Goal: Task Accomplishment & Management: Use online tool/utility

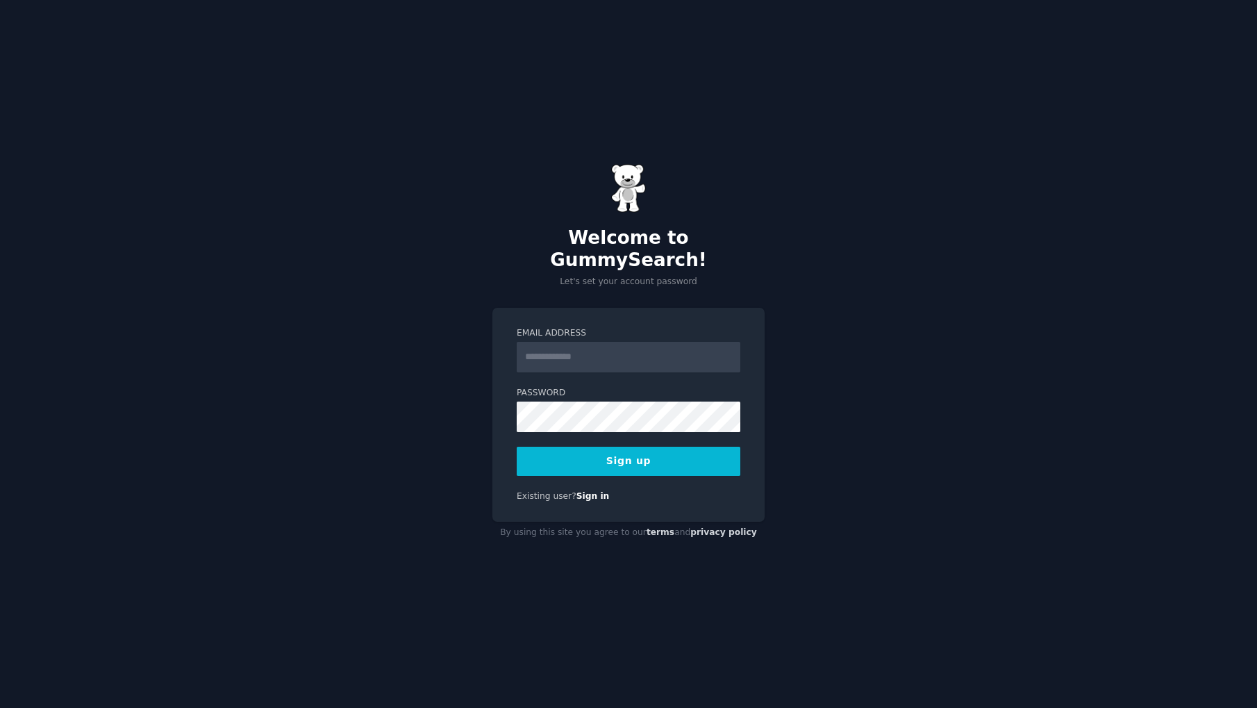
click at [462, 307] on div "Welcome to GummySearch! Let's set your account password Email Address Password …" at bounding box center [628, 354] width 1257 height 708
click at [567, 349] on input "Email Address" at bounding box center [629, 357] width 224 height 31
type input "**********"
click at [0, 707] on com-1password-button at bounding box center [0, 708] width 0 height 0
click at [651, 447] on button "Sign up" at bounding box center [629, 460] width 224 height 29
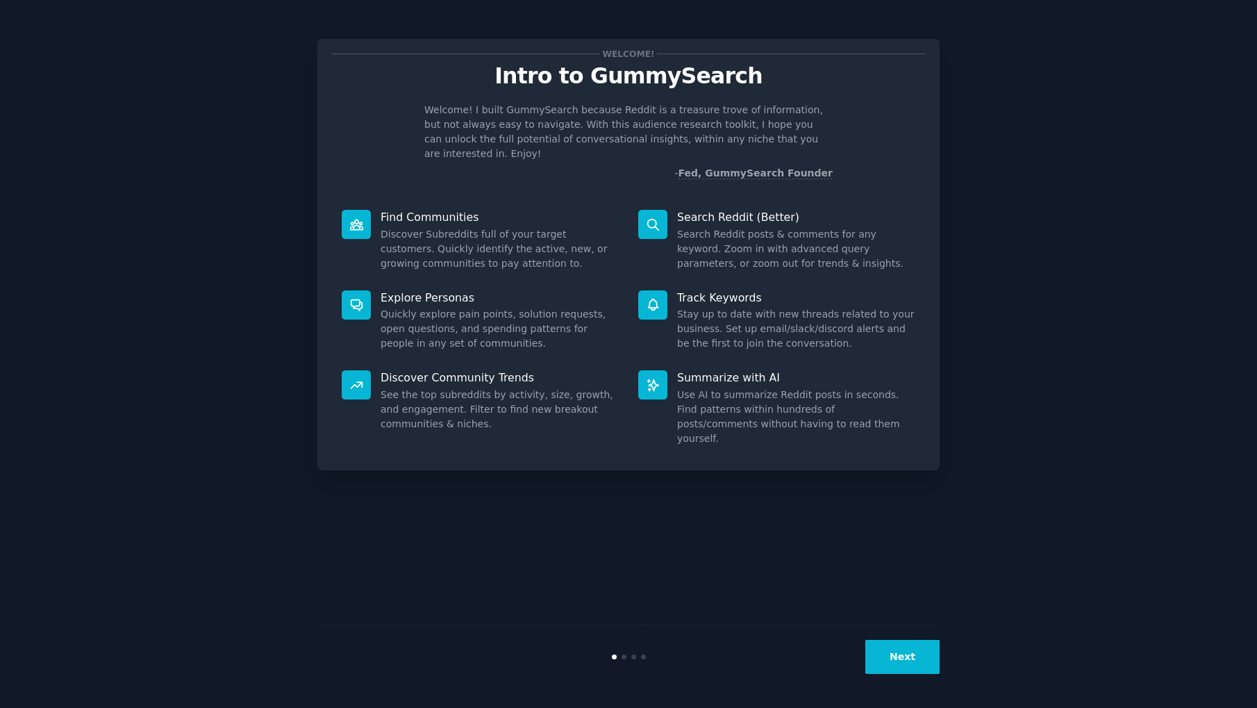
click at [903, 650] on button "Next" at bounding box center [902, 657] width 74 height 34
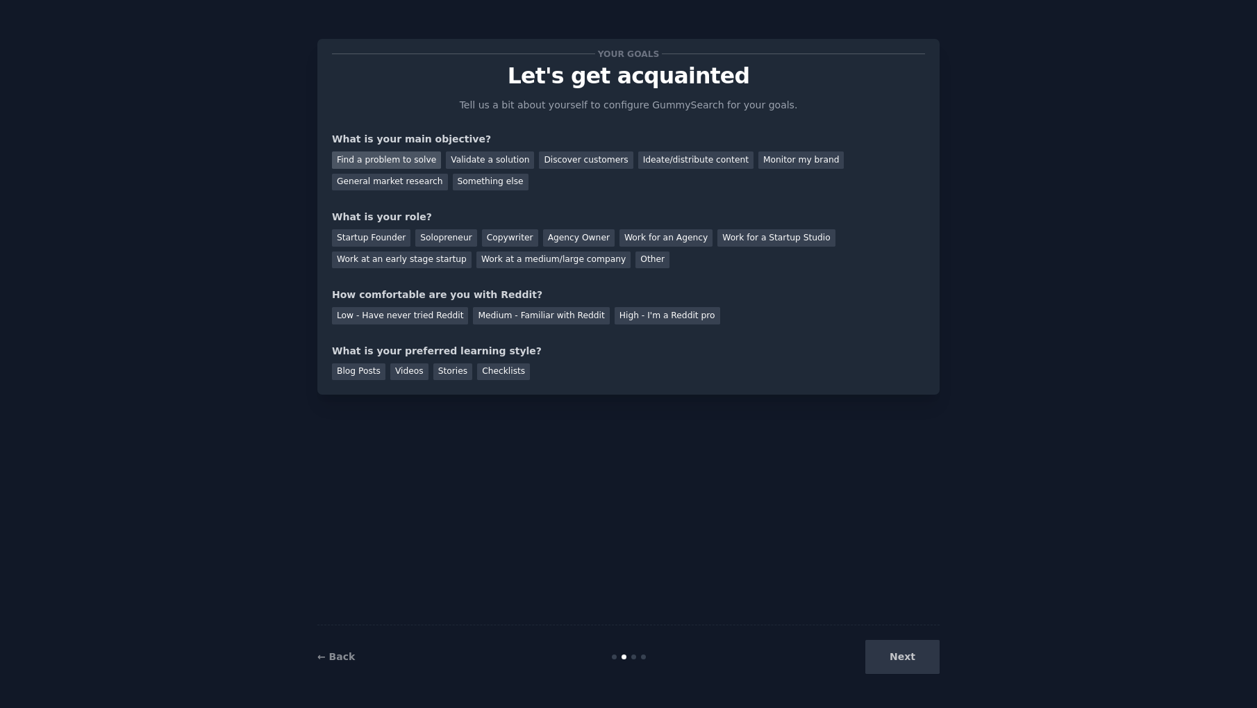
click at [402, 156] on div "Find a problem to solve" at bounding box center [386, 159] width 109 height 17
click at [465, 159] on div "Validate a solution" at bounding box center [490, 159] width 88 height 17
click at [398, 161] on div "Find a problem to solve" at bounding box center [386, 159] width 109 height 17
click at [440, 244] on div "Solopreneur" at bounding box center [445, 237] width 61 height 17
click at [525, 317] on div "Medium - Familiar with Reddit" at bounding box center [541, 315] width 136 height 17
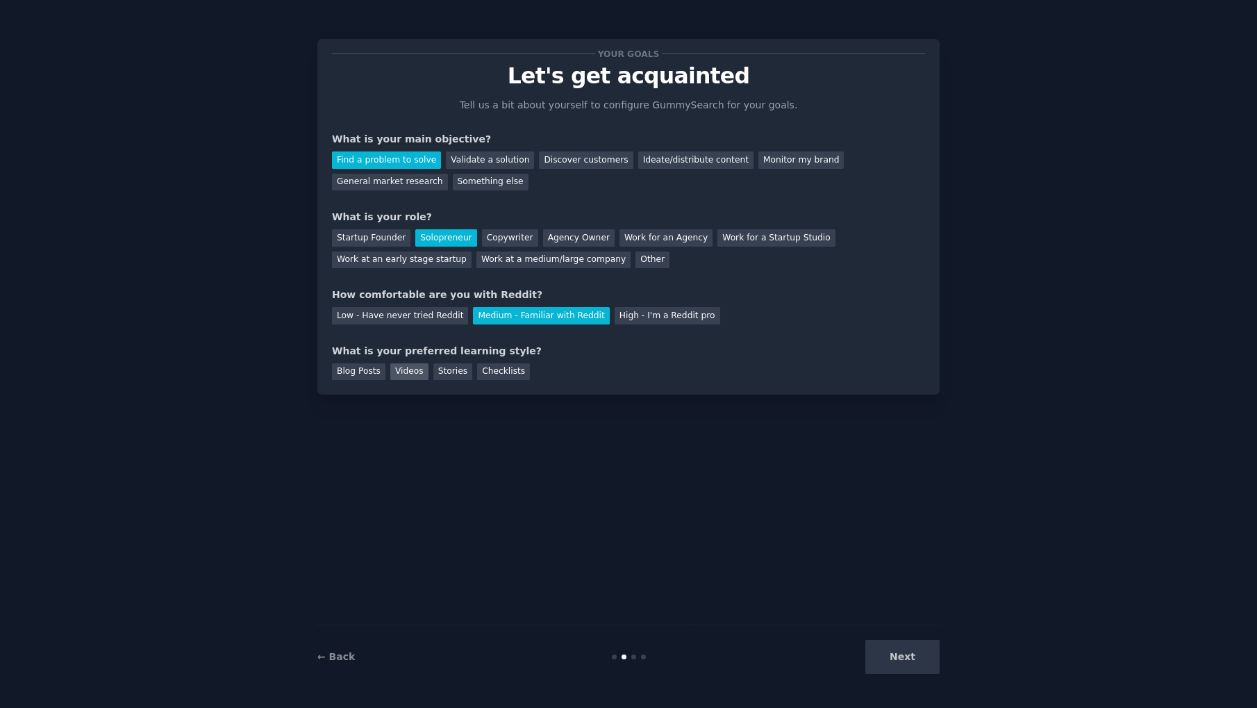
click at [403, 367] on div "Videos" at bounding box center [409, 371] width 38 height 17
click at [920, 660] on button "Next" at bounding box center [902, 657] width 74 height 34
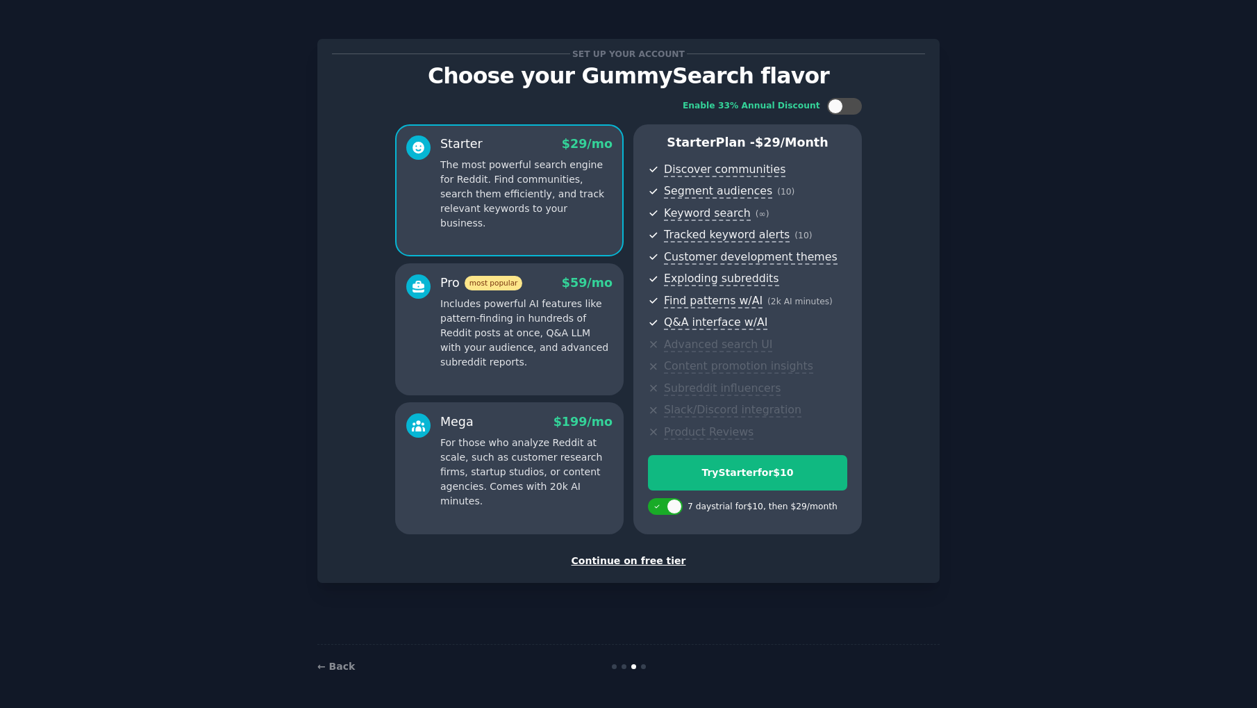
click at [631, 556] on div "Continue on free tier" at bounding box center [628, 560] width 593 height 15
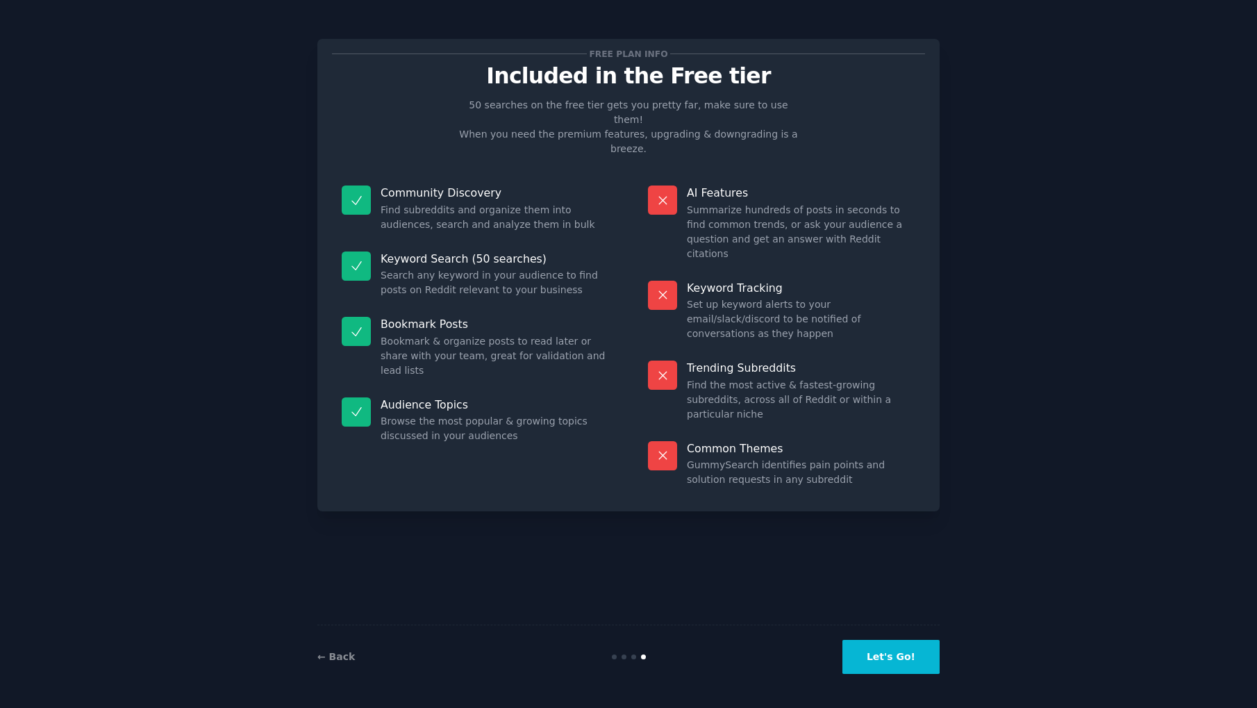
click at [492, 108] on p "50 searches on the free tier gets you pretty far, make sure to use them! When y…" at bounding box center [628, 127] width 350 height 58
click at [501, 108] on p "50 searches on the free tier gets you pretty far, make sure to use them! When y…" at bounding box center [628, 127] width 350 height 58
click at [403, 268] on dd "Search any keyword in your audience to find posts on Reddit relevant to your bu…" at bounding box center [495, 282] width 228 height 29
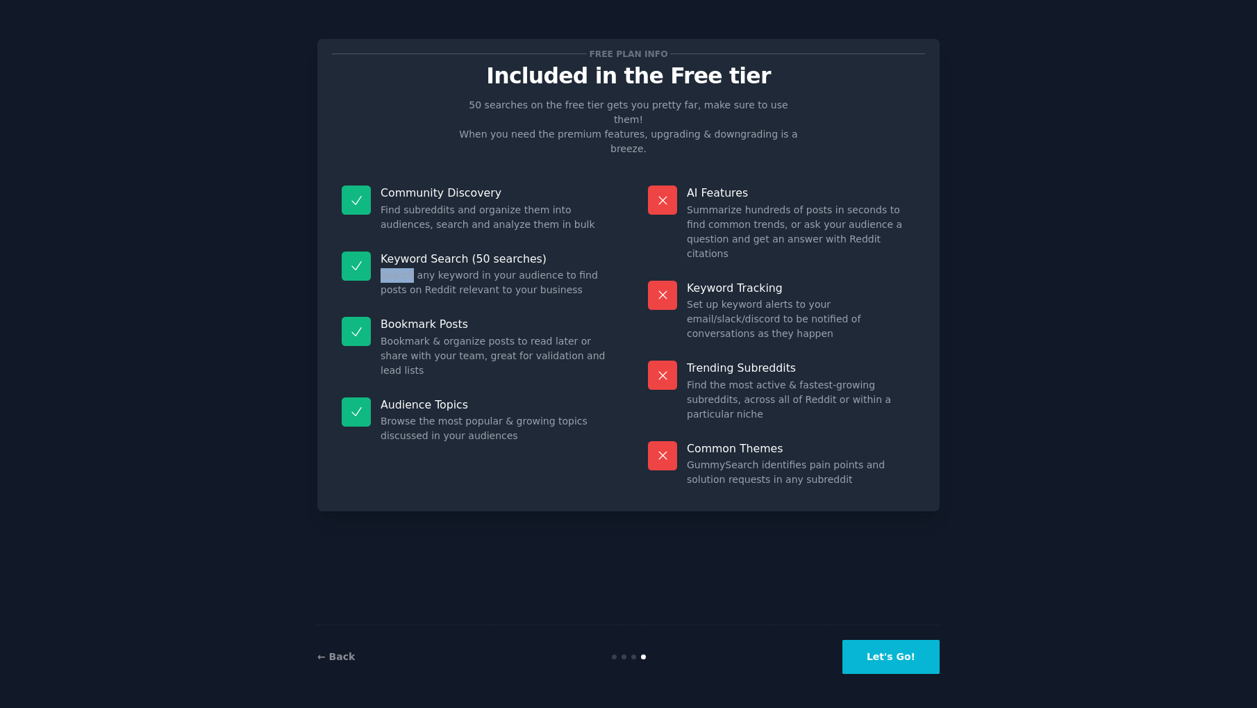
click at [403, 268] on dd "Search any keyword in your audience to find posts on Reddit relevant to your bu…" at bounding box center [495, 282] width 228 height 29
click at [415, 268] on dd "Search any keyword in your audience to find posts on Reddit relevant to your bu…" at bounding box center [495, 282] width 228 height 29
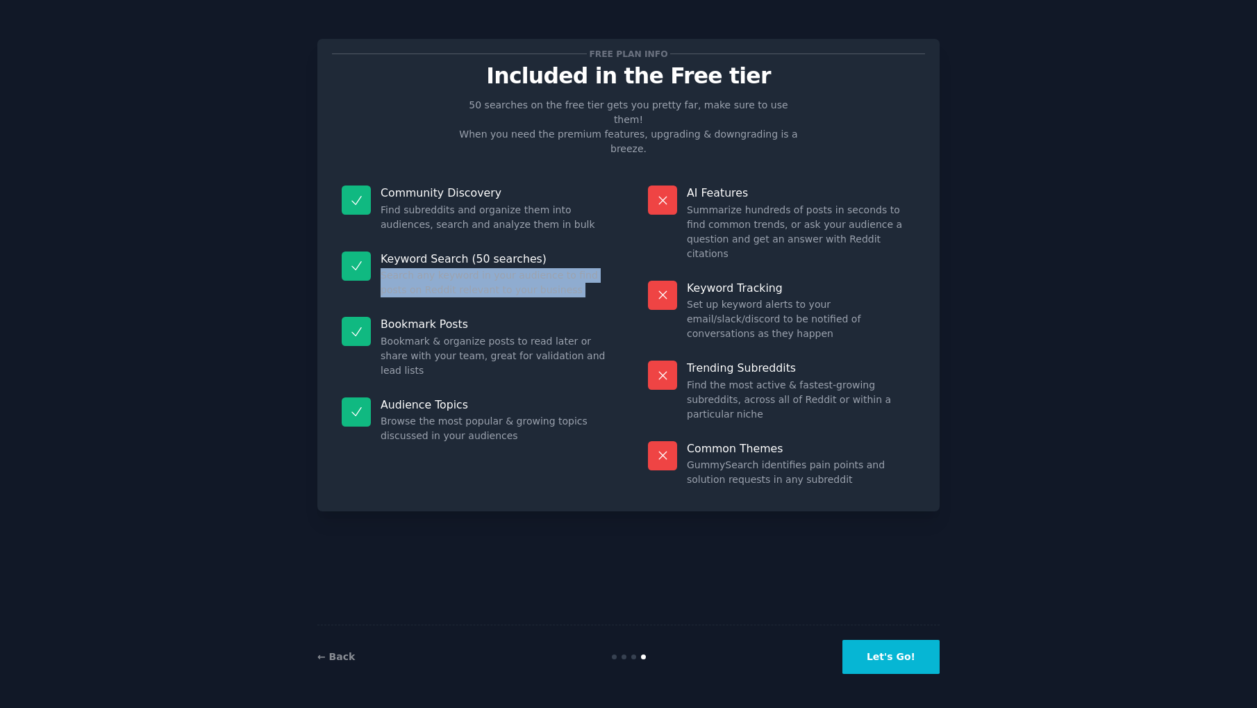
click at [424, 268] on dd "Search any keyword in your audience to find posts on Reddit relevant to your bu…" at bounding box center [495, 282] width 228 height 29
click at [901, 653] on button "Let's Go!" at bounding box center [890, 657] width 97 height 34
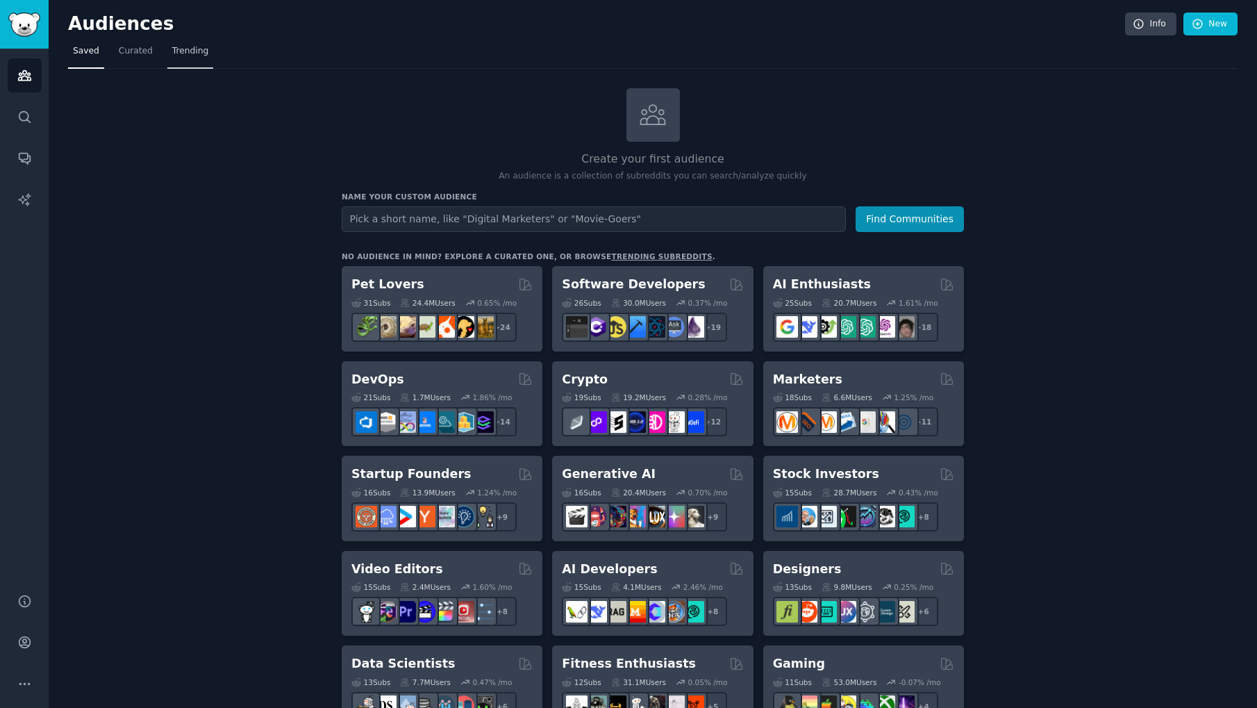
click at [192, 56] on span "Trending" at bounding box center [190, 51] width 36 height 12
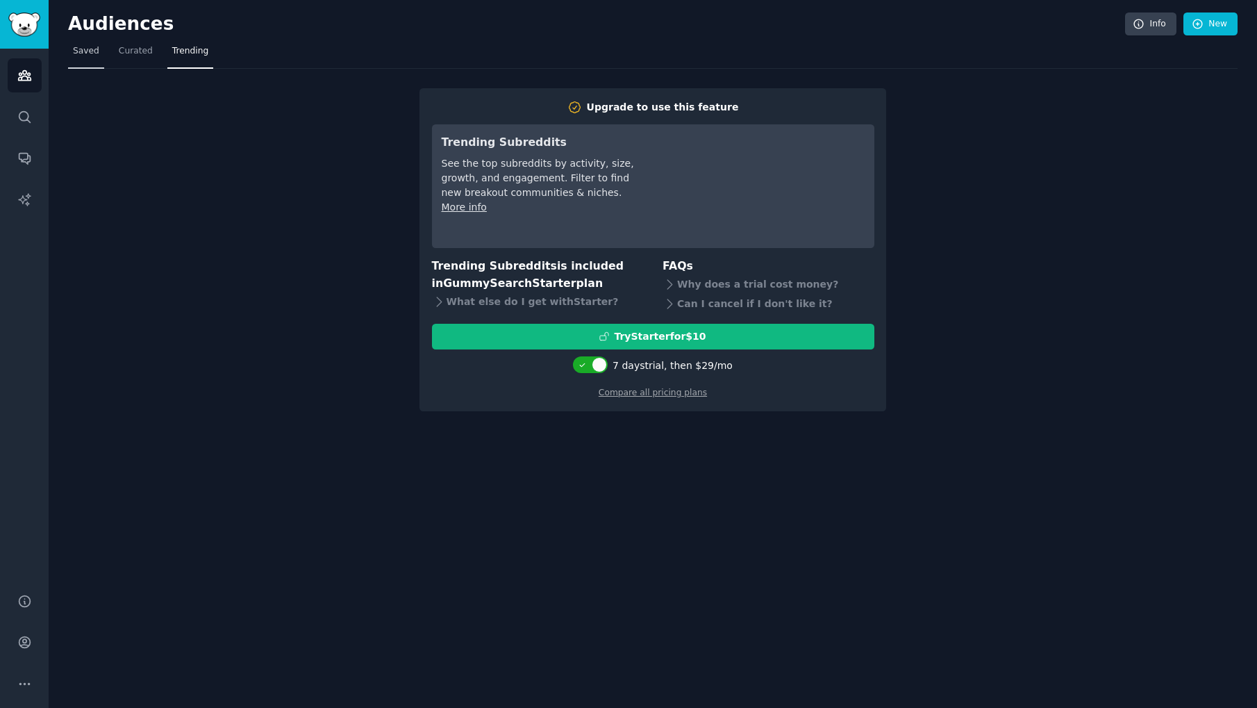
click at [72, 51] on link "Saved" at bounding box center [86, 54] width 36 height 28
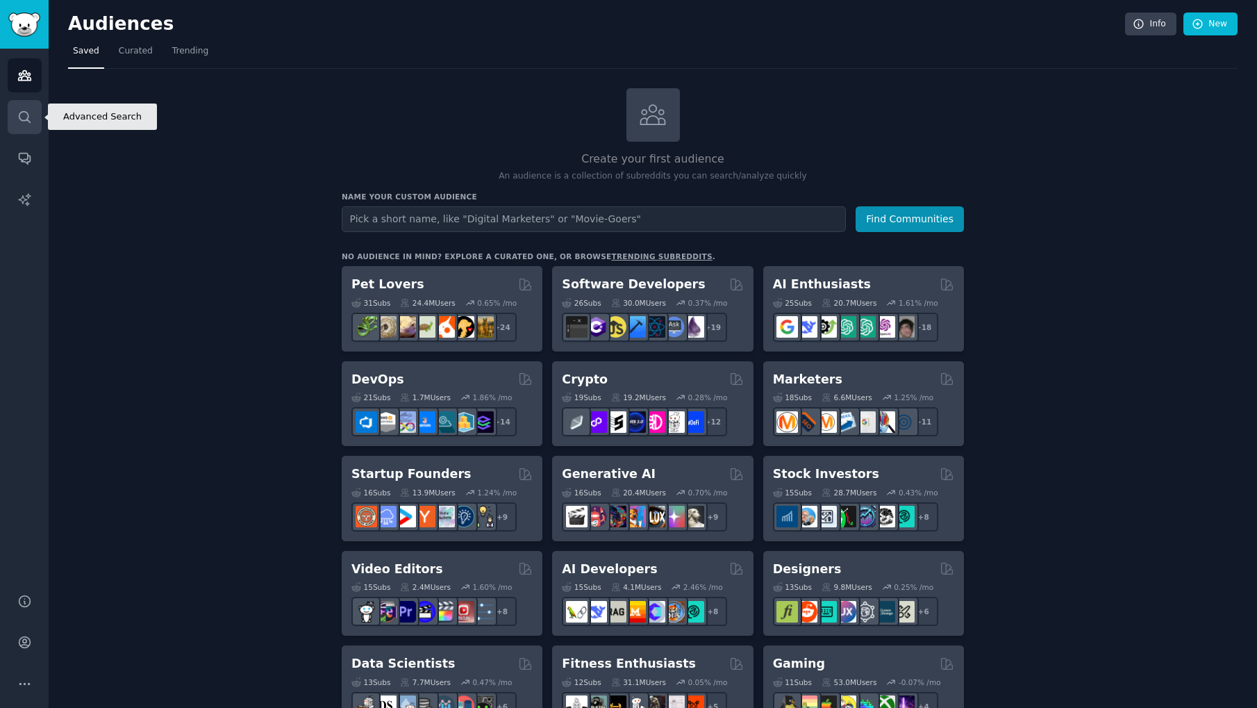
click at [24, 118] on icon "Sidebar" at bounding box center [24, 117] width 15 height 15
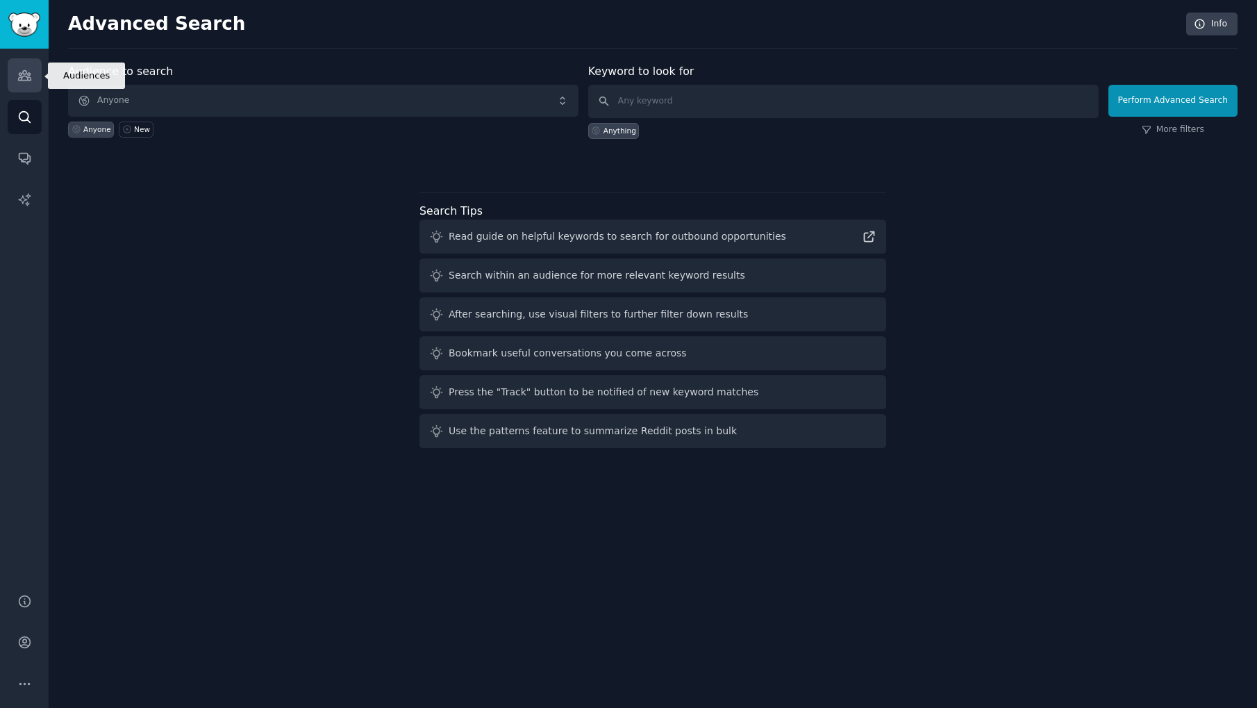
click at [29, 79] on icon "Sidebar" at bounding box center [24, 75] width 15 height 15
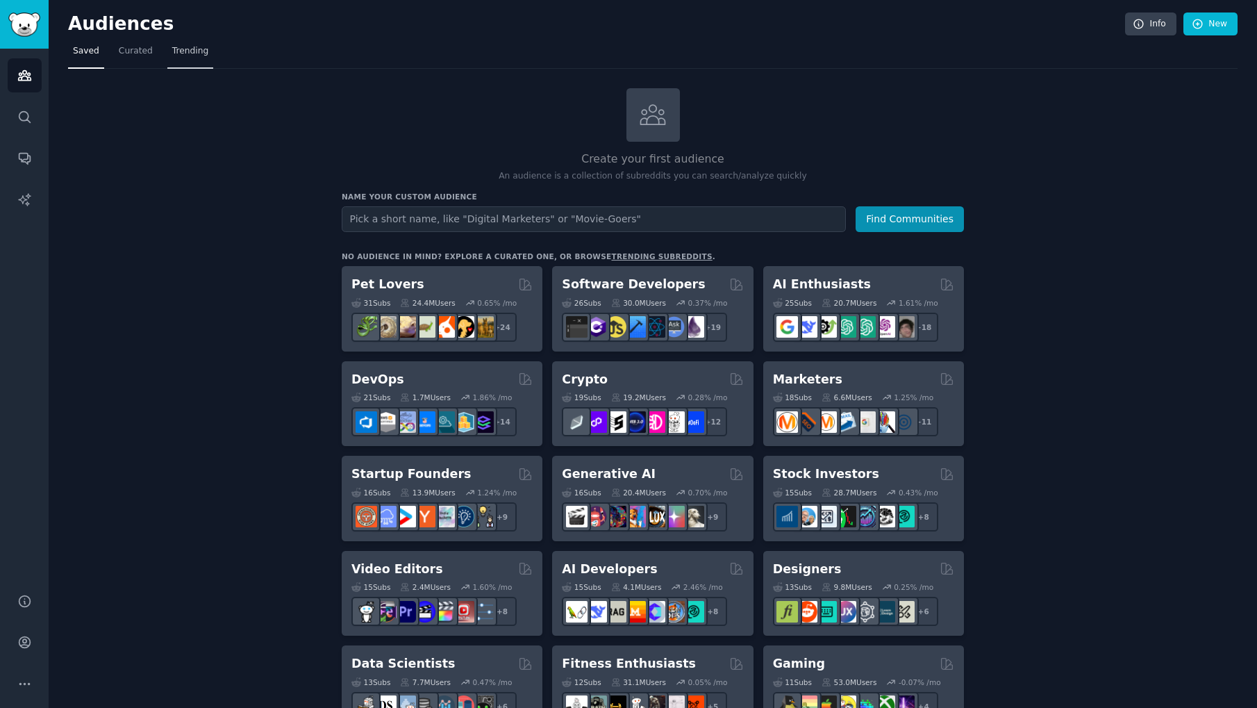
click at [185, 52] on span "Trending" at bounding box center [190, 51] width 36 height 12
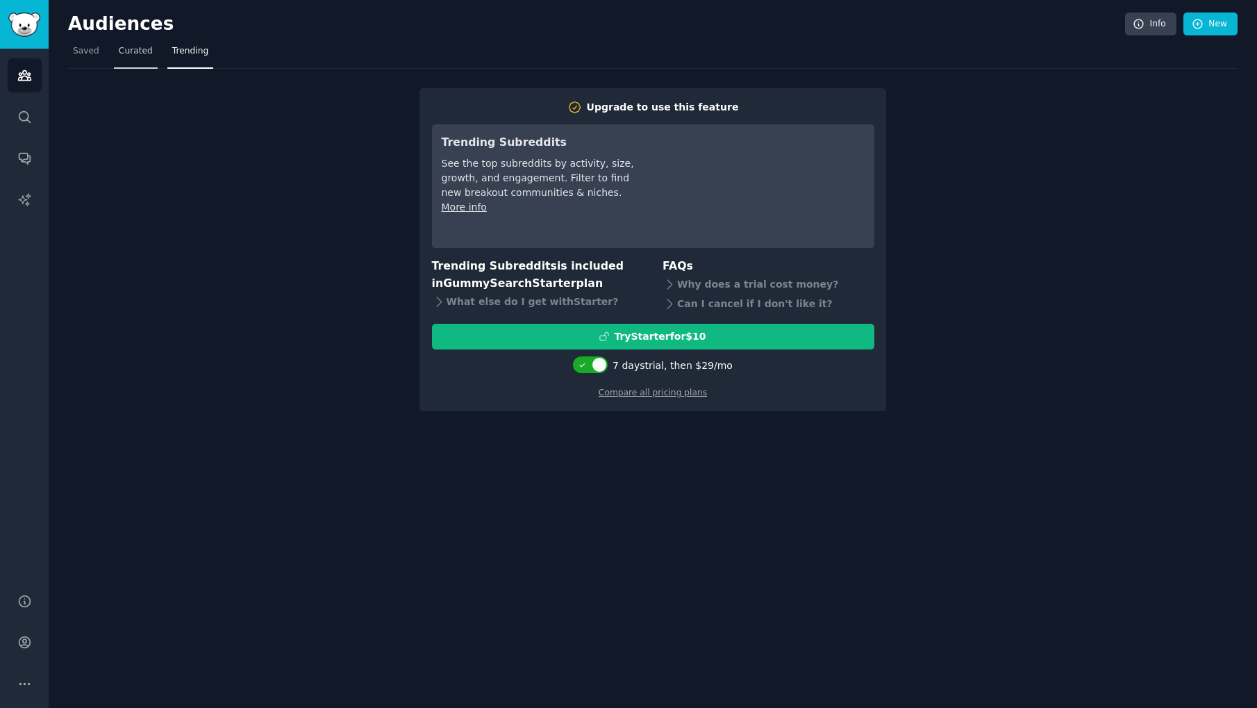
click at [136, 57] on link "Curated" at bounding box center [136, 54] width 44 height 28
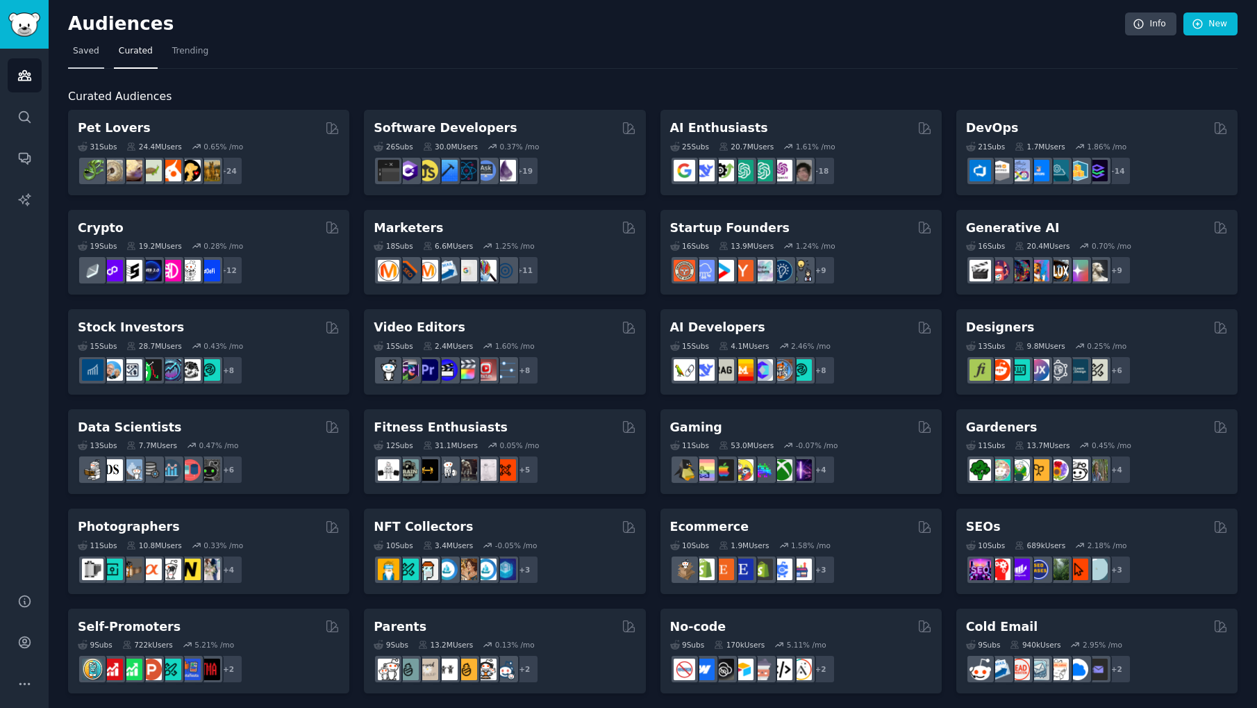
click at [90, 59] on link "Saved" at bounding box center [86, 54] width 36 height 28
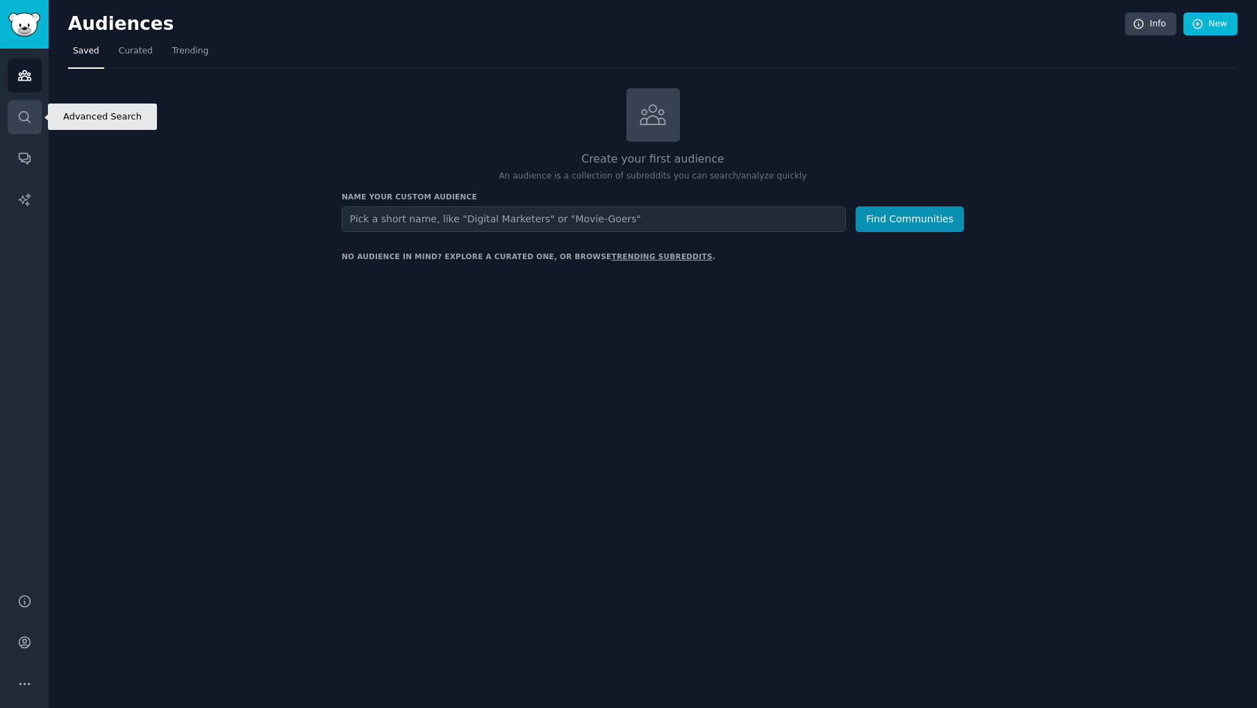
click at [31, 115] on icon "Sidebar" at bounding box center [24, 117] width 15 height 15
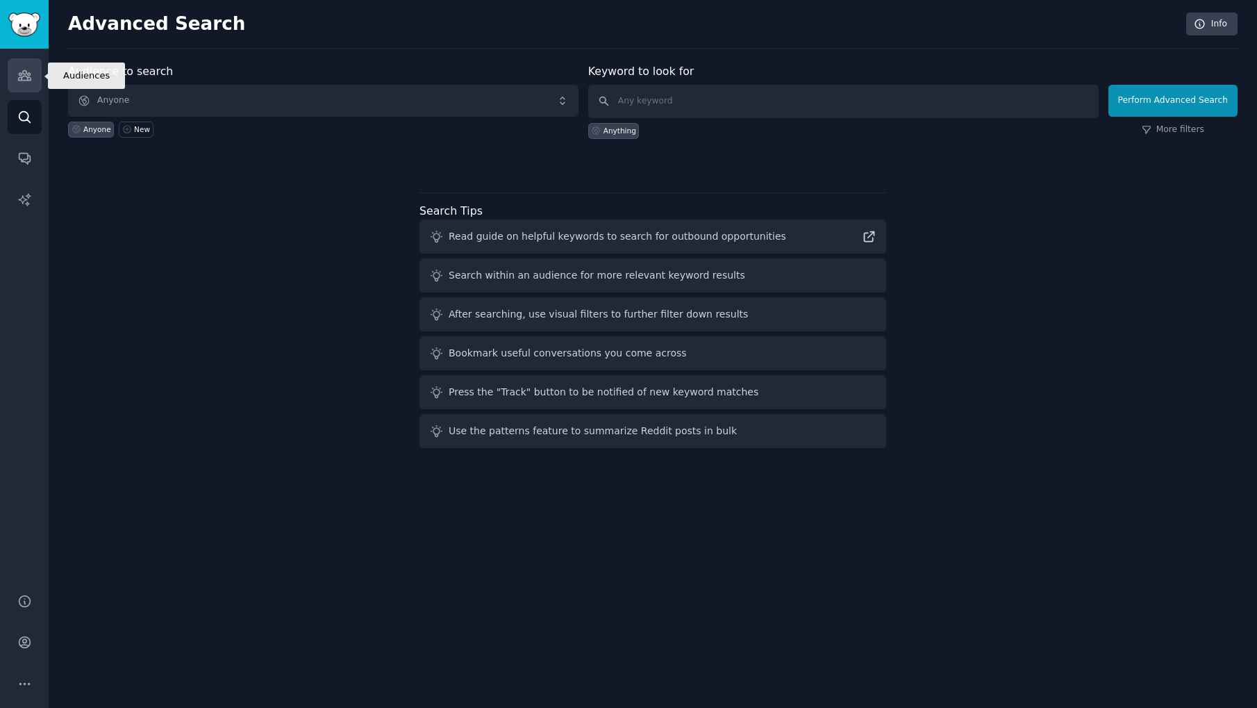
click at [22, 83] on link "Audiences" at bounding box center [25, 75] width 34 height 34
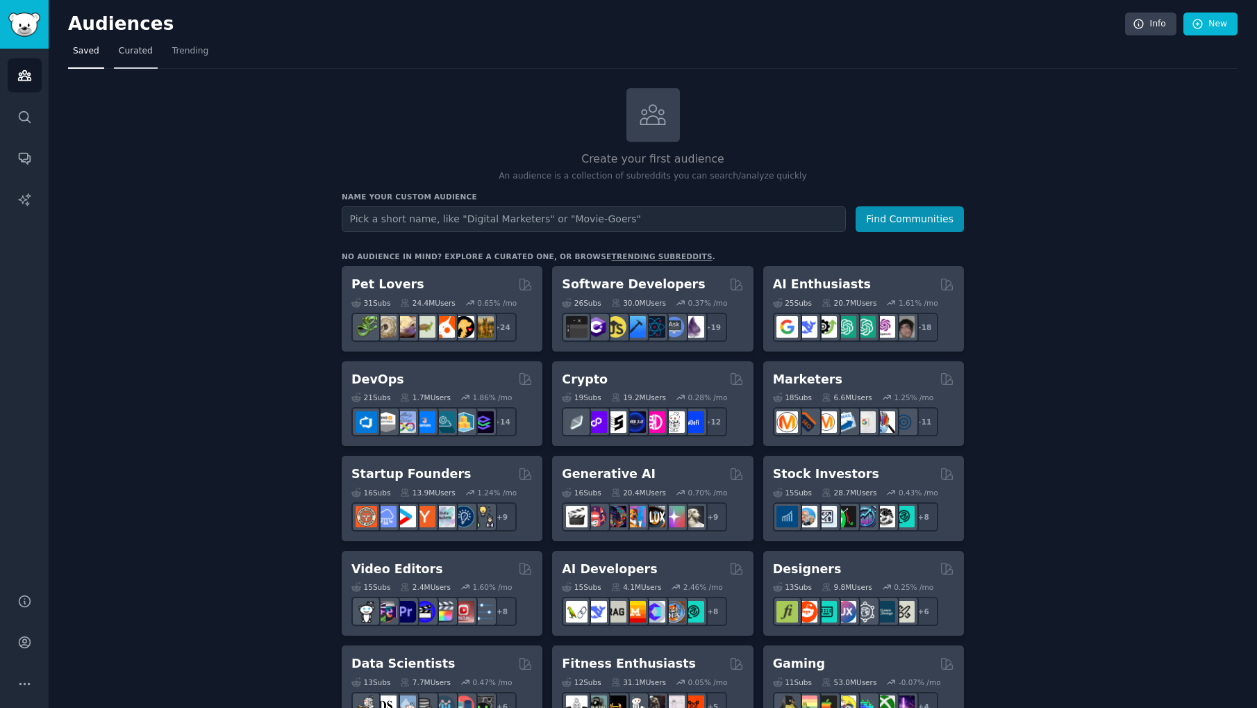
click at [133, 51] on span "Curated" at bounding box center [136, 51] width 34 height 12
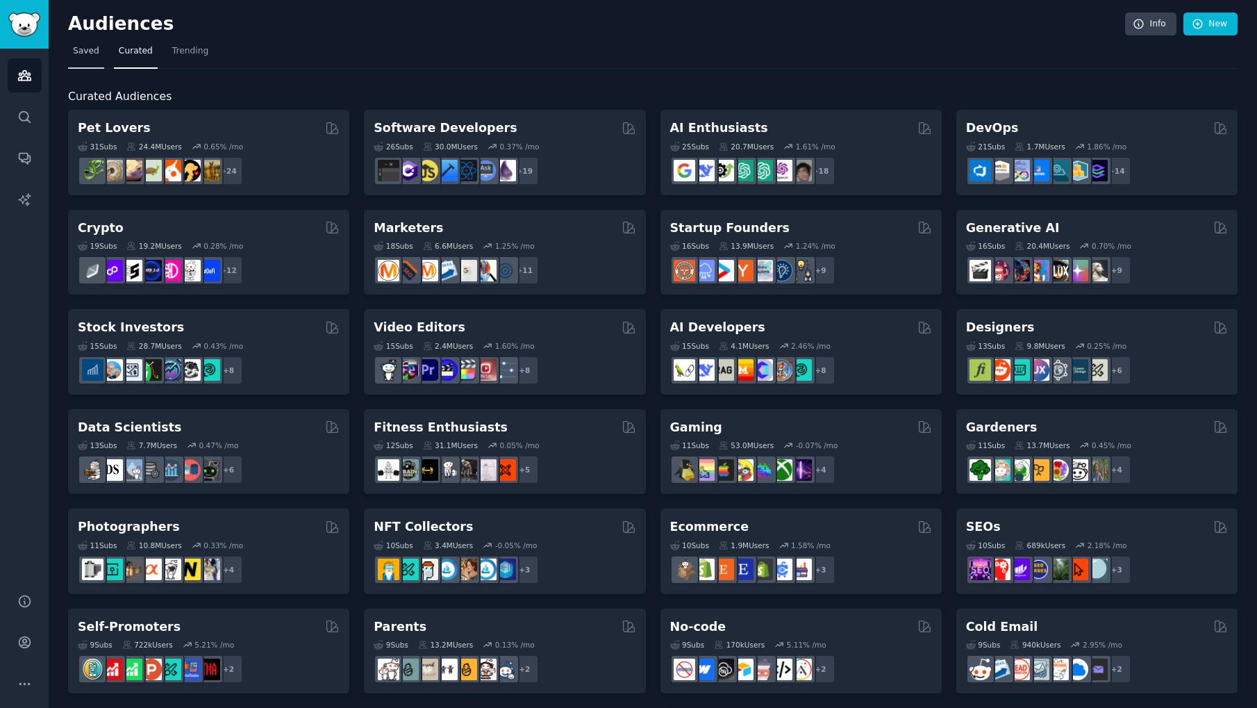
click at [87, 50] on span "Saved" at bounding box center [86, 51] width 26 height 12
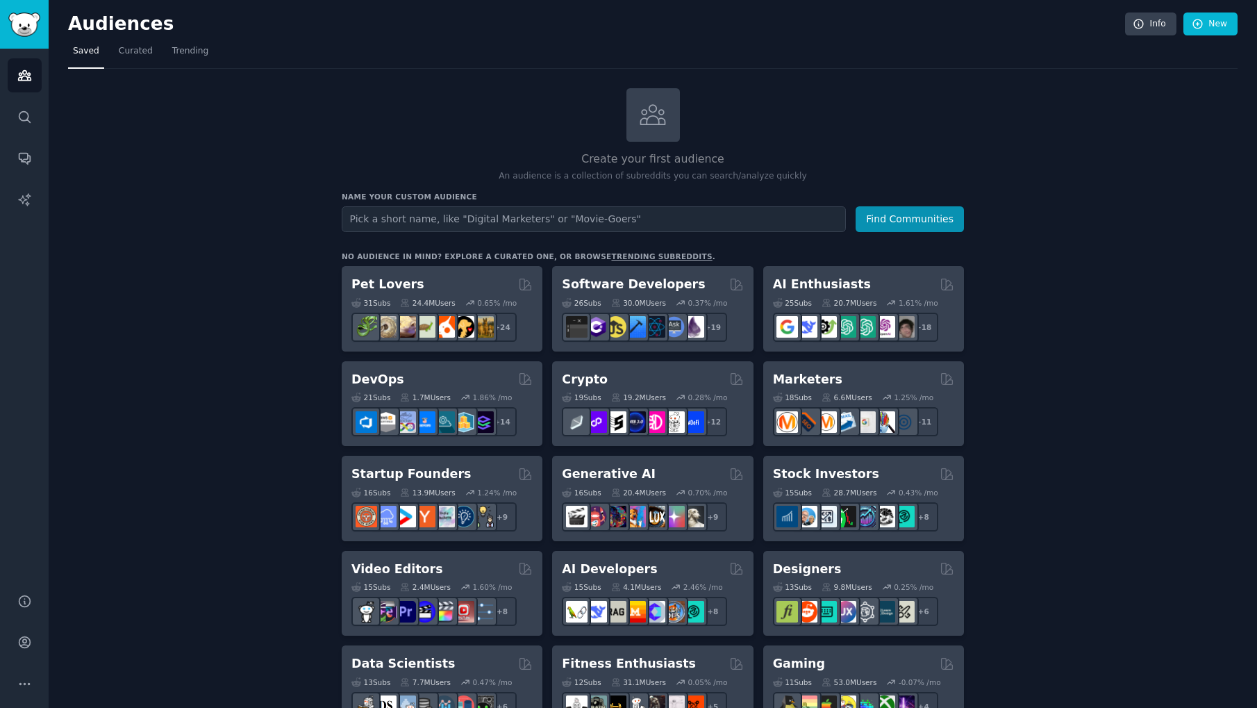
click at [652, 155] on h2 "Create your first audience" at bounding box center [653, 159] width 622 height 17
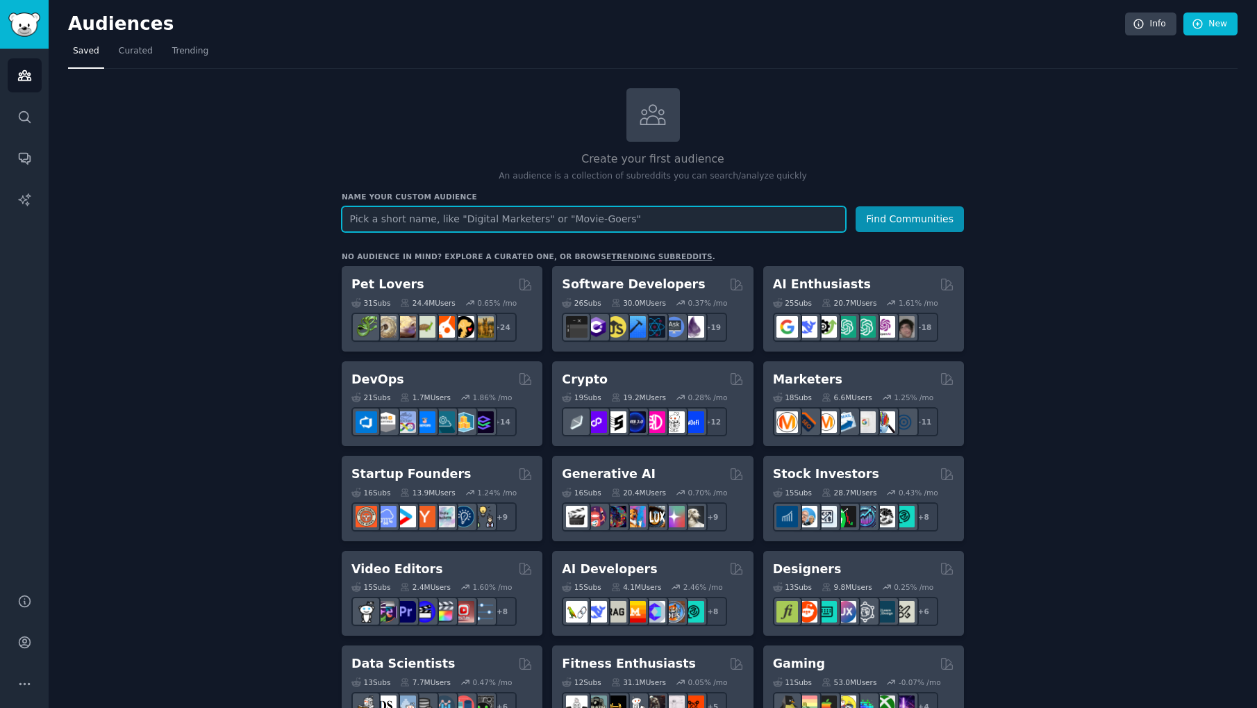
click at [494, 217] on input "text" at bounding box center [594, 219] width 504 height 26
type input "Remote Hire"
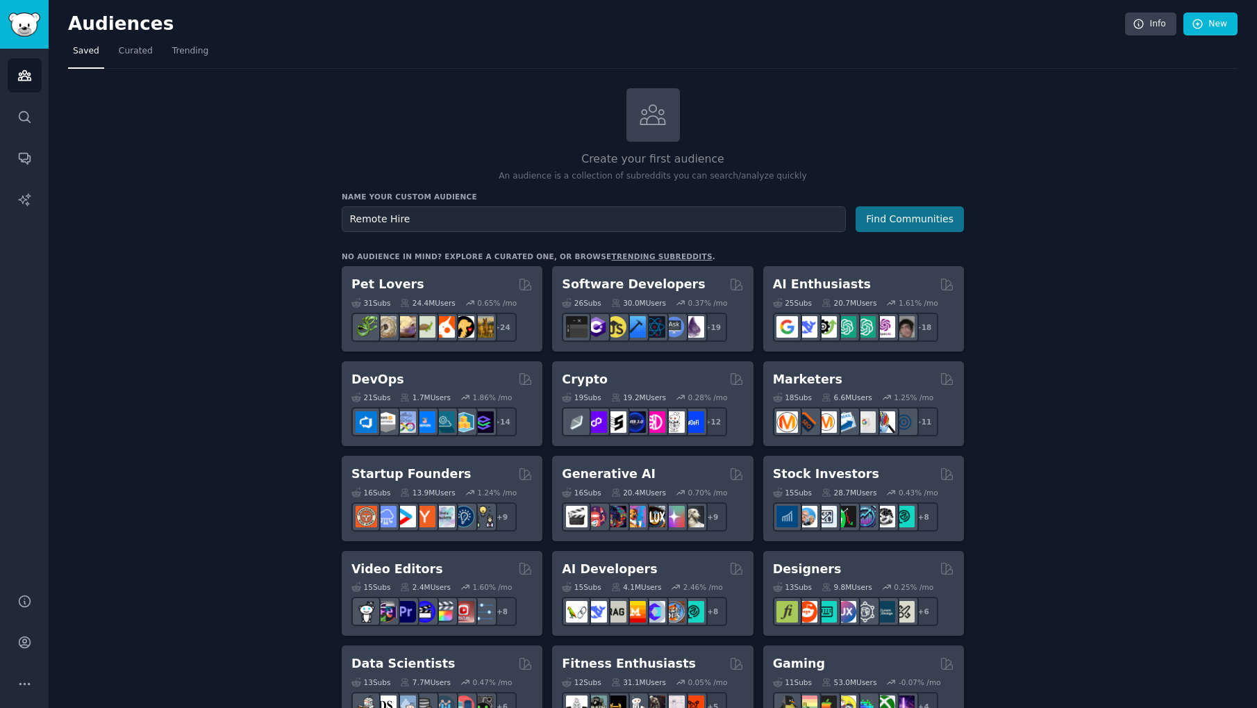
click at [931, 221] on button "Find Communities" at bounding box center [910, 219] width 108 height 26
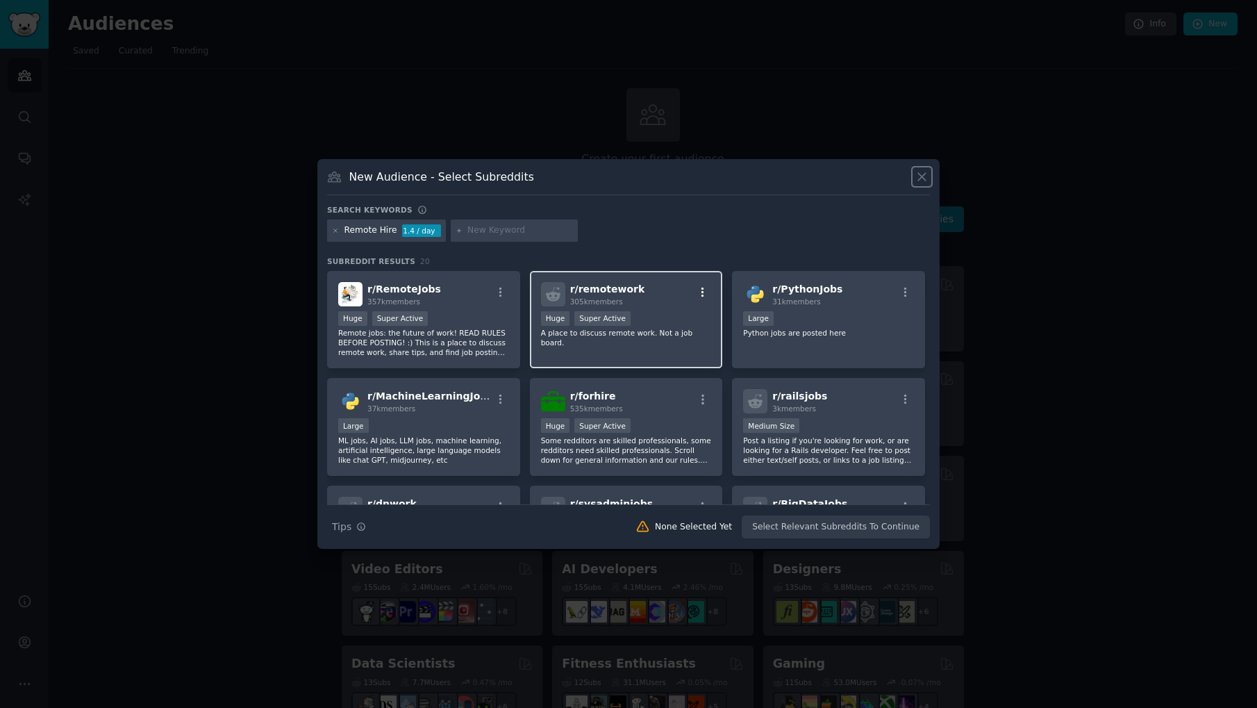
click at [702, 289] on icon "button" at bounding box center [702, 292] width 12 height 12
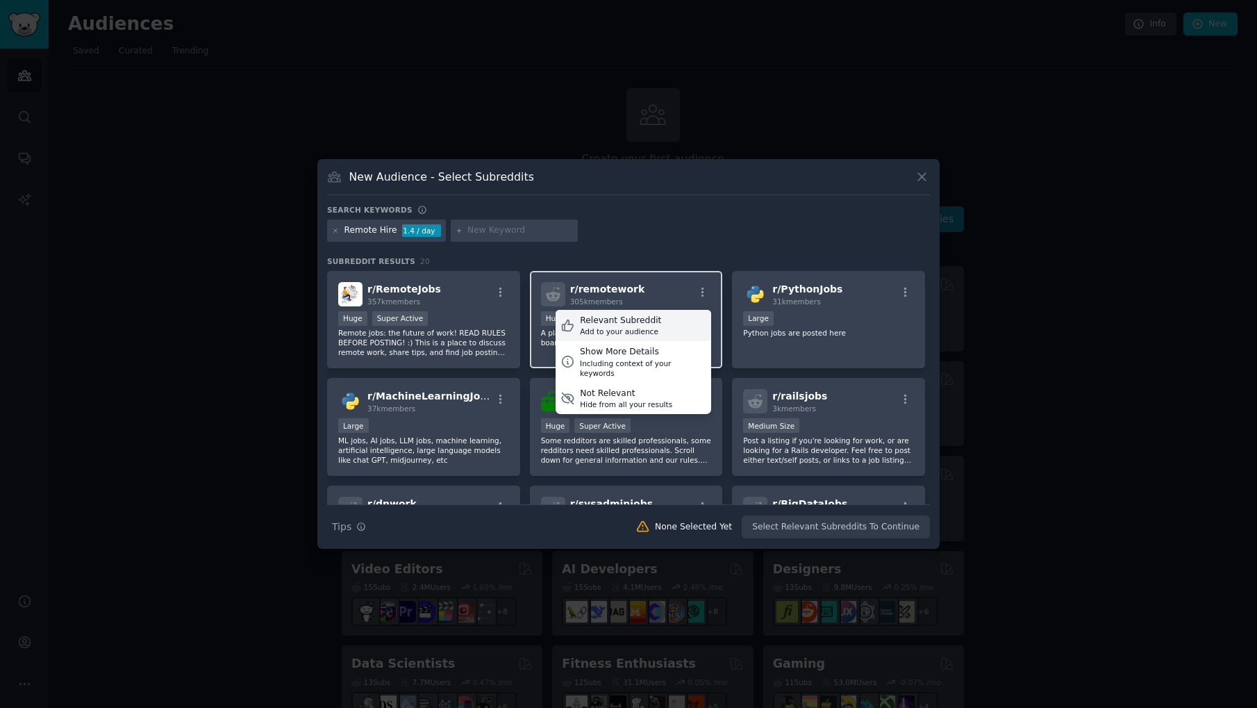
click at [643, 322] on div "Relevant Subreddit" at bounding box center [620, 321] width 81 height 12
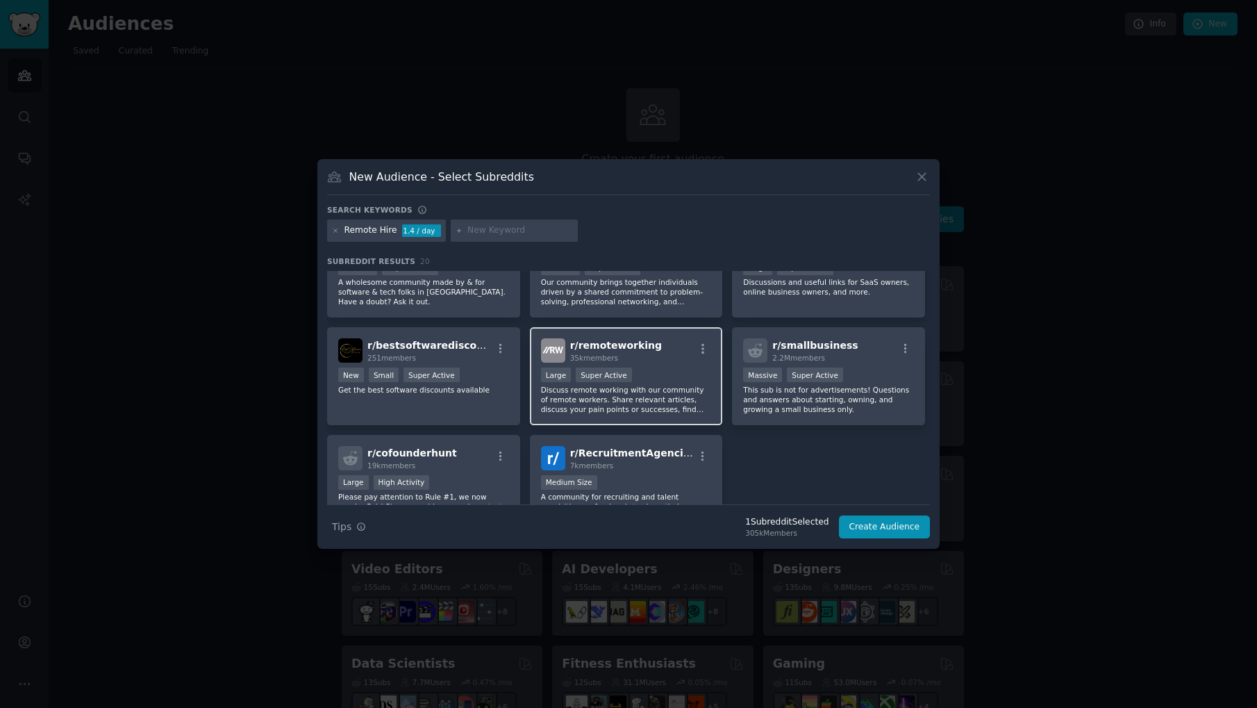
scroll to position [462, 0]
click at [699, 347] on icon "button" at bounding box center [702, 347] width 12 height 12
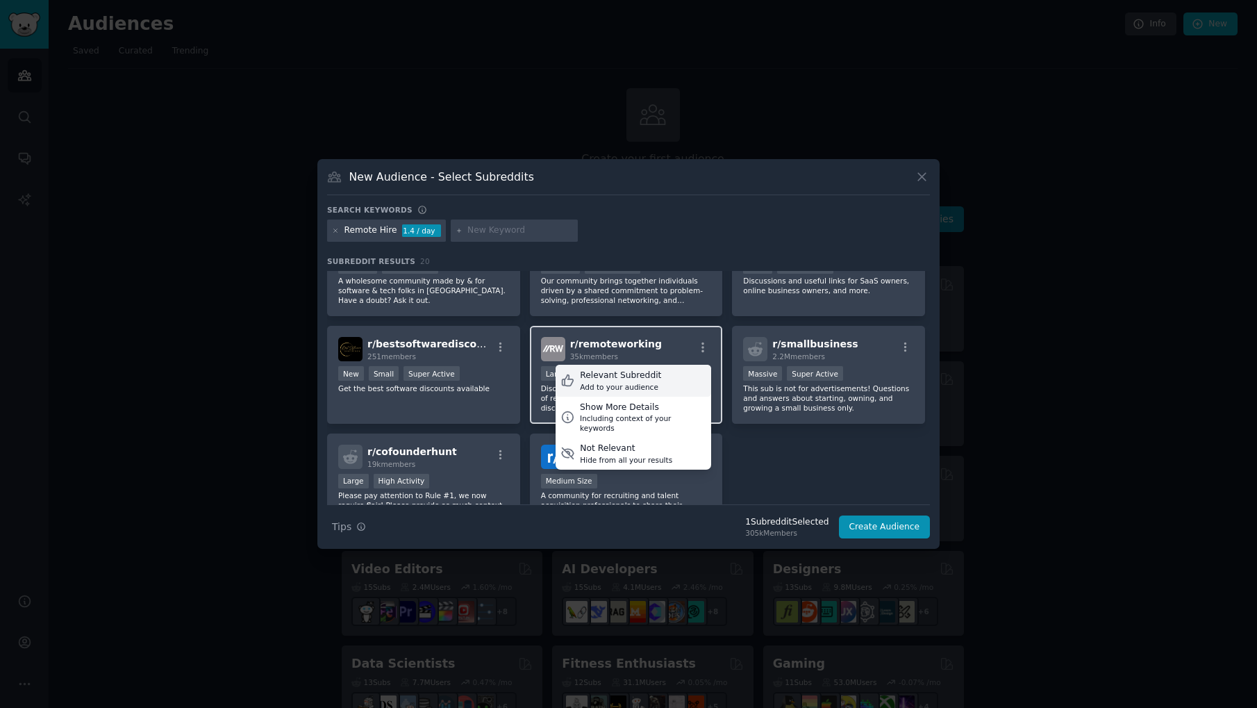
click at [660, 376] on div "Relevant Subreddit Add to your audience" at bounding box center [634, 381] width 156 height 32
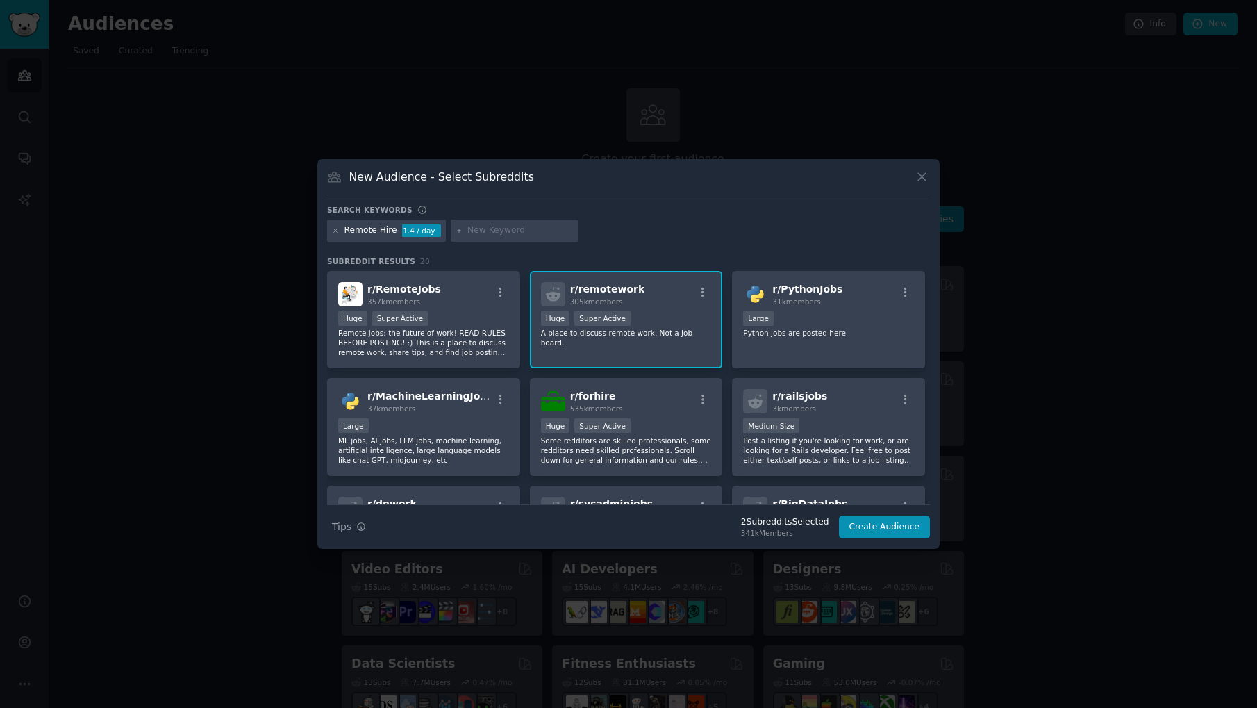
scroll to position [0, 0]
click at [487, 231] on input "text" at bounding box center [520, 230] width 106 height 12
type input "recruiting"
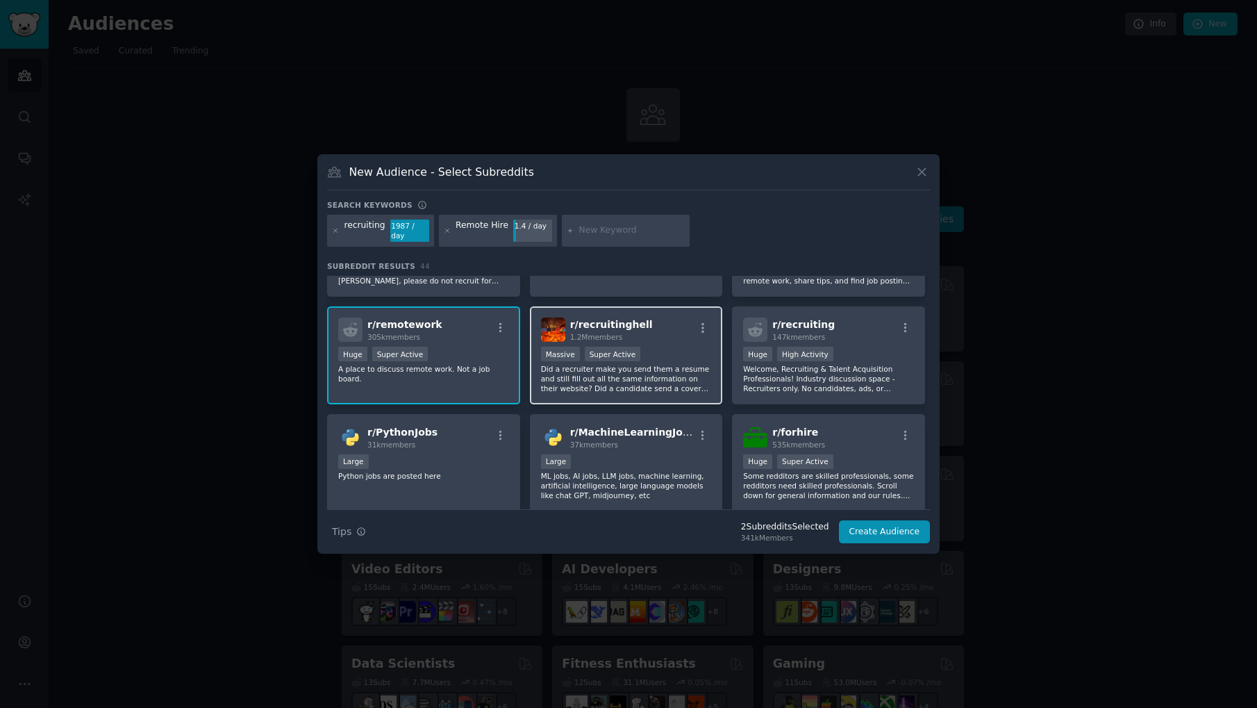
scroll to position [81, 0]
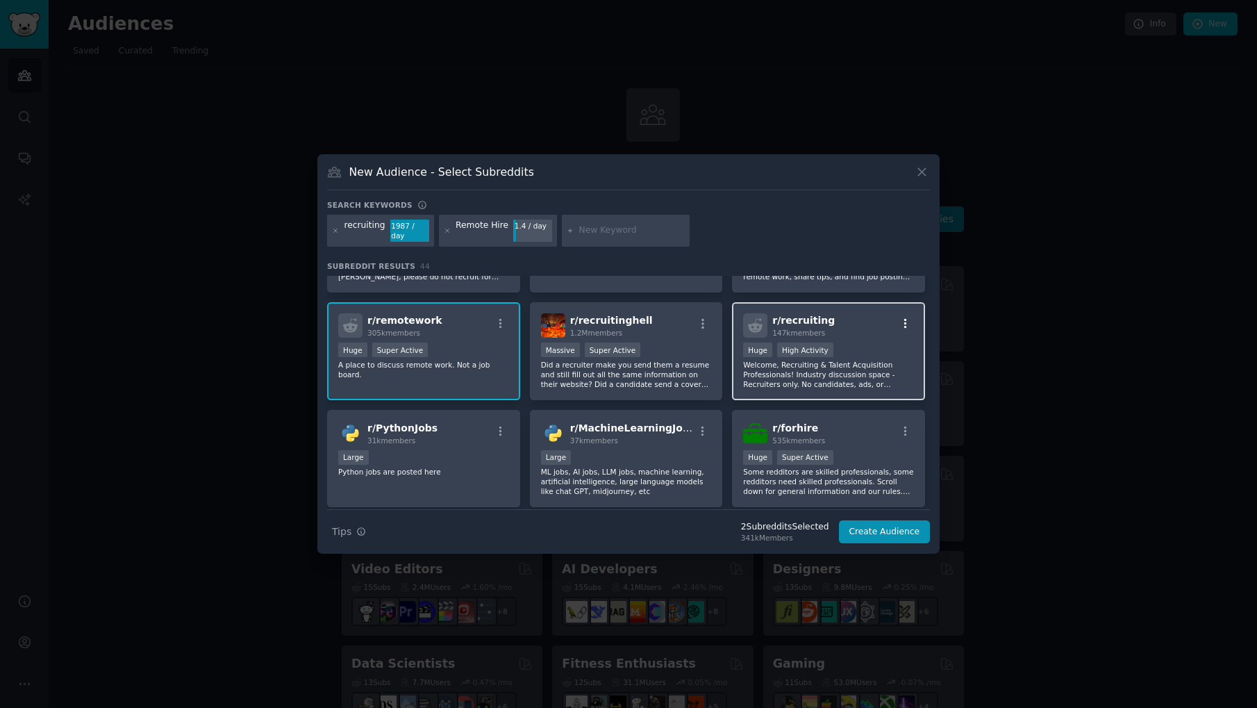
click at [904, 319] on icon "button" at bounding box center [905, 324] width 3 height 10
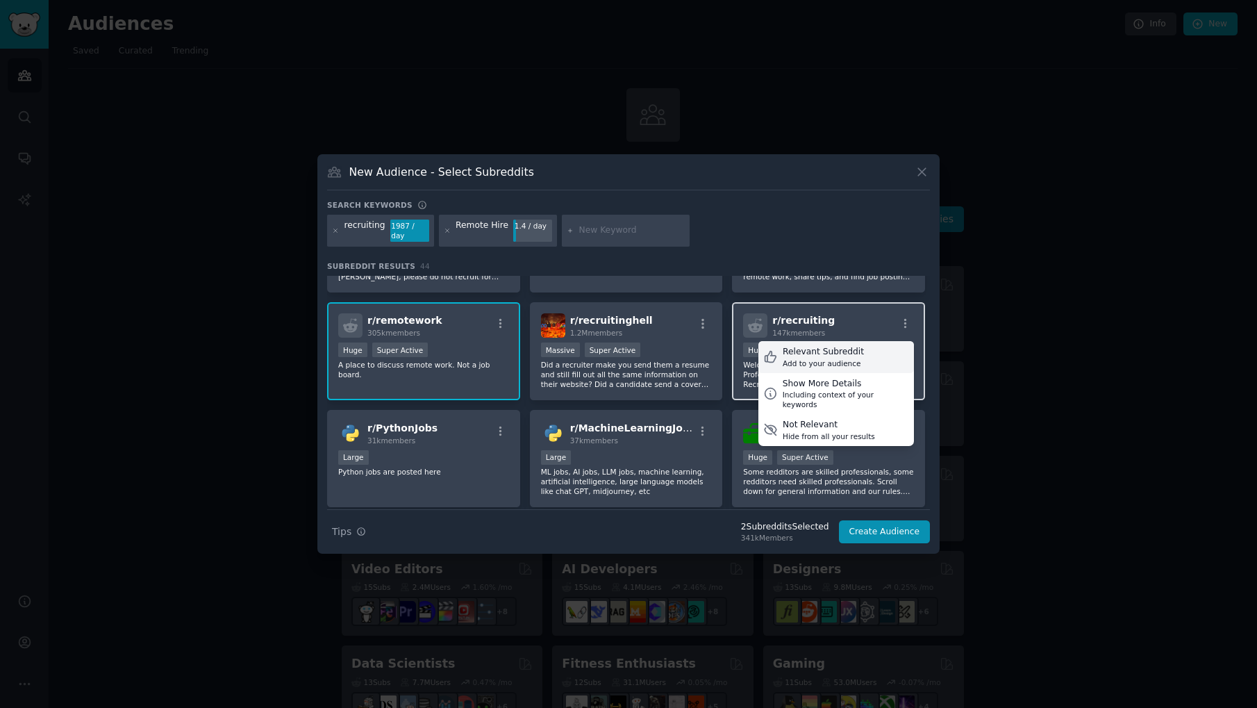
click at [874, 348] on div "Relevant Subreddit Add to your audience" at bounding box center [836, 357] width 156 height 32
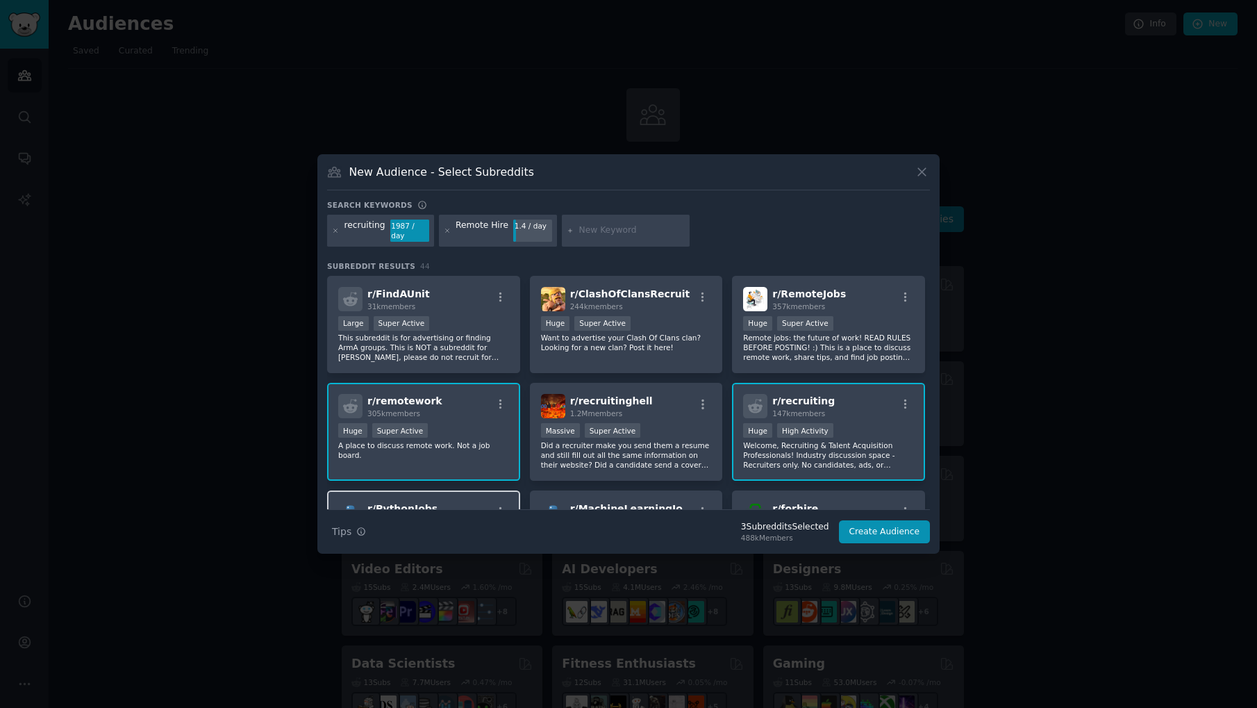
scroll to position [0, 0]
click at [590, 233] on input "text" at bounding box center [632, 230] width 106 height 12
type input "hiring"
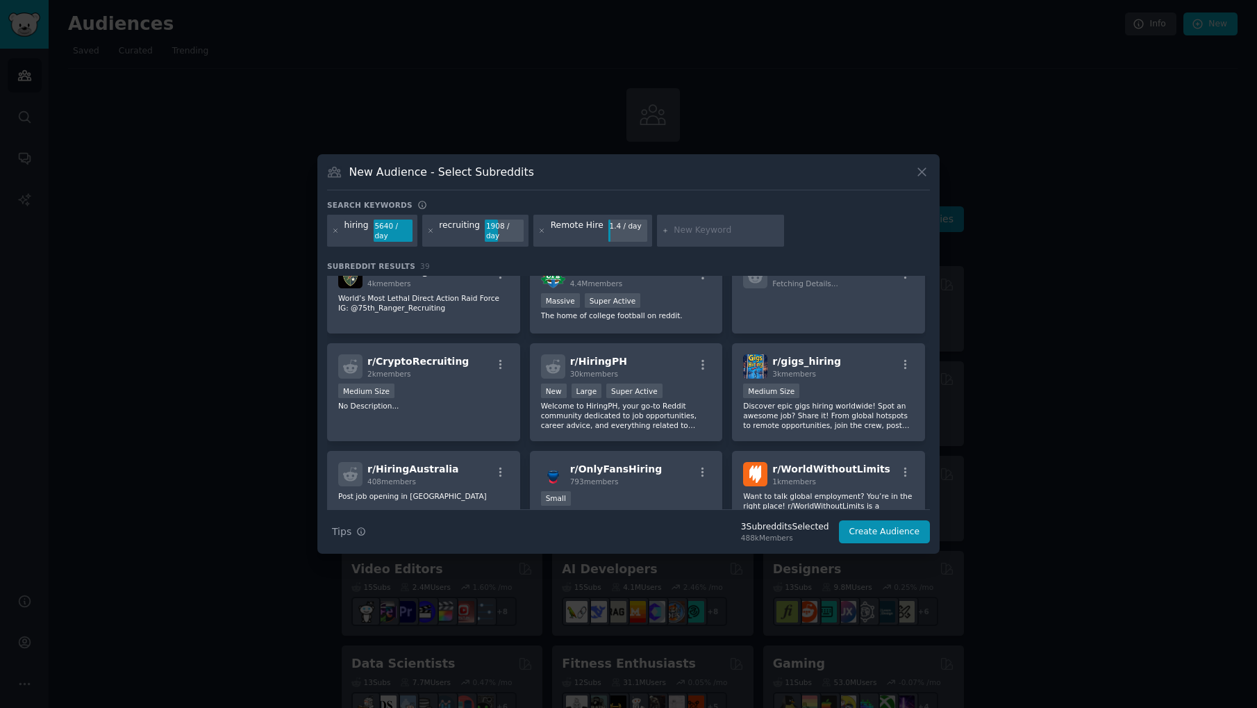
scroll to position [784, 0]
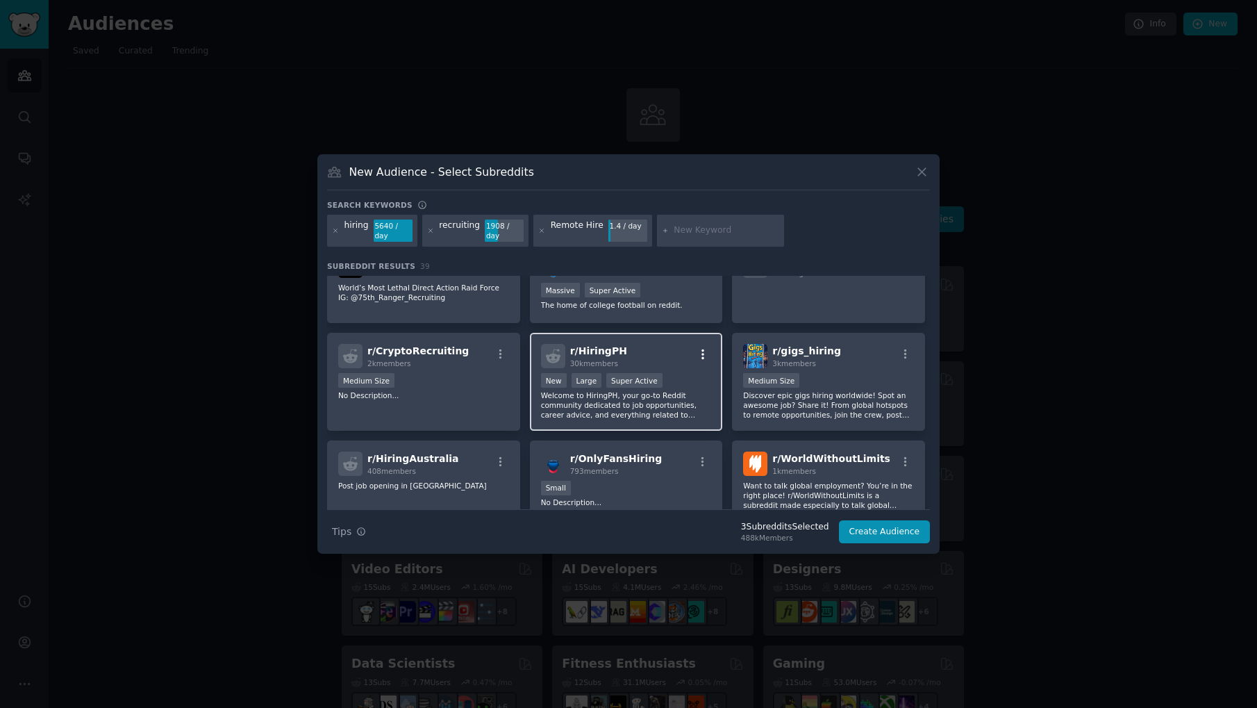
click at [701, 351] on icon "button" at bounding box center [702, 354] width 3 height 10
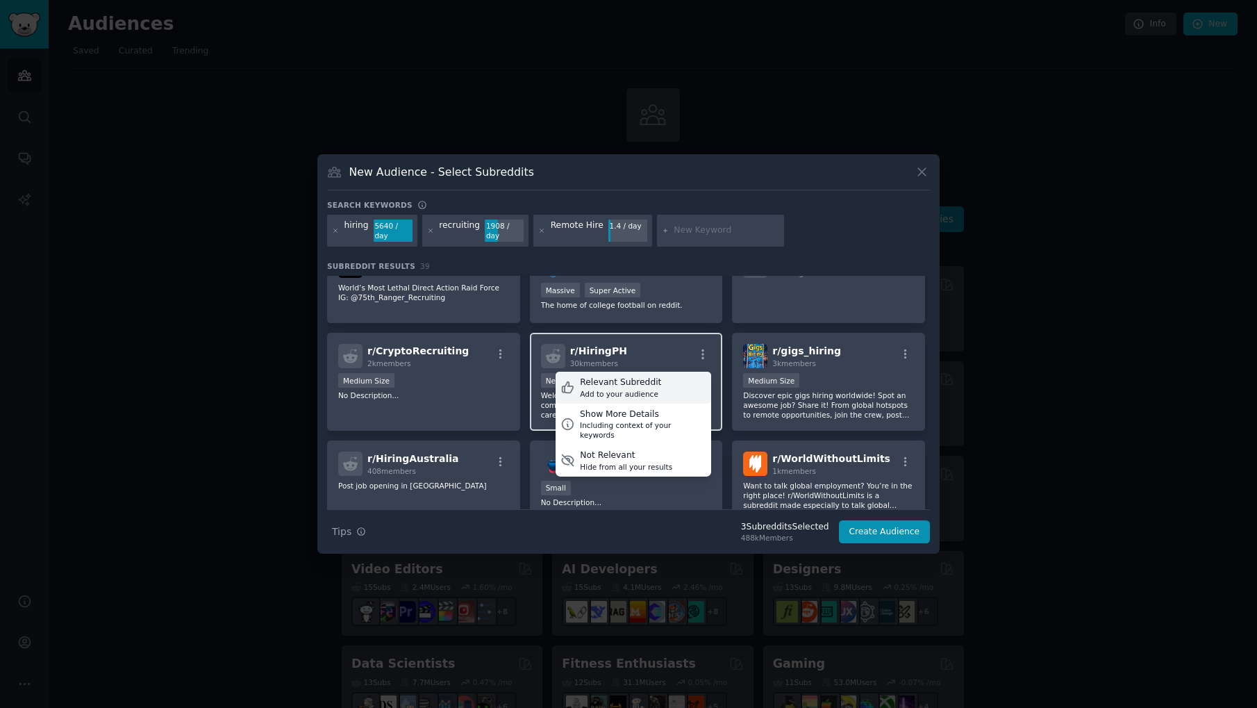
click at [665, 381] on div "Relevant Subreddit Add to your audience" at bounding box center [634, 388] width 156 height 32
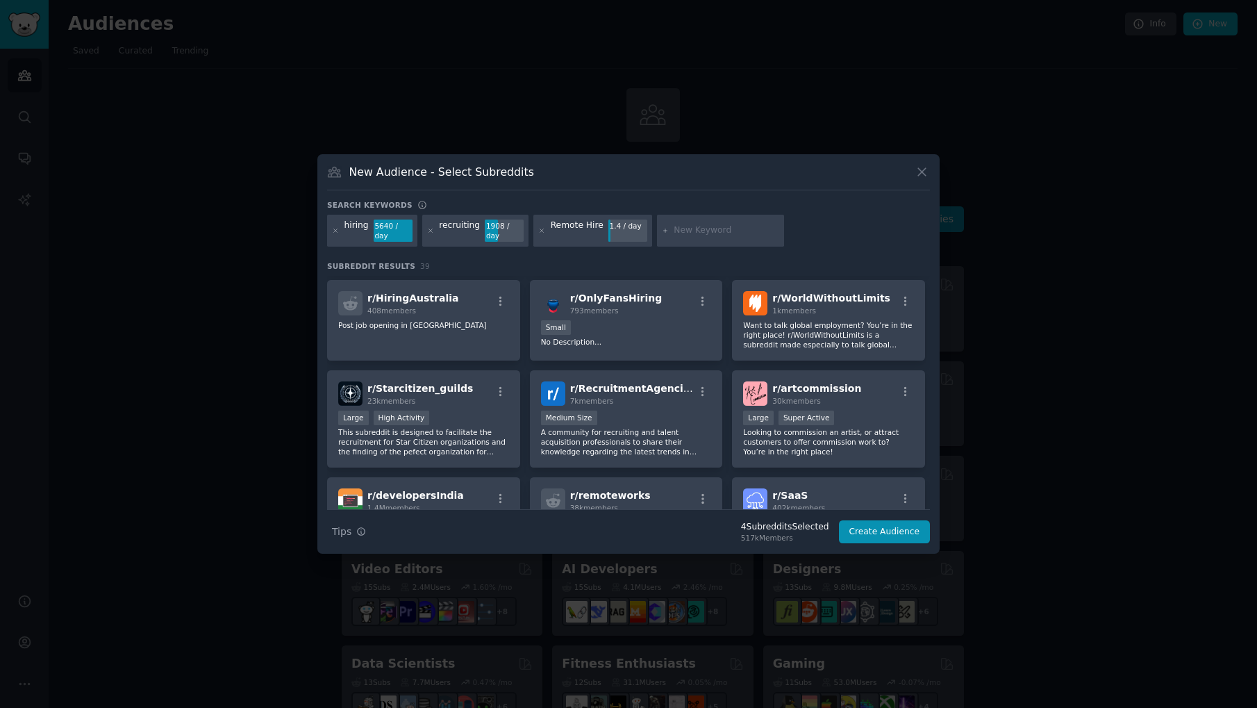
scroll to position [945, 0]
click at [904, 300] on icon "button" at bounding box center [905, 300] width 3 height 10
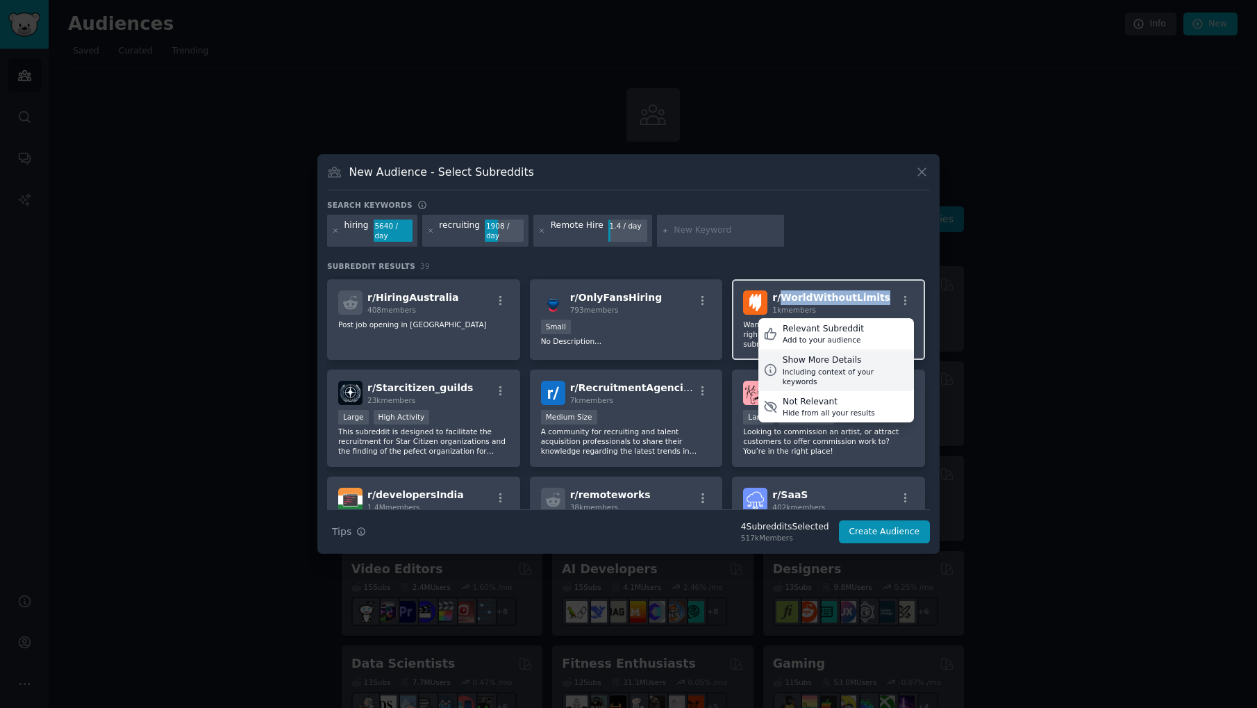
click at [837, 367] on div "Including context of your keywords" at bounding box center [846, 376] width 126 height 19
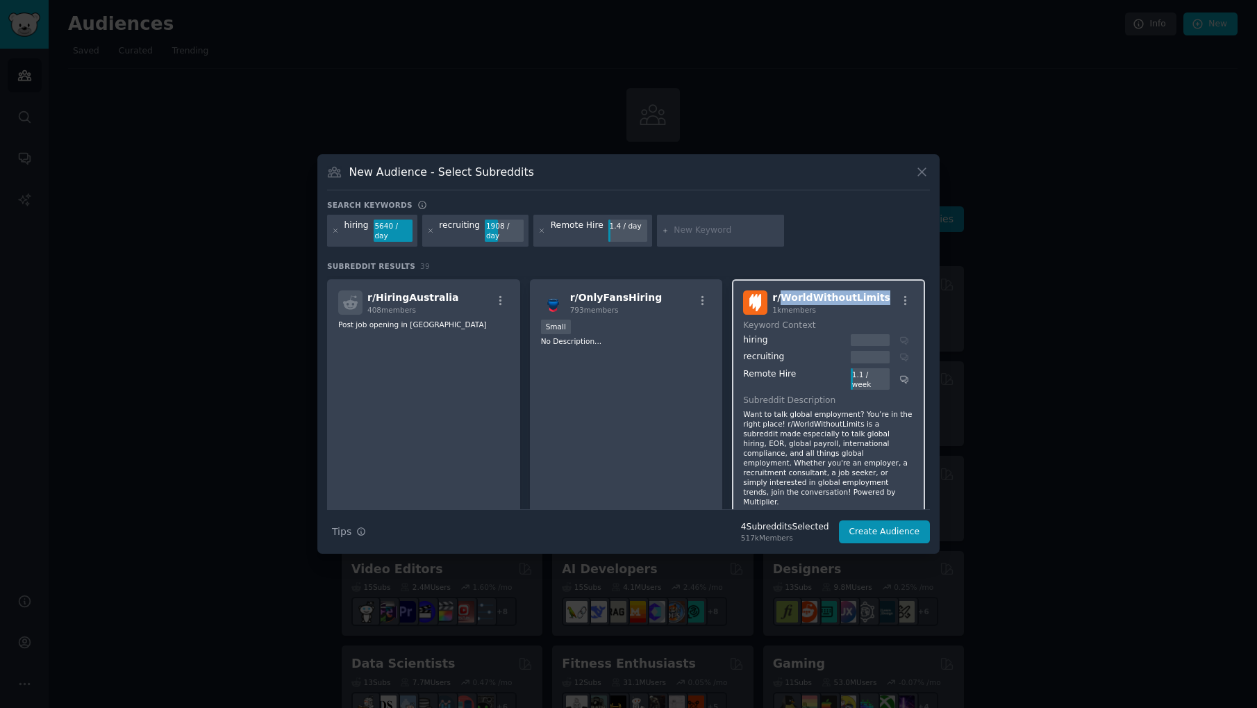
drag, startPoint x: 779, startPoint y: 297, endPoint x: 868, endPoint y: 298, distance: 88.9
click at [868, 298] on span "r/ WorldWithoutLimits" at bounding box center [831, 297] width 118 height 11
copy span "WorldWithoutLimits"
click at [906, 297] on icon "button" at bounding box center [905, 300] width 12 height 12
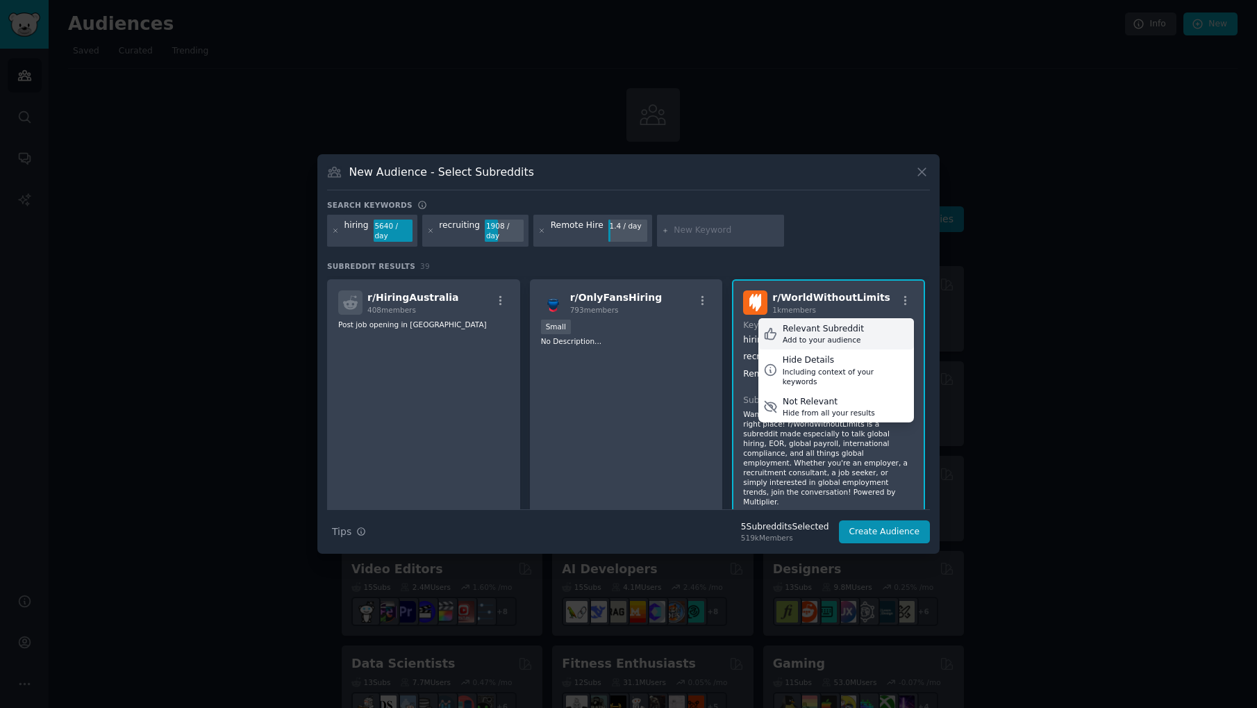
click at [865, 328] on div "Relevant Subreddit Add to your audience" at bounding box center [836, 334] width 156 height 32
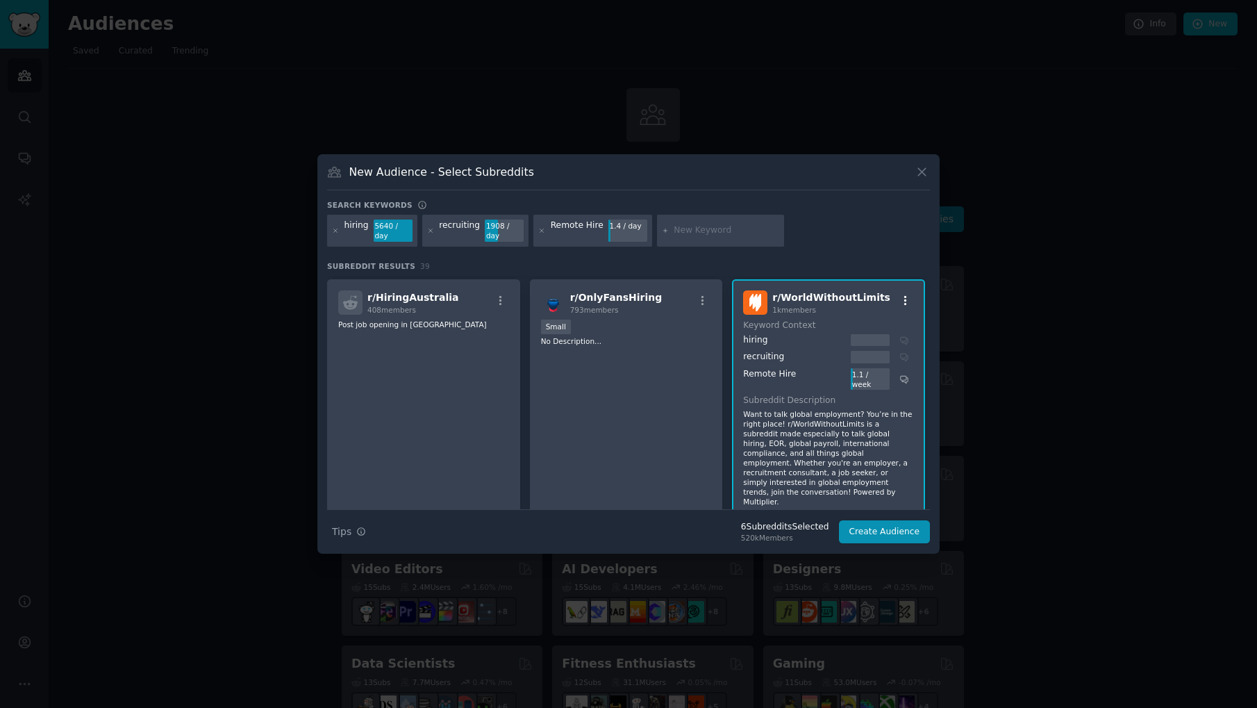
click at [899, 301] on icon "button" at bounding box center [905, 300] width 12 height 12
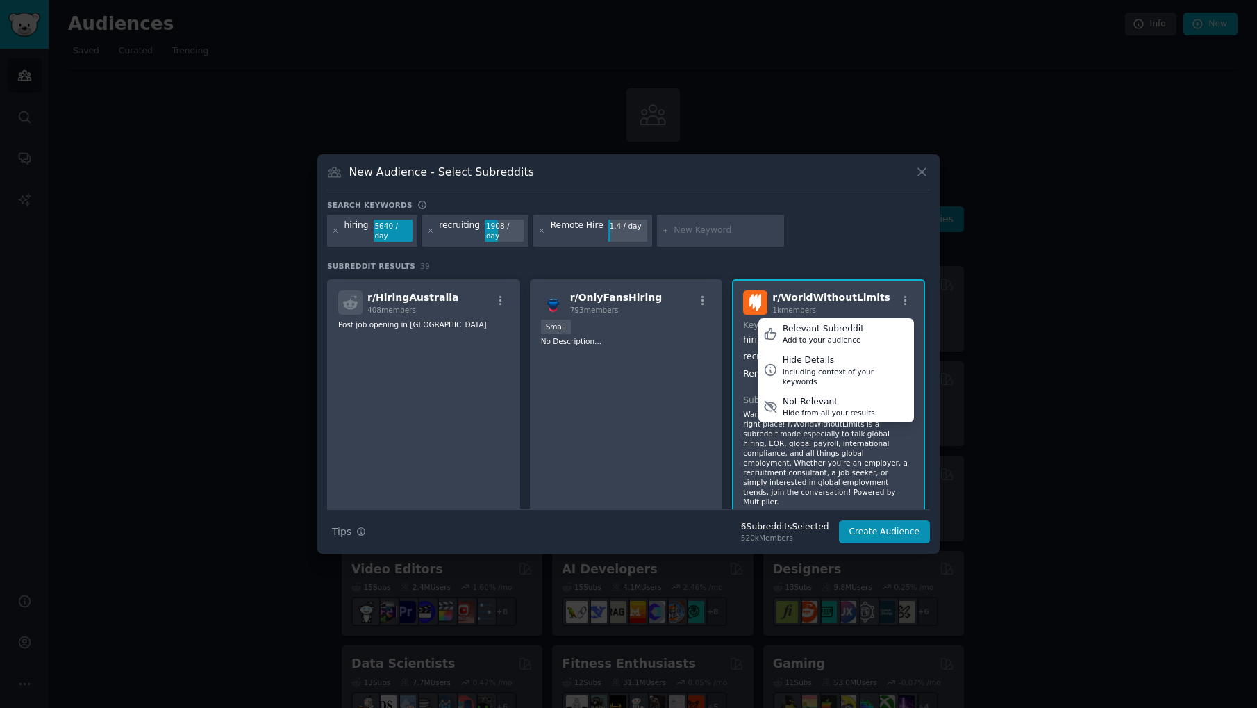
click at [871, 294] on div "r/ WorldWithoutLimits 1k members Relevant Subreddit Add to your audience Hide D…" at bounding box center [828, 302] width 171 height 24
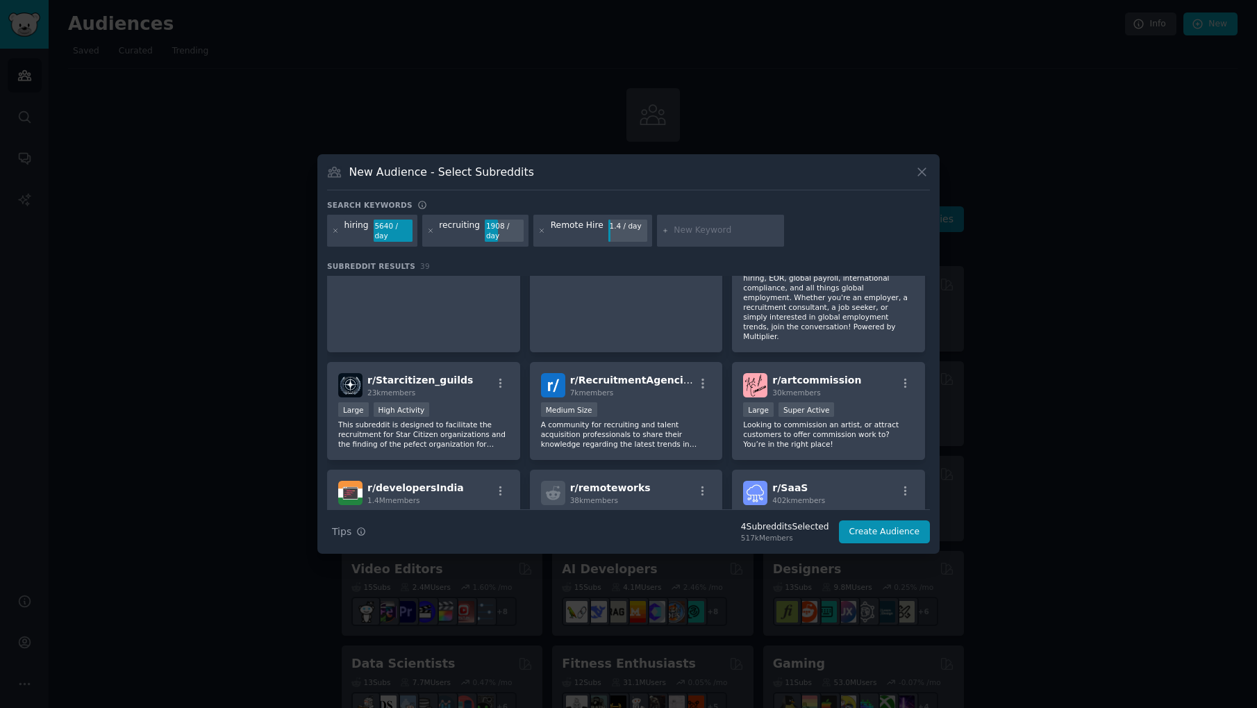
scroll to position [1118, 0]
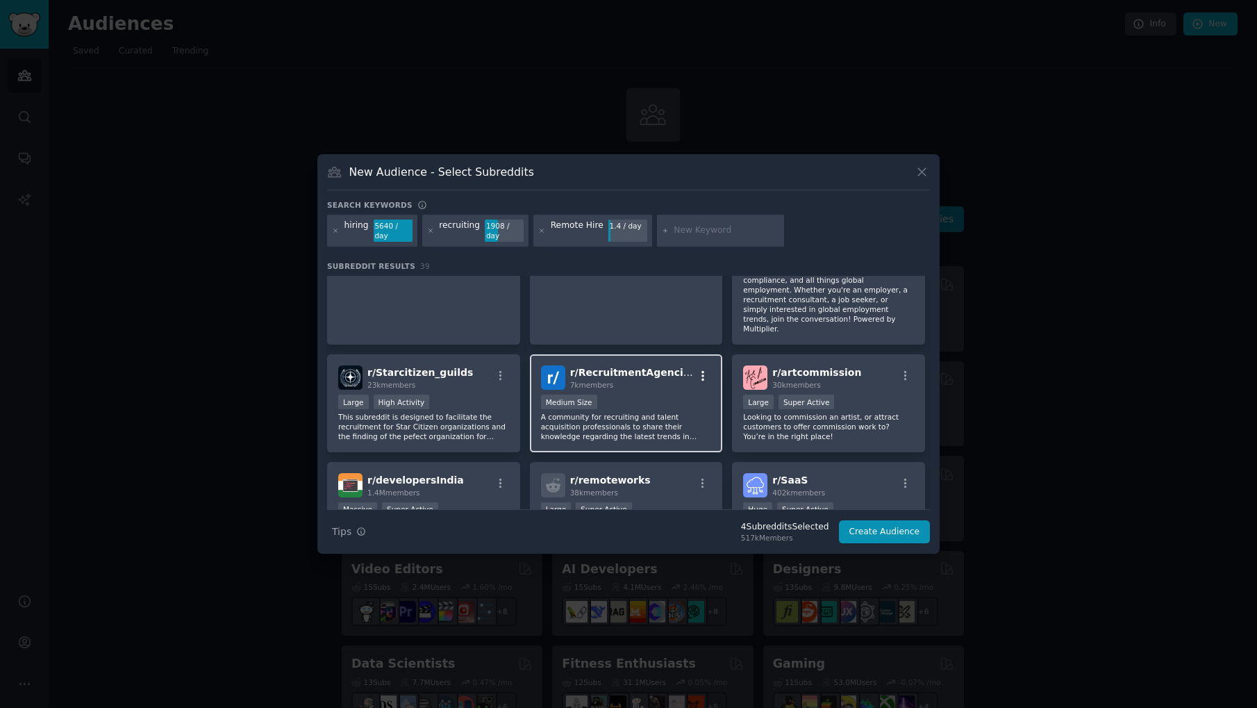
click at [703, 369] on icon "button" at bounding box center [702, 375] width 12 height 12
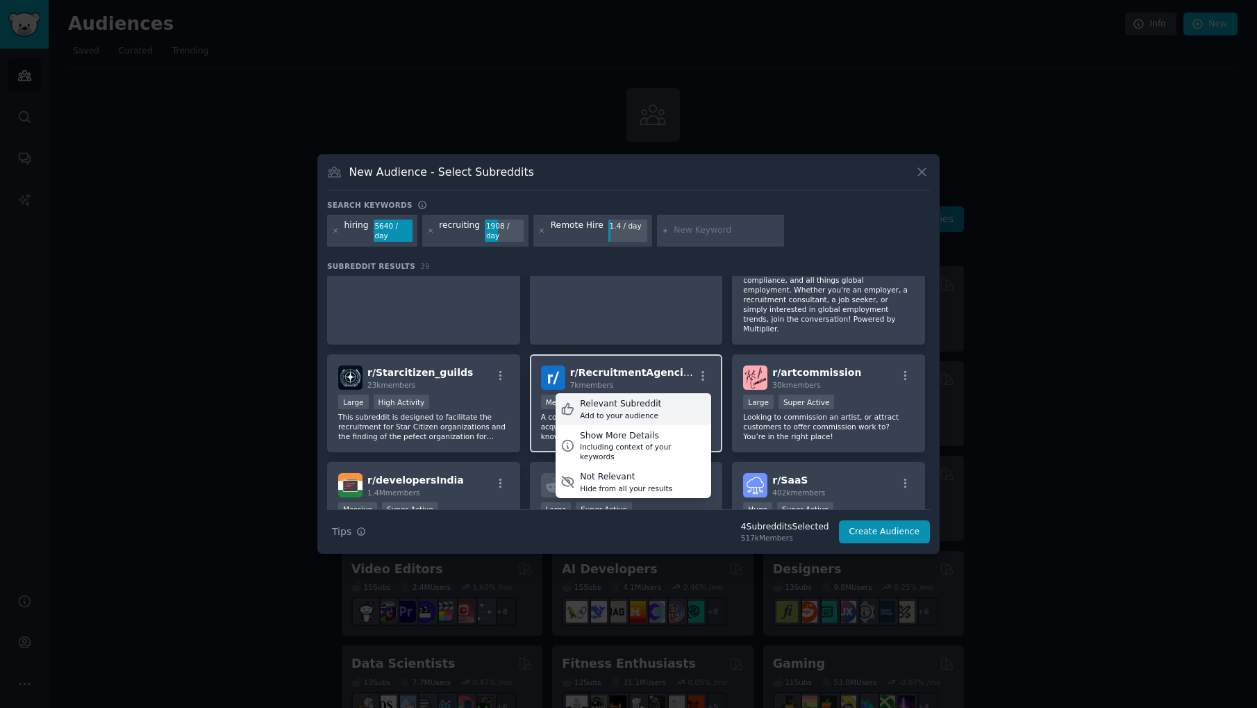
click at [665, 393] on div "Relevant Subreddit Add to your audience" at bounding box center [634, 409] width 156 height 32
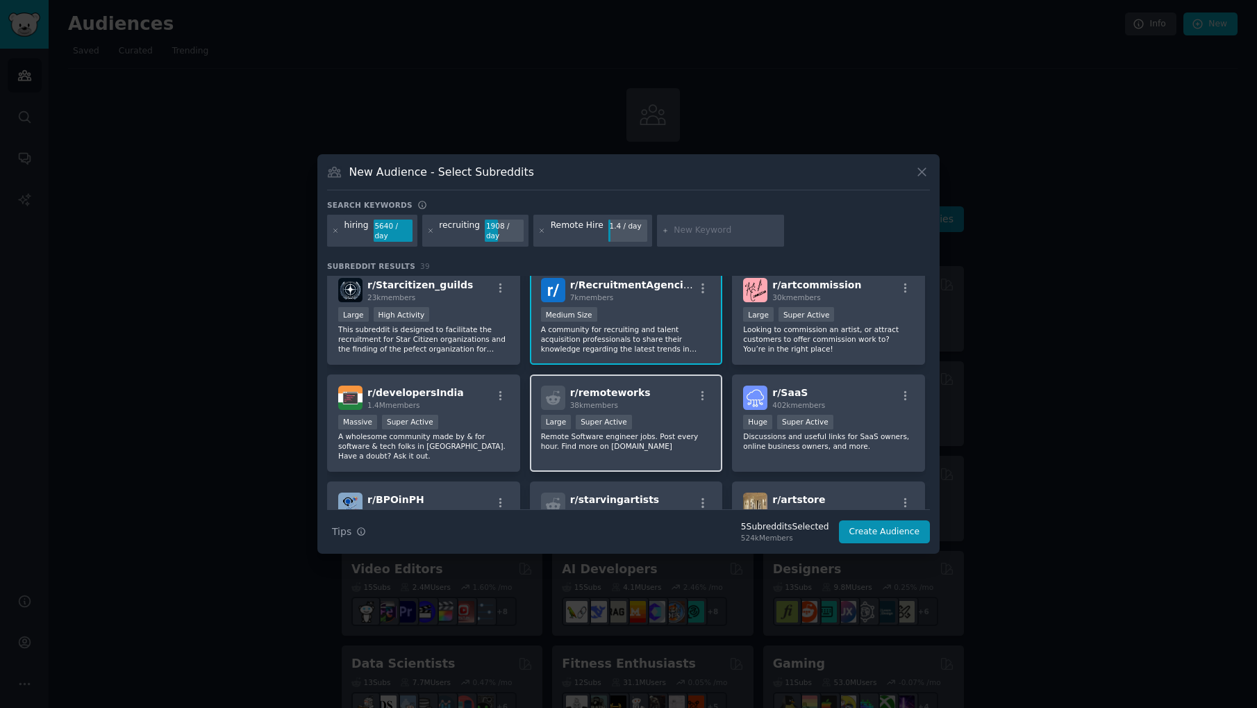
scroll to position [1235, 0]
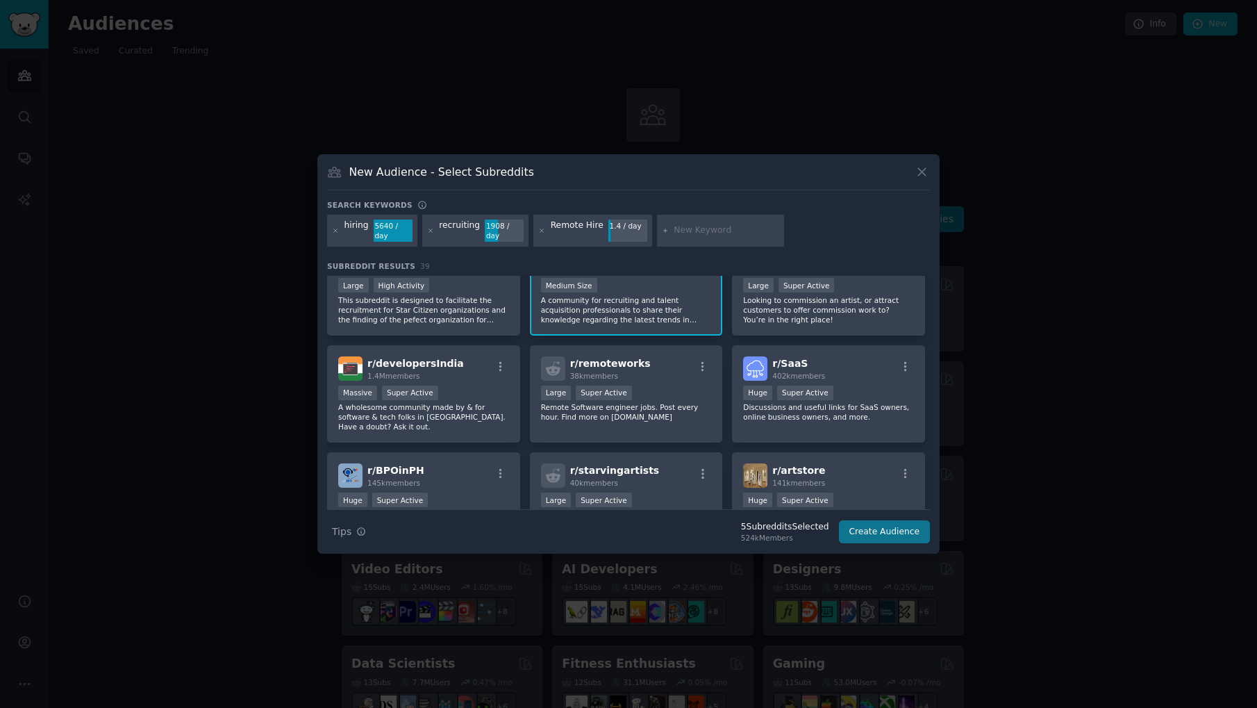
click at [878, 537] on button "Create Audience" at bounding box center [885, 532] width 92 height 24
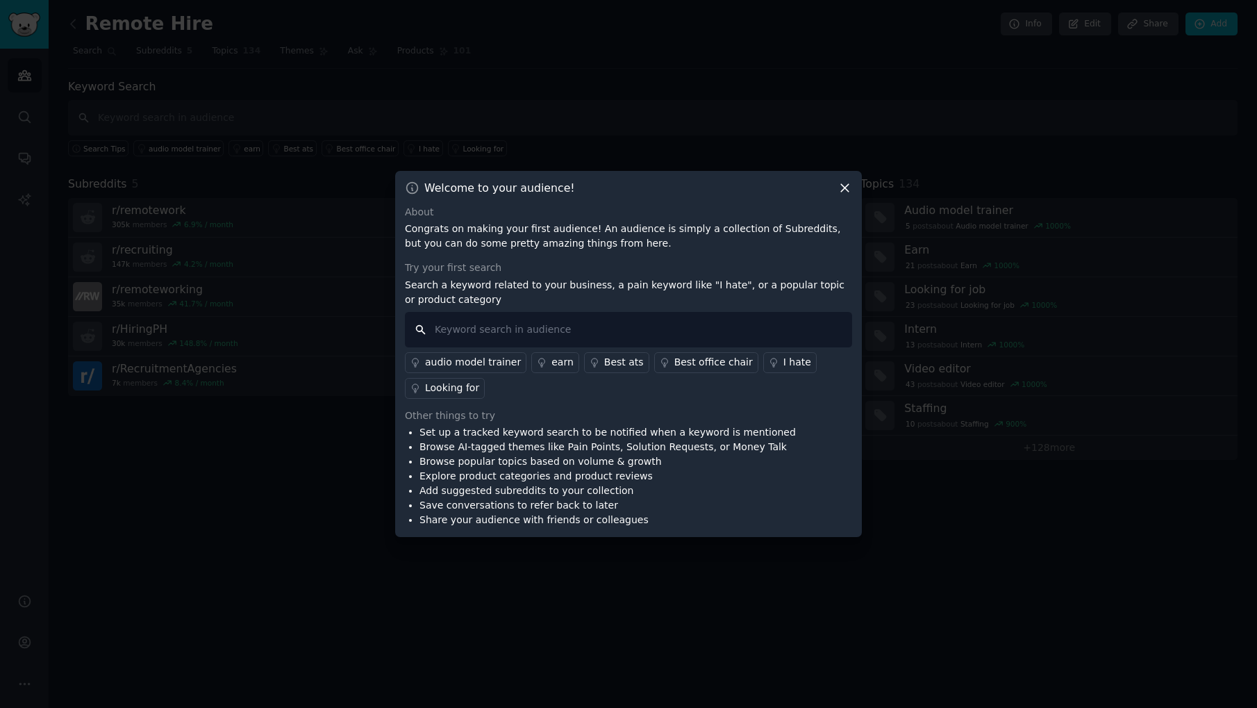
click at [506, 332] on input "text" at bounding box center [628, 329] width 447 height 35
type input "remote hire"
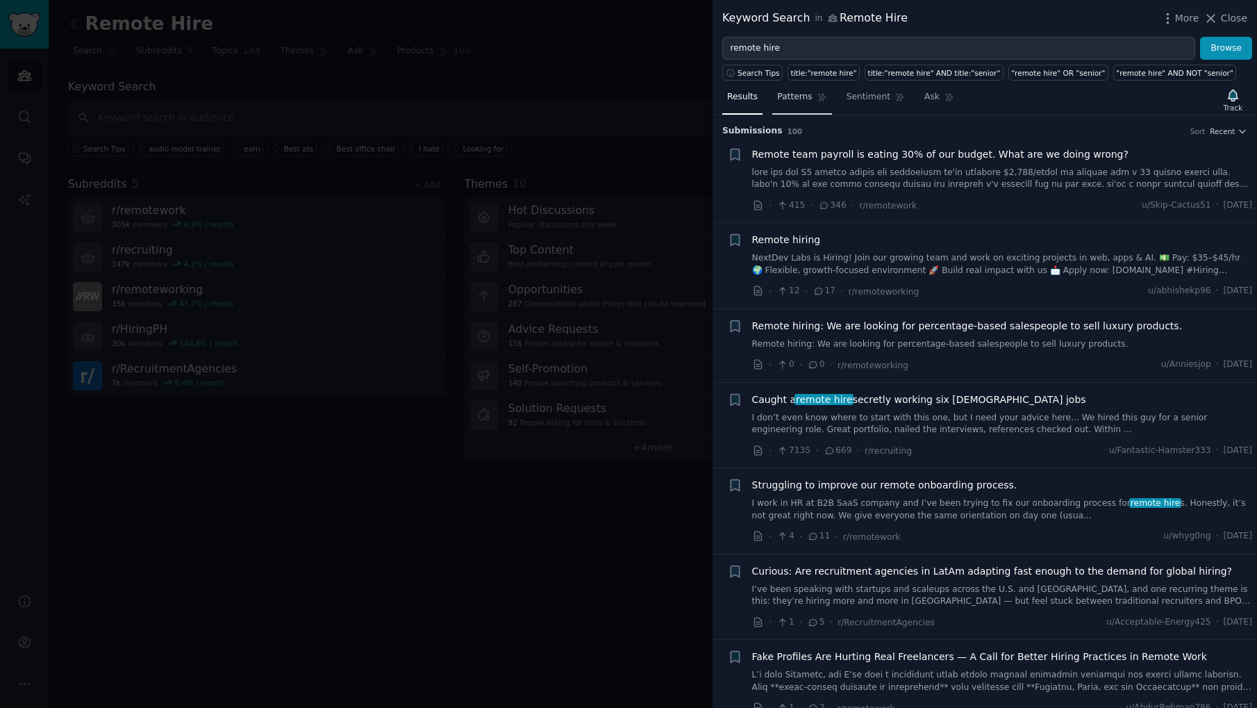
click at [796, 102] on span "Patterns" at bounding box center [794, 97] width 35 height 12
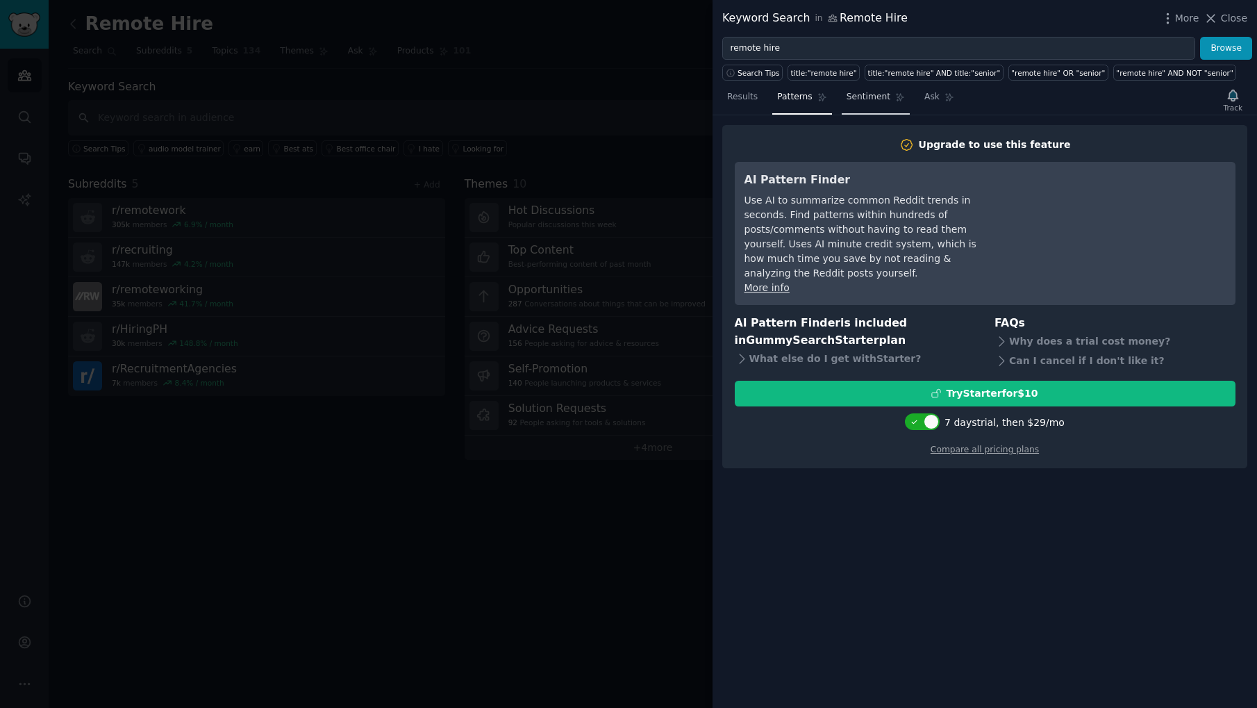
click at [867, 100] on span "Sentiment" at bounding box center [868, 97] width 44 height 12
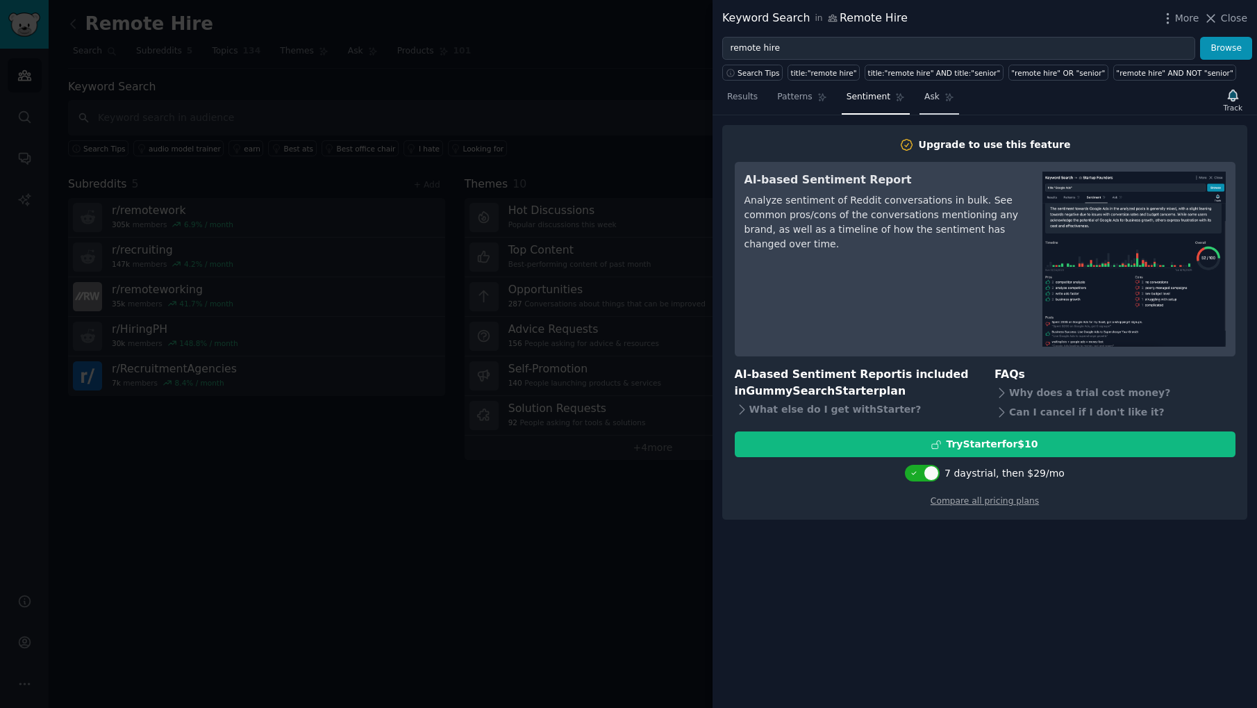
click at [929, 98] on span "Ask" at bounding box center [931, 97] width 15 height 12
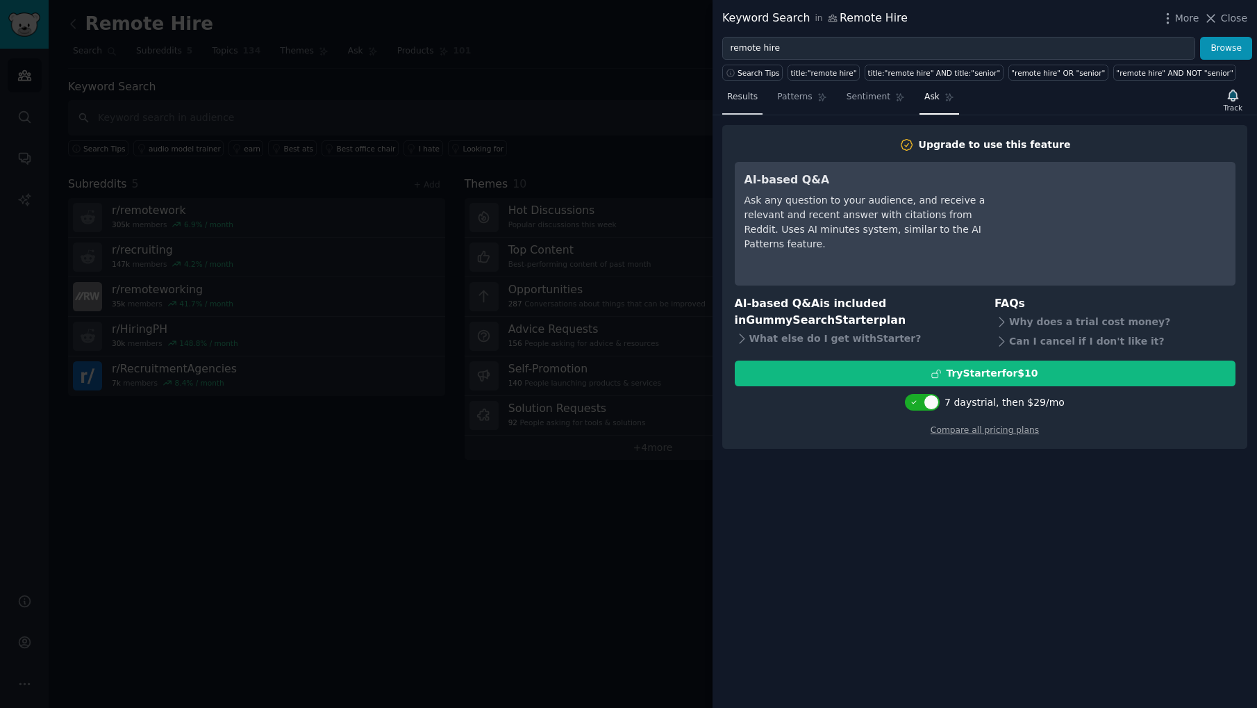
click at [739, 93] on span "Results" at bounding box center [742, 97] width 31 height 12
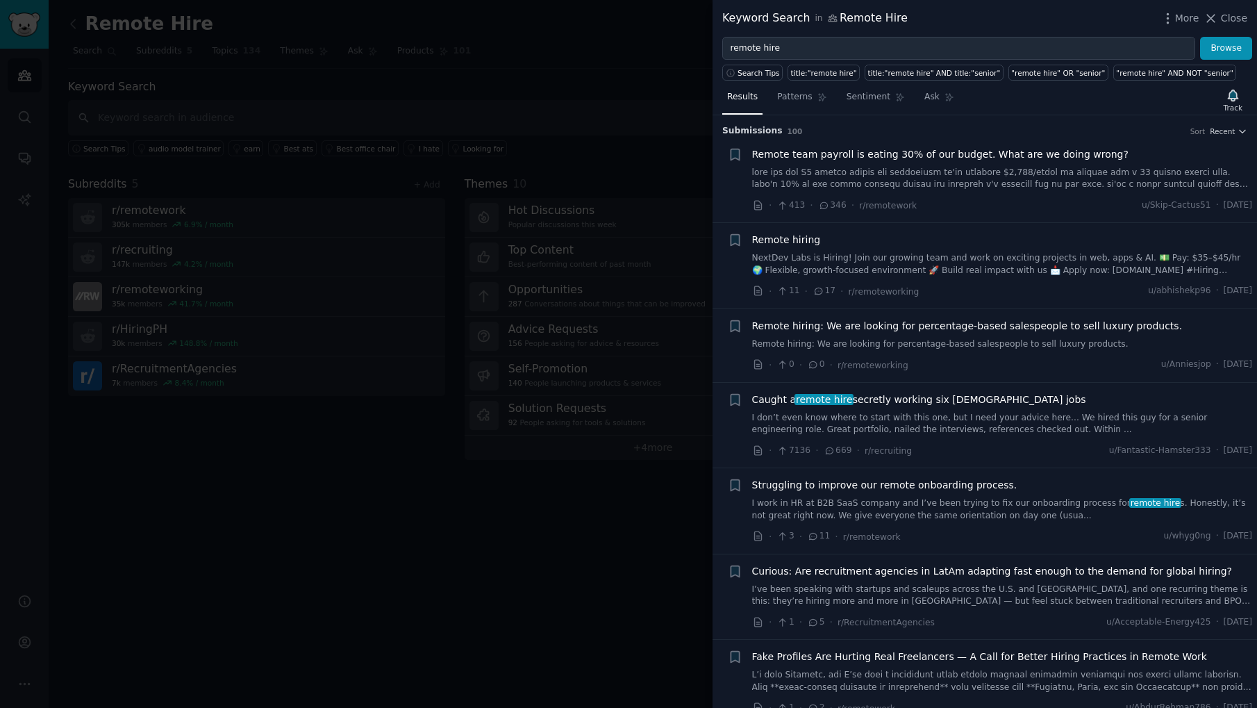
click at [970, 155] on span "Remote team payroll is eating 30% of our budget. What are we doing wrong?" at bounding box center [940, 154] width 376 height 15
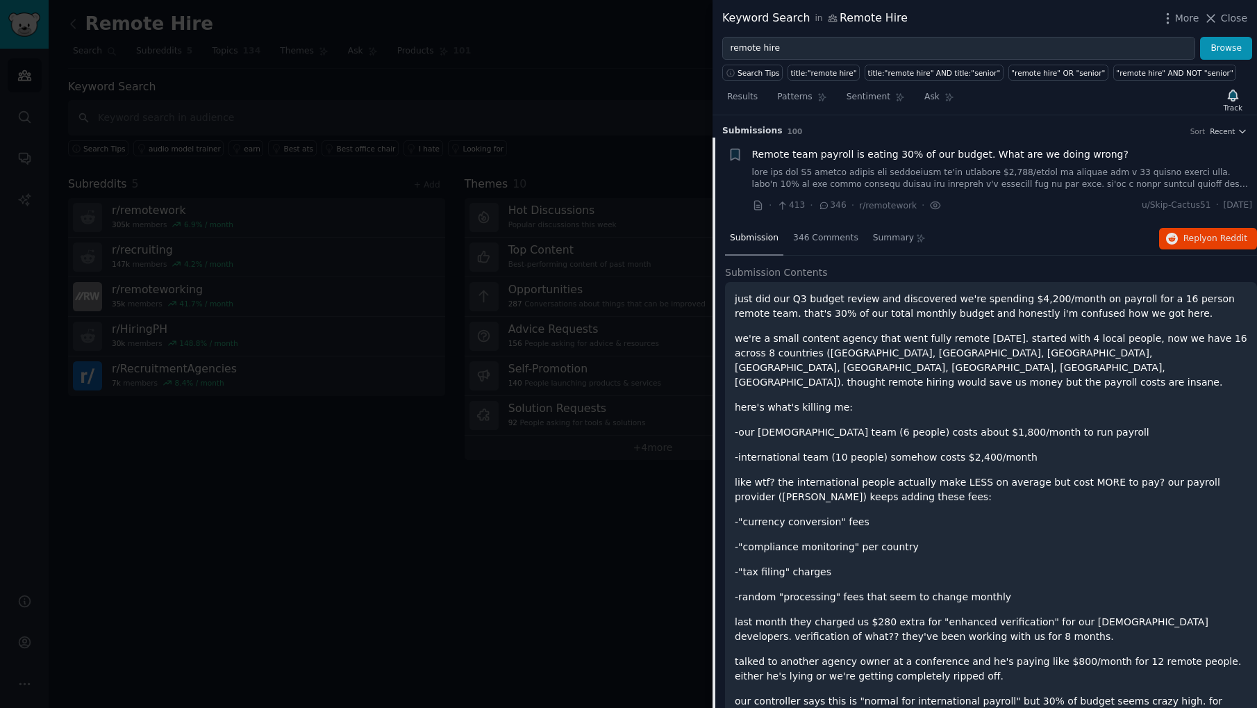
click at [925, 148] on span "Remote team payroll is eating 30% of our budget. What are we doing wrong?" at bounding box center [940, 154] width 376 height 15
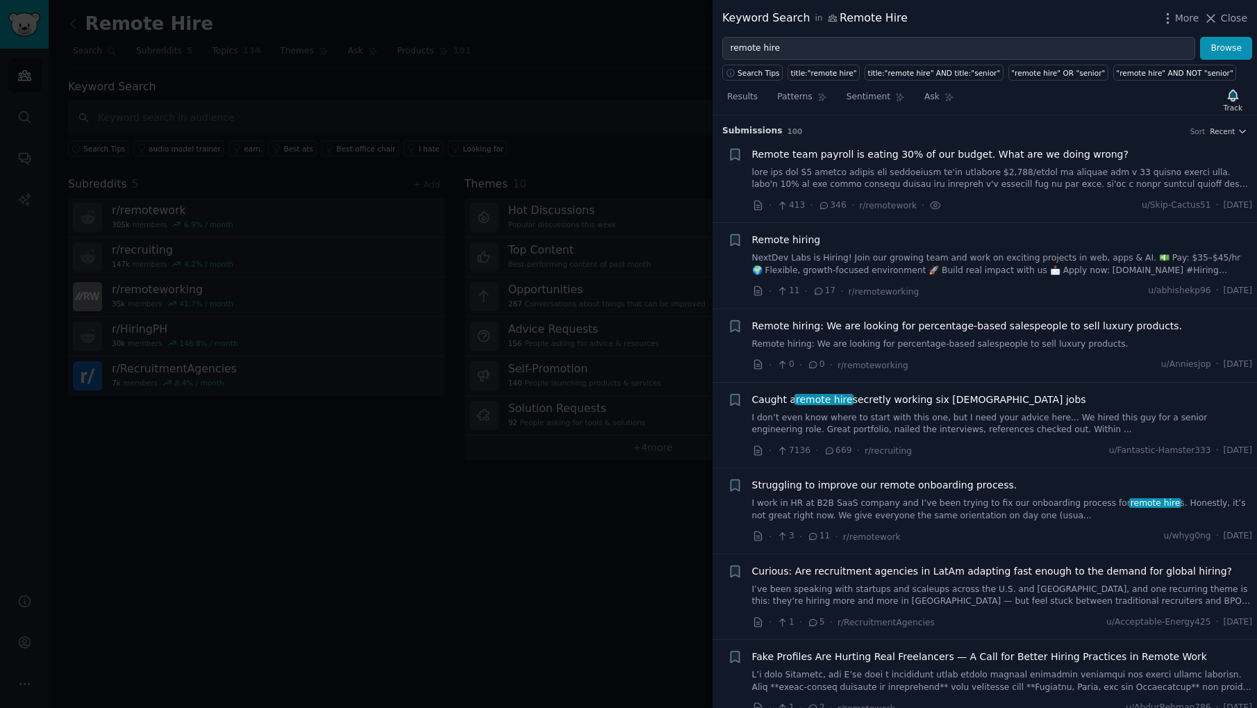
scroll to position [22, 0]
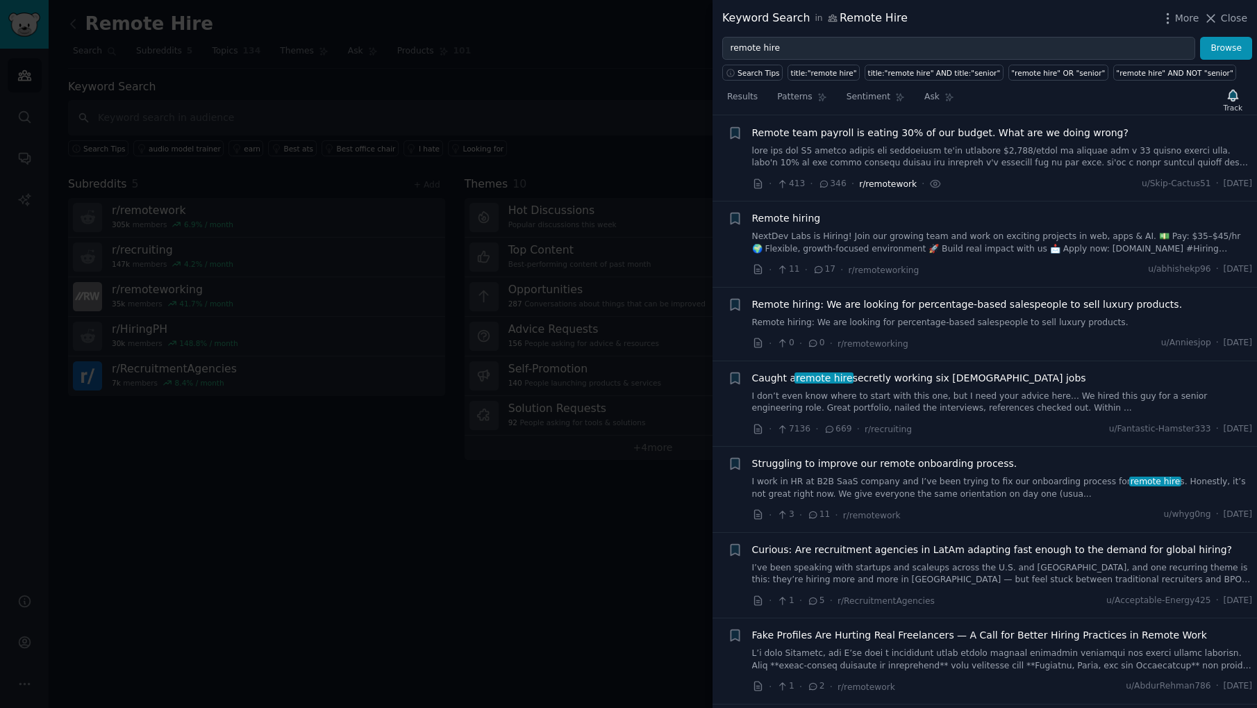
click at [881, 184] on span "r/remotework" at bounding box center [888, 184] width 58 height 10
click at [760, 185] on icon at bounding box center [758, 184] width 12 height 12
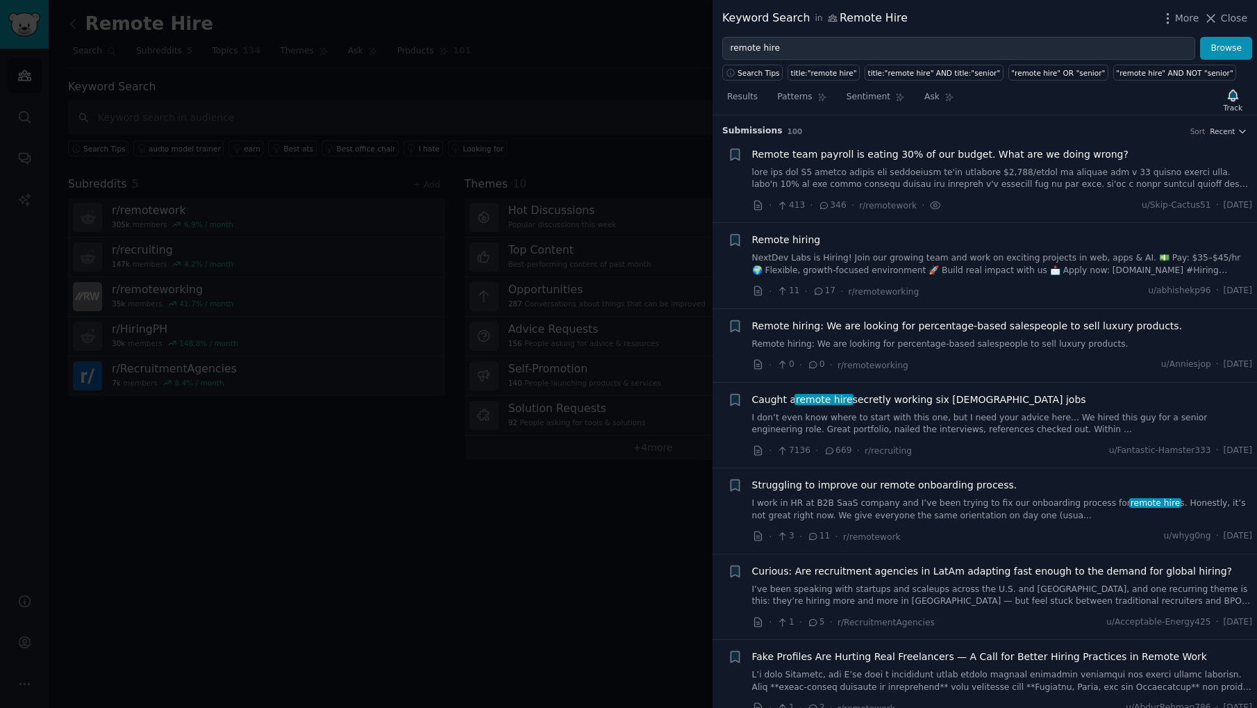
scroll to position [0, 0]
click at [790, 99] on span "Patterns" at bounding box center [794, 97] width 35 height 12
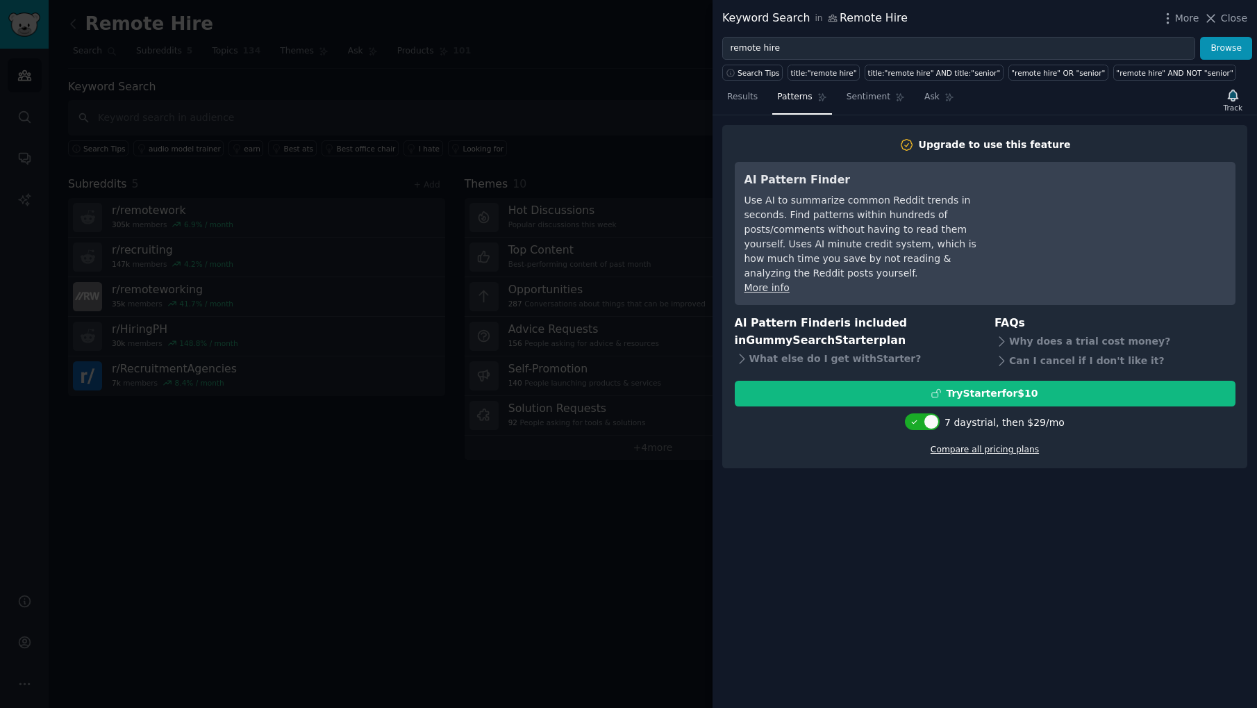
click at [988, 444] on link "Compare all pricing plans" at bounding box center [984, 449] width 108 height 10
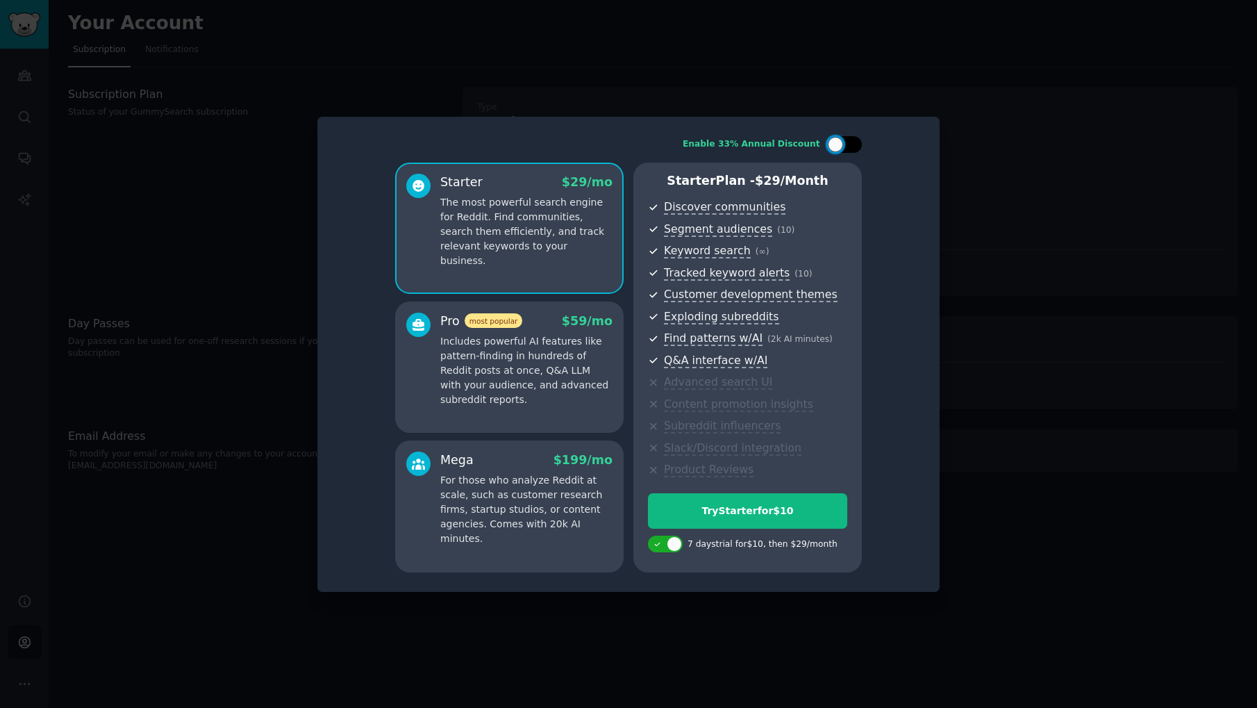
click at [839, 151] on div at bounding box center [835, 144] width 15 height 15
click at [846, 146] on div at bounding box center [853, 144] width 15 height 15
checkbox input "false"
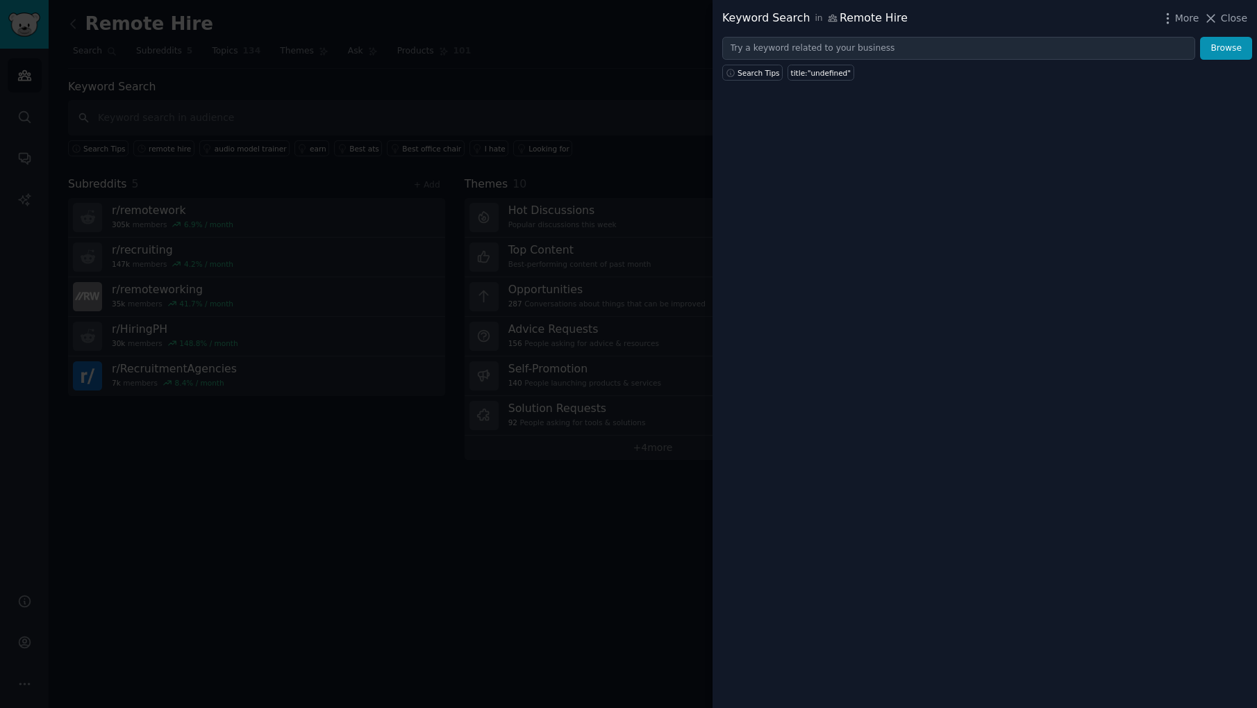
click at [621, 48] on div at bounding box center [628, 354] width 1257 height 708
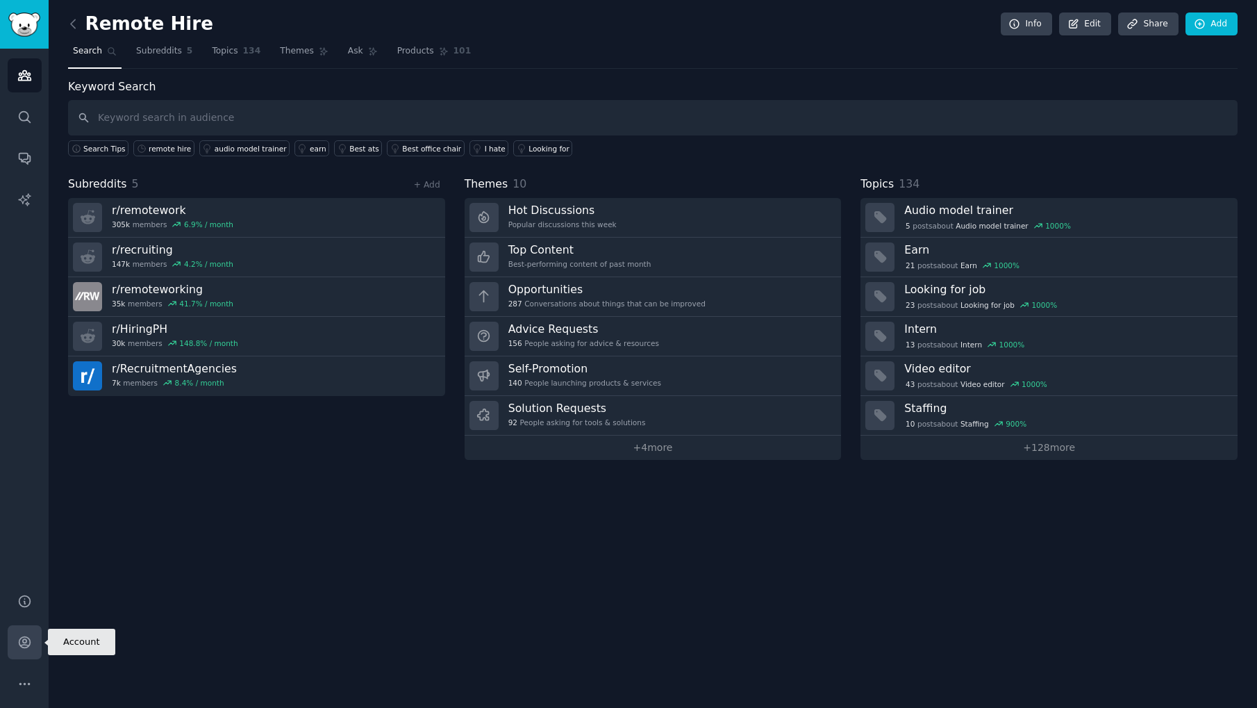
click at [22, 649] on link "Account" at bounding box center [25, 642] width 34 height 34
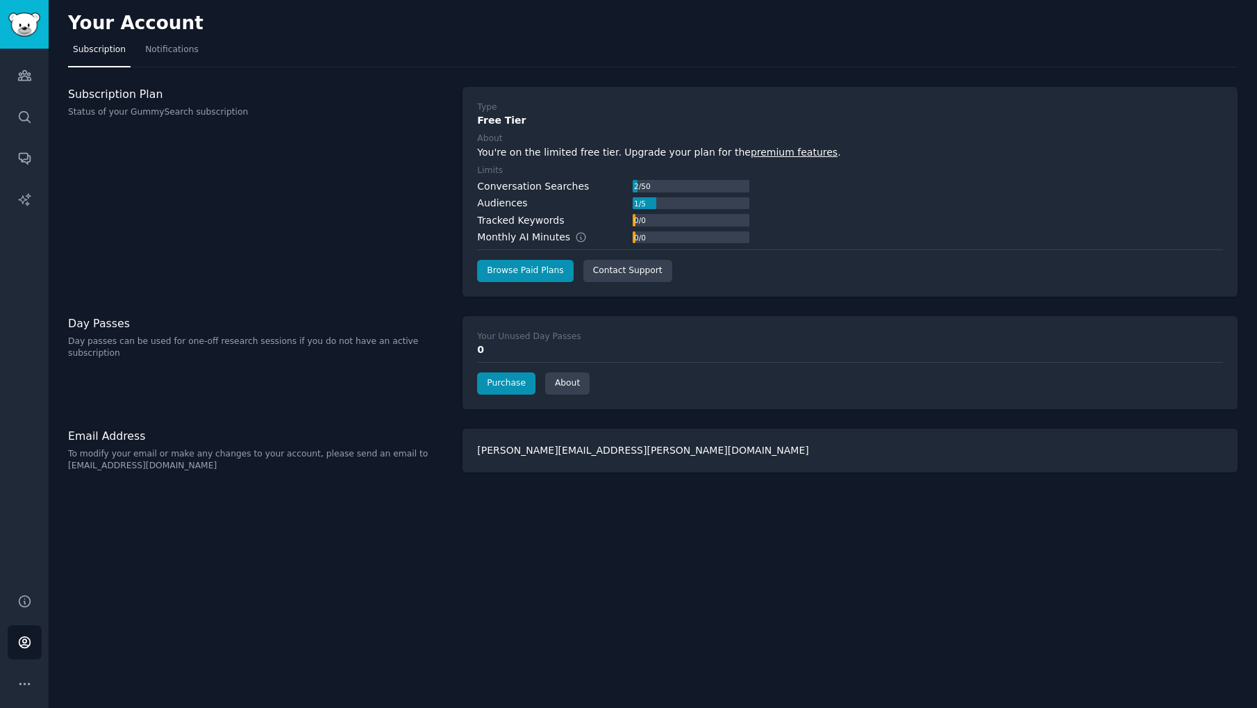
click at [646, 203] on div "1 / 5" at bounding box center [640, 203] width 14 height 12
click at [642, 203] on div "1 / 5" at bounding box center [640, 203] width 14 height 12
click at [525, 223] on div "Tracked Keywords" at bounding box center [520, 220] width 87 height 15
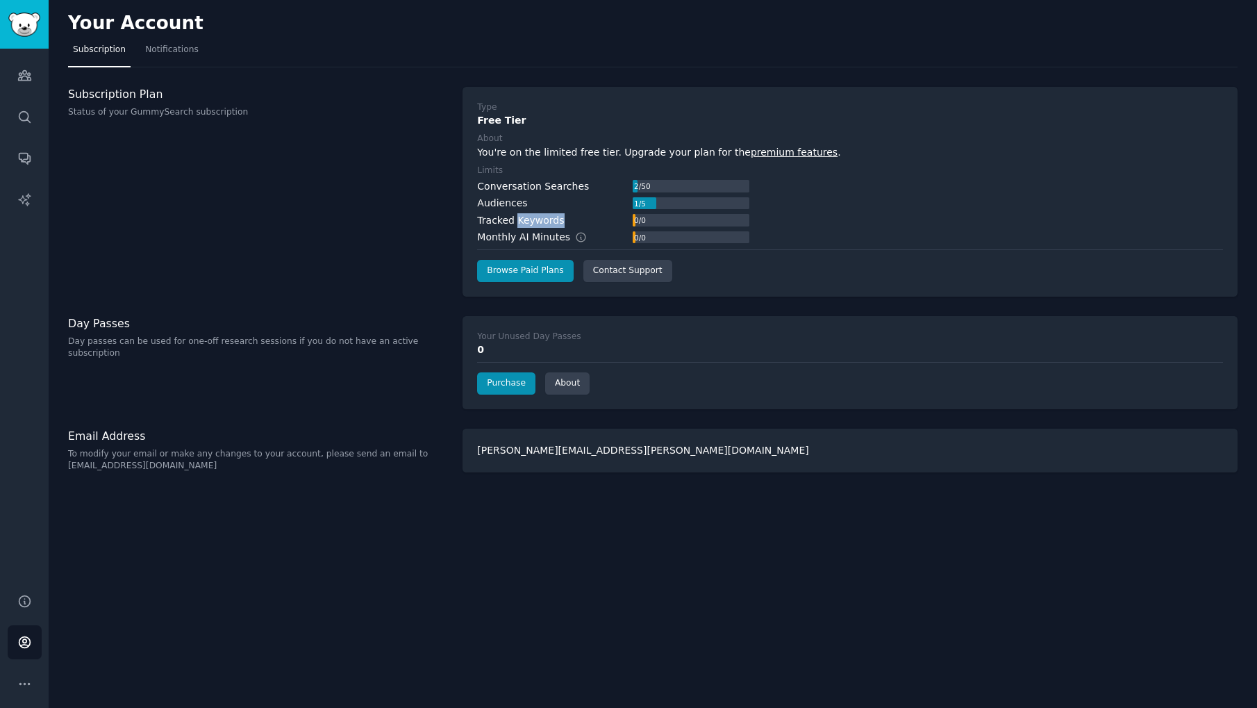
click at [525, 223] on div "Tracked Keywords" at bounding box center [520, 220] width 87 height 15
click at [537, 222] on div "Tracked Keywords" at bounding box center [520, 220] width 87 height 15
click at [526, 239] on div "Monthly AI Minutes" at bounding box center [539, 237] width 124 height 15
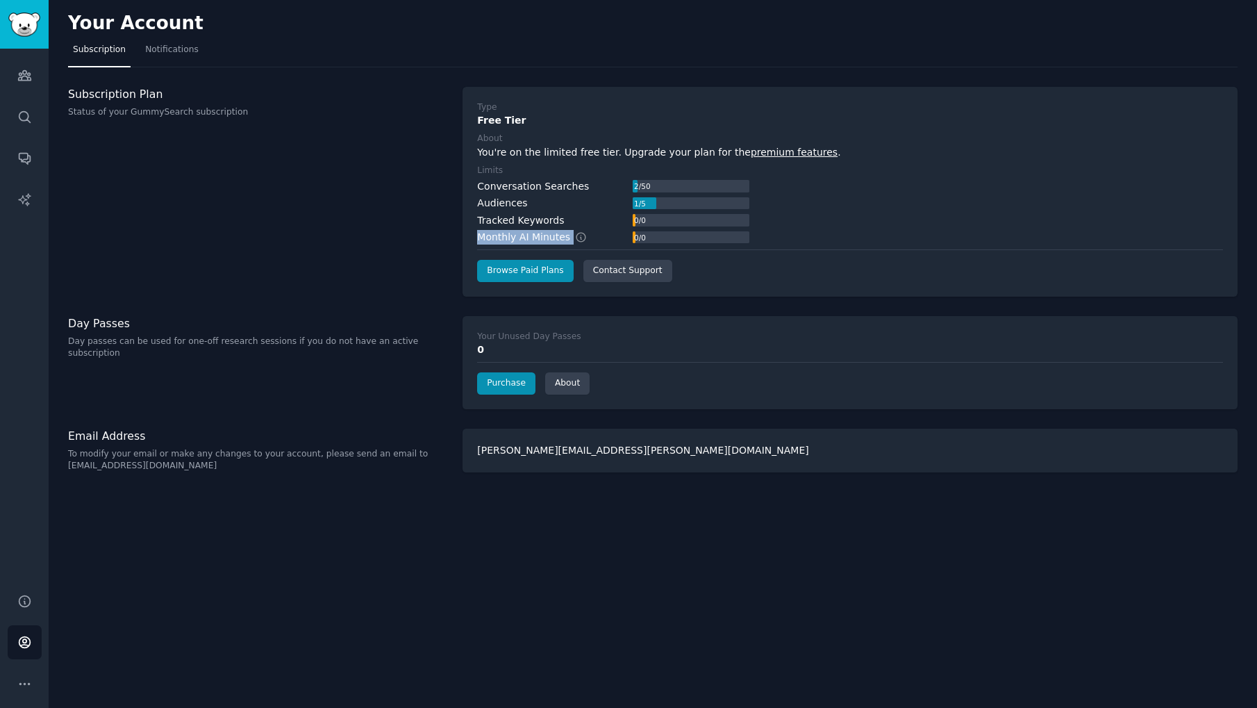
click at [526, 239] on div "Monthly AI Minutes" at bounding box center [539, 237] width 124 height 15
click at [533, 239] on div "Monthly AI Minutes" at bounding box center [539, 237] width 124 height 15
click at [526, 239] on div "Monthly AI Minutes" at bounding box center [539, 237] width 124 height 15
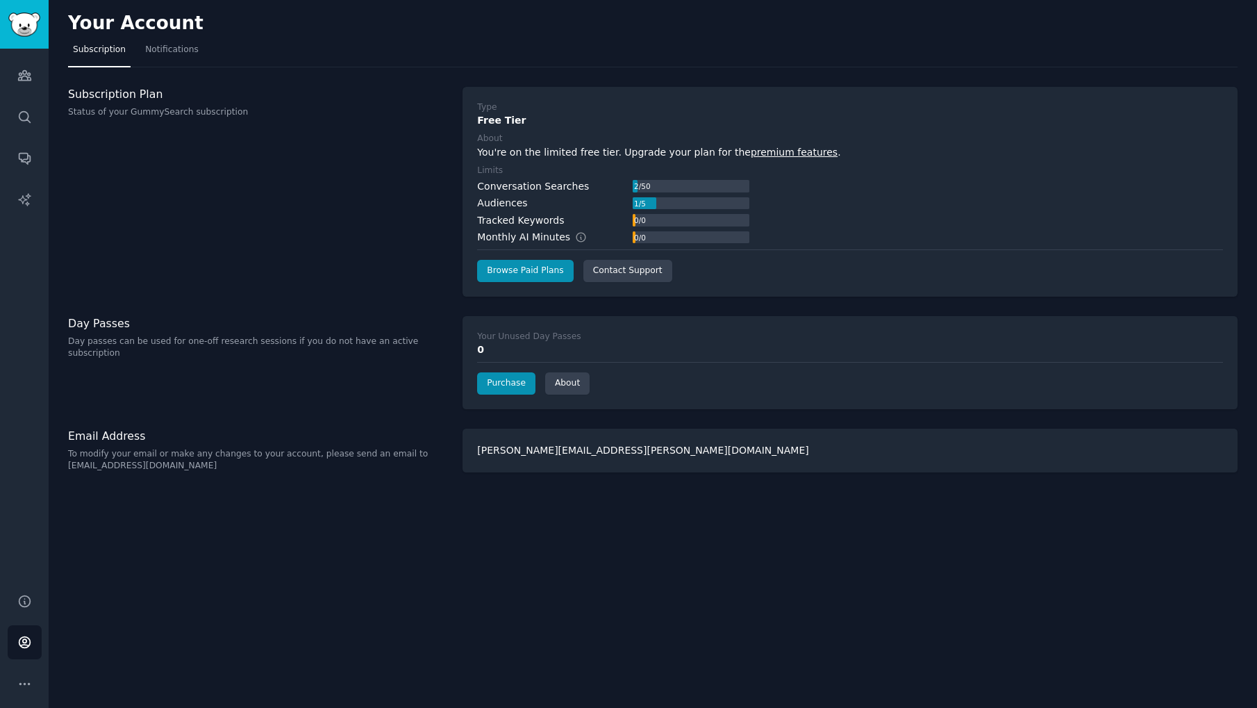
click at [524, 187] on div "Conversation Searches" at bounding box center [533, 186] width 112 height 15
click at [526, 268] on link "Browse Paid Plans" at bounding box center [525, 271] width 96 height 22
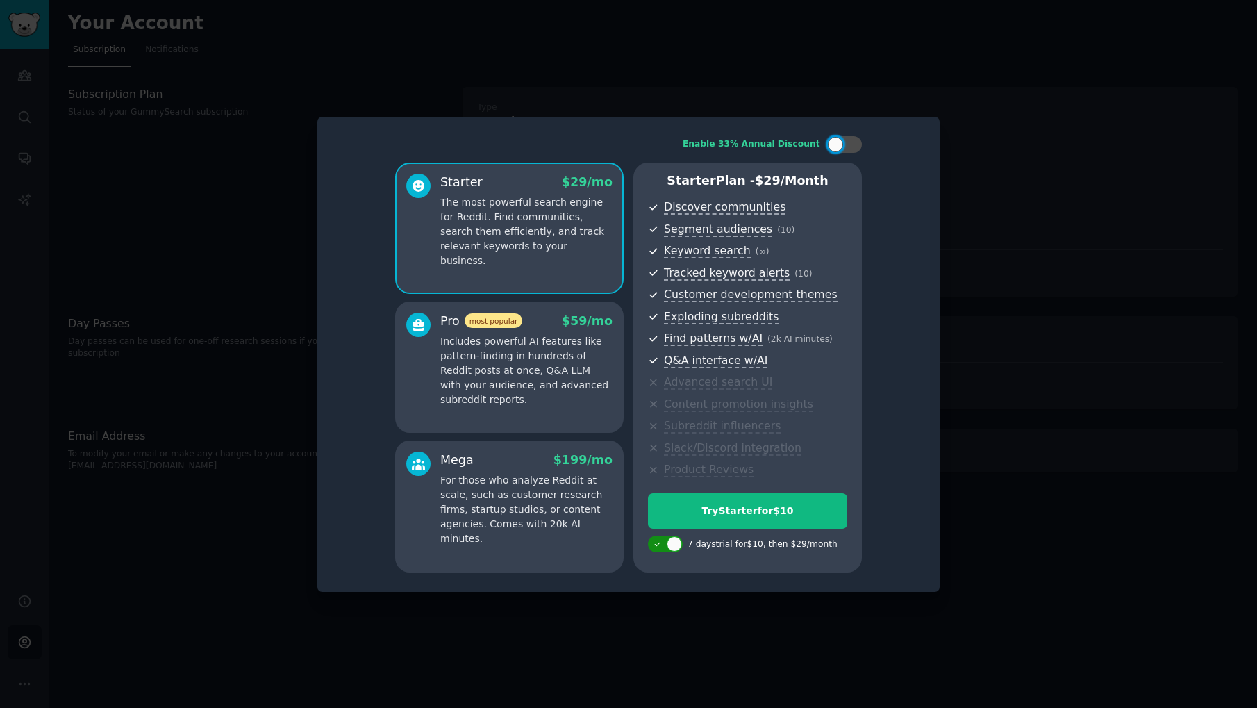
click at [657, 545] on div at bounding box center [665, 543] width 35 height 17
click at [657, 545] on div at bounding box center [656, 543] width 15 height 15
click at [660, 545] on div at bounding box center [665, 543] width 35 height 17
click at [746, 543] on div "Try for 7 days first for $10" at bounding box center [738, 544] width 102 height 12
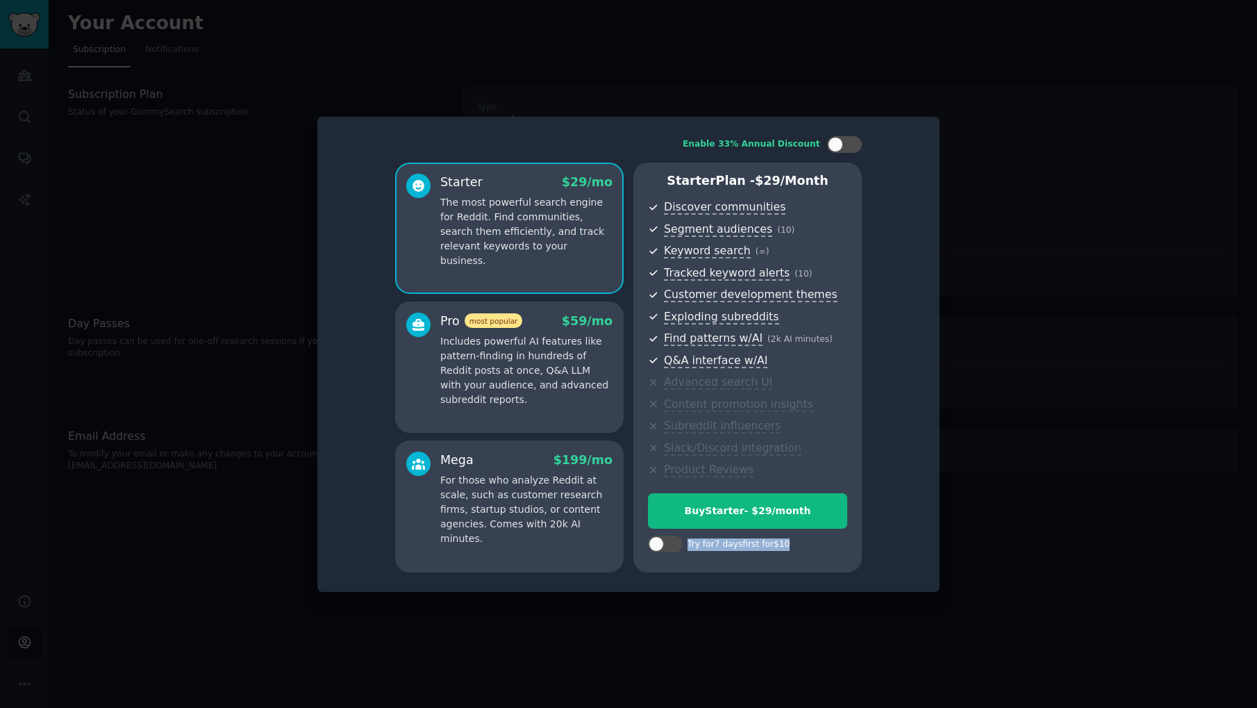
click at [746, 543] on div "Try for 7 days first for $10" at bounding box center [738, 544] width 102 height 12
click at [749, 544] on div "Try for 7 days first for $10" at bounding box center [738, 544] width 102 height 12
click at [673, 544] on div at bounding box center [672, 543] width 7 height 7
click at [673, 544] on div at bounding box center [674, 543] width 15 height 15
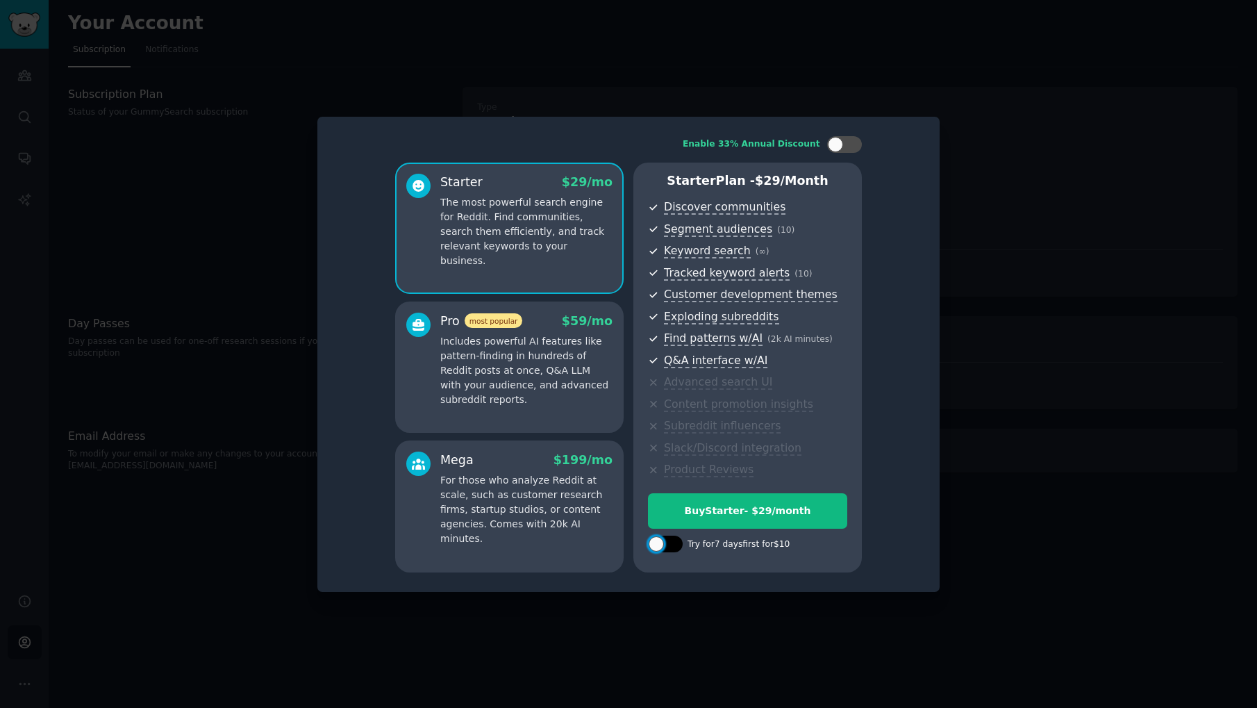
click at [673, 544] on div at bounding box center [672, 543] width 7 height 7
checkbox input "true"
click at [766, 184] on span "$ 29 /month" at bounding box center [792, 181] width 74 height 14
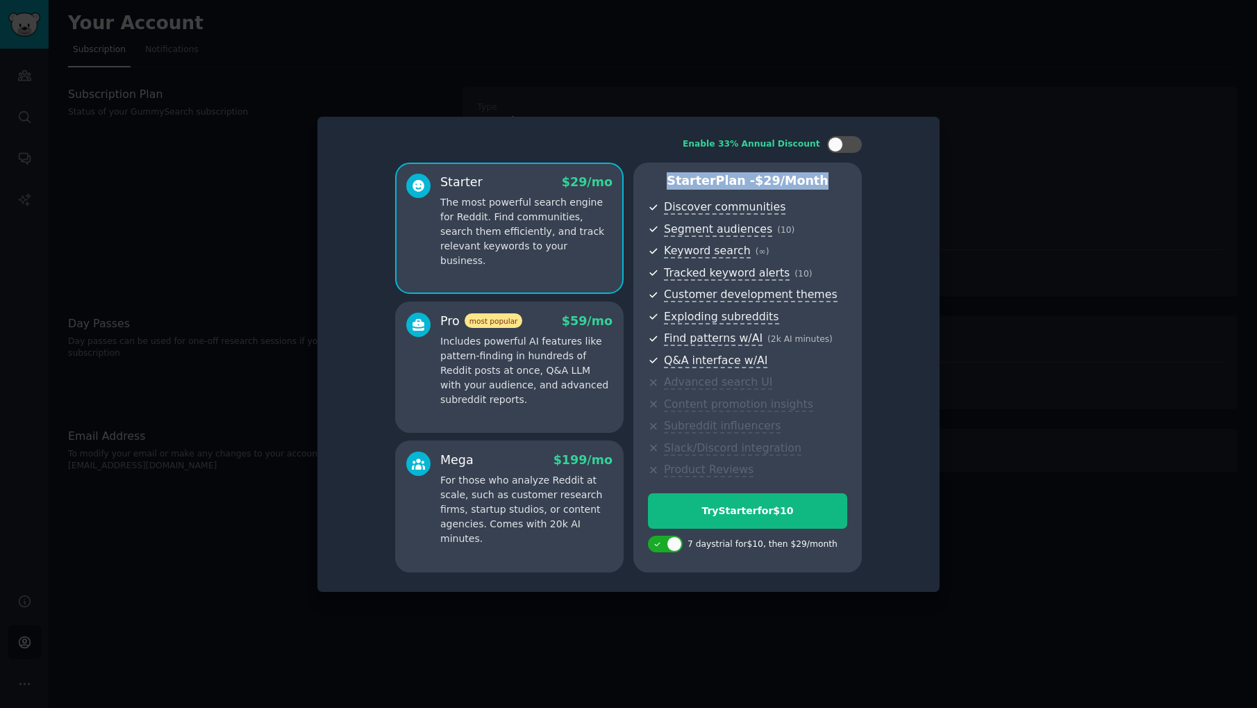
click at [776, 184] on span "$ 29 /month" at bounding box center [792, 181] width 74 height 14
click at [222, 412] on div at bounding box center [628, 354] width 1257 height 708
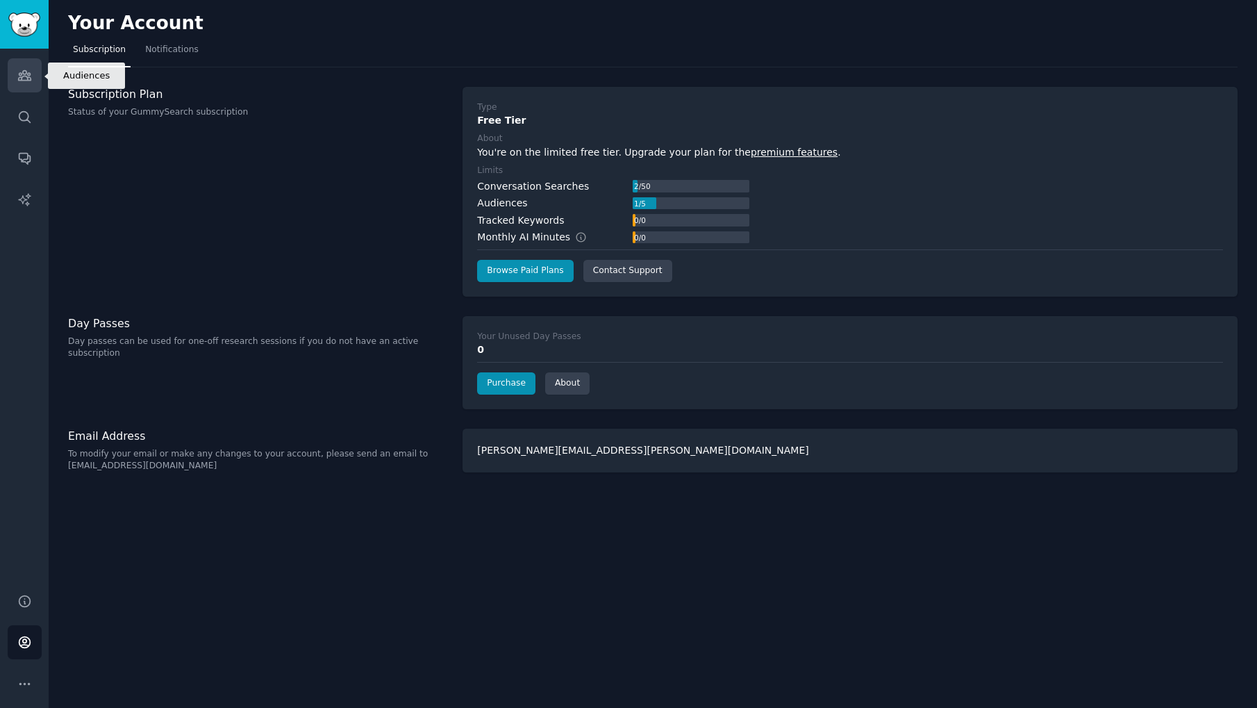
click at [24, 71] on icon "Sidebar" at bounding box center [24, 76] width 12 height 10
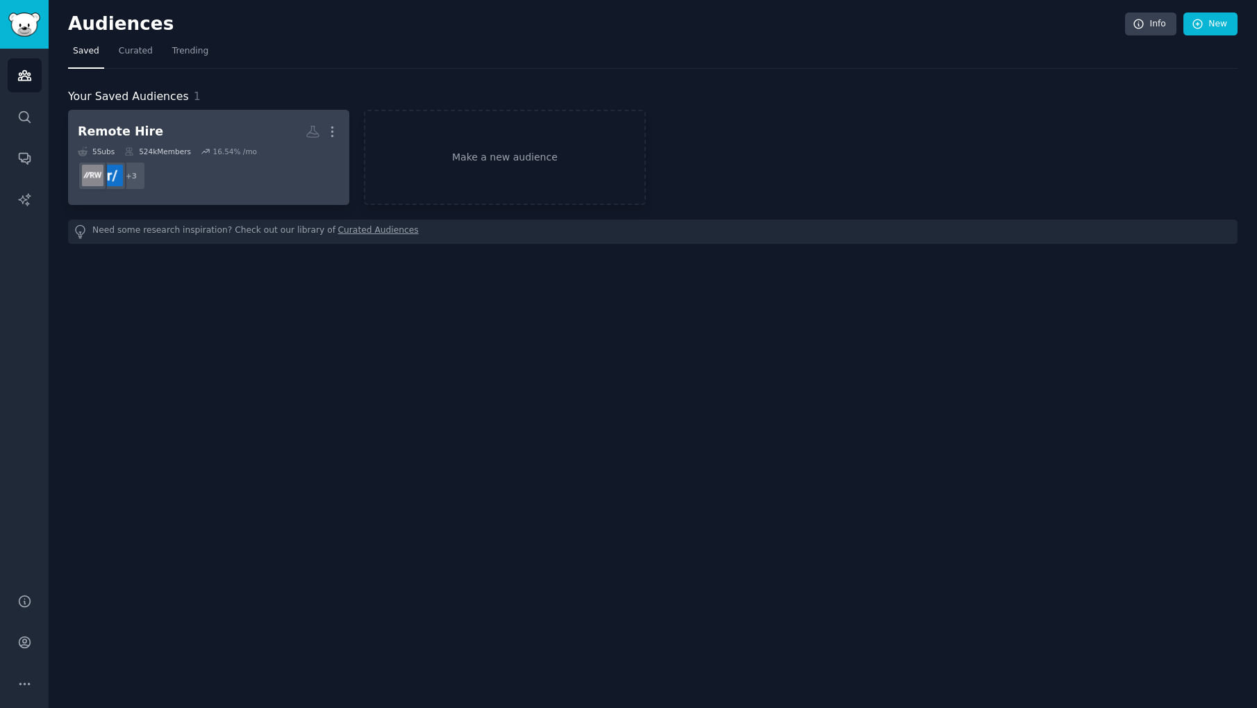
click at [220, 147] on div "16.54 % /mo" at bounding box center [234, 152] width 44 height 10
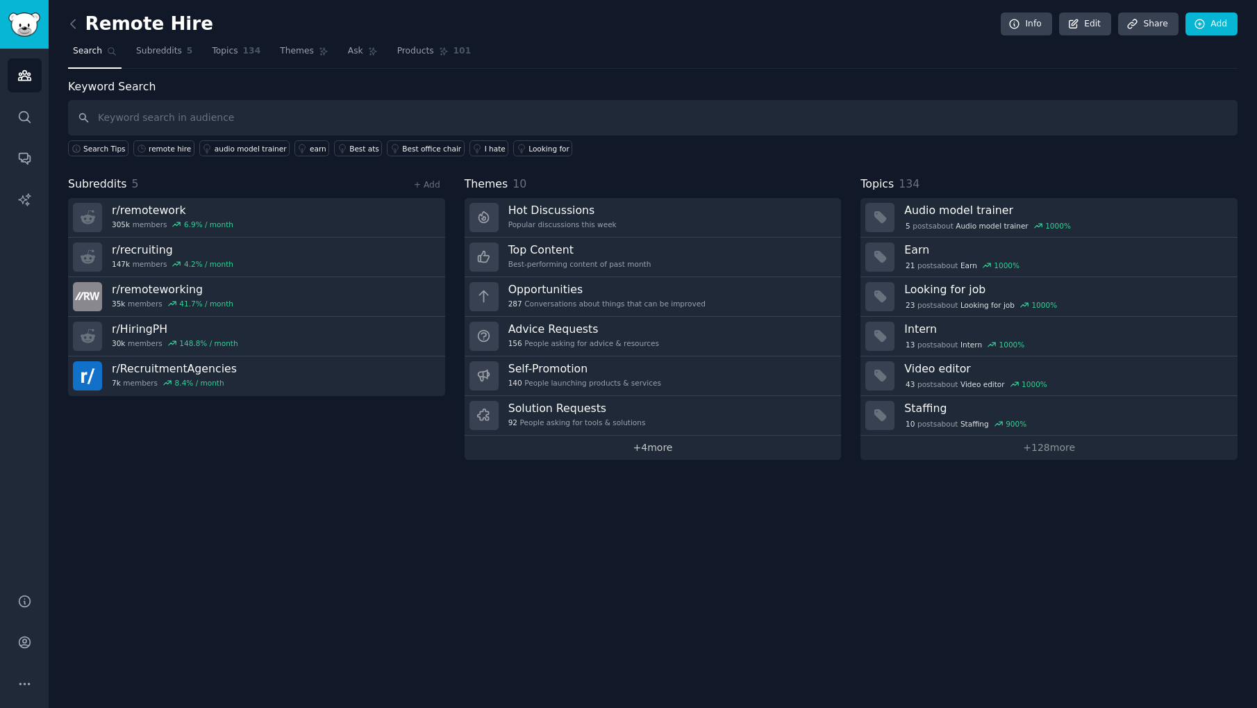
click at [644, 444] on link "+ 4 more" at bounding box center [653, 447] width 377 height 24
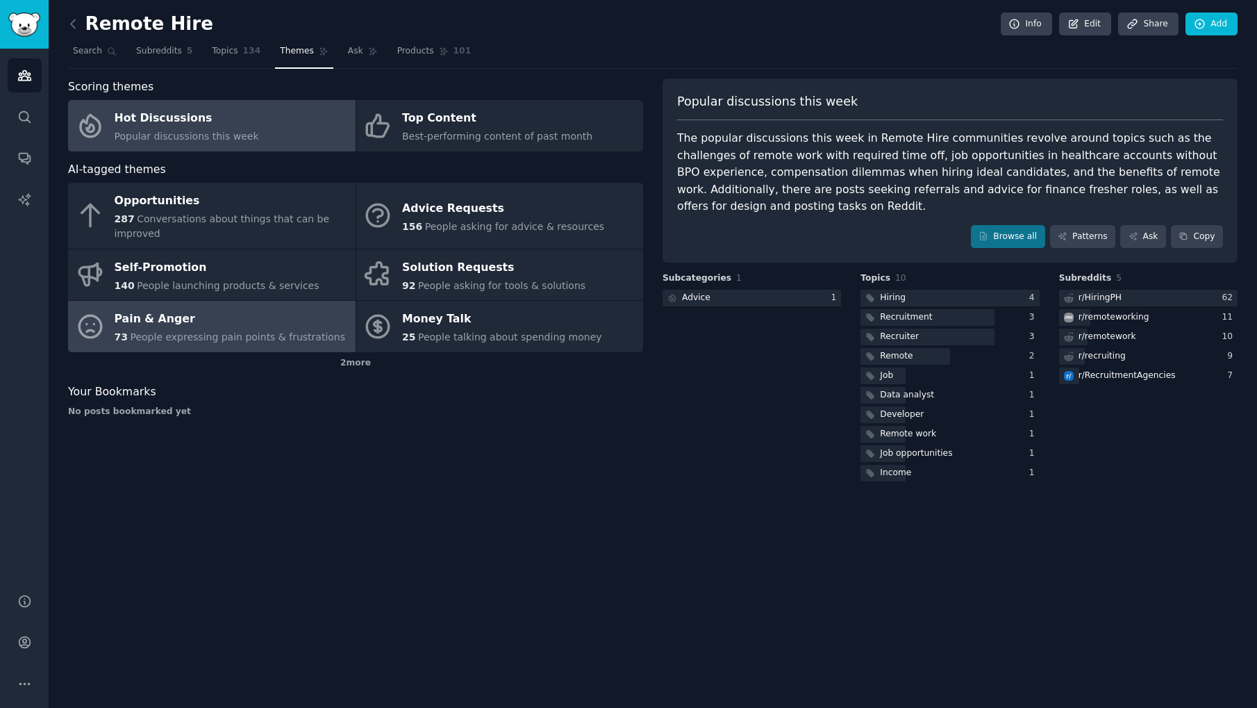
click at [216, 325] on div "Pain & Anger" at bounding box center [230, 319] width 231 height 22
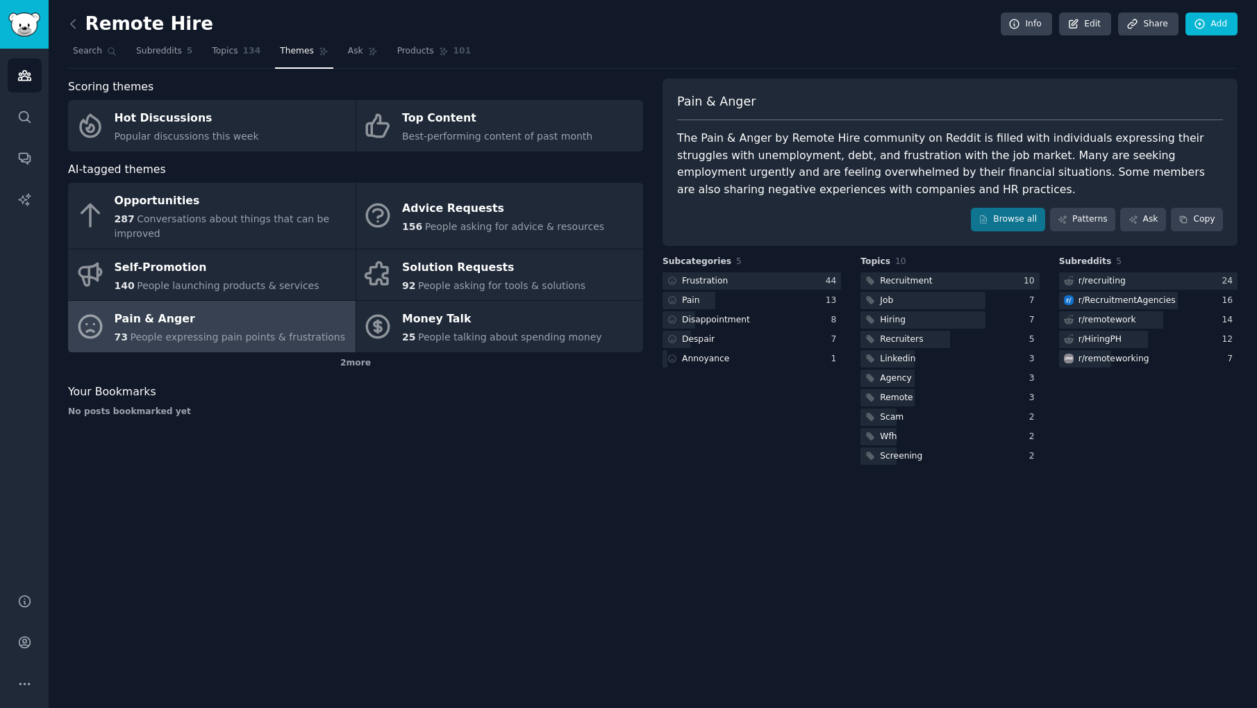
click at [901, 146] on div "The Pain & Anger by Remote Hire community on Reddit is filled with individuals …" at bounding box center [950, 164] width 546 height 68
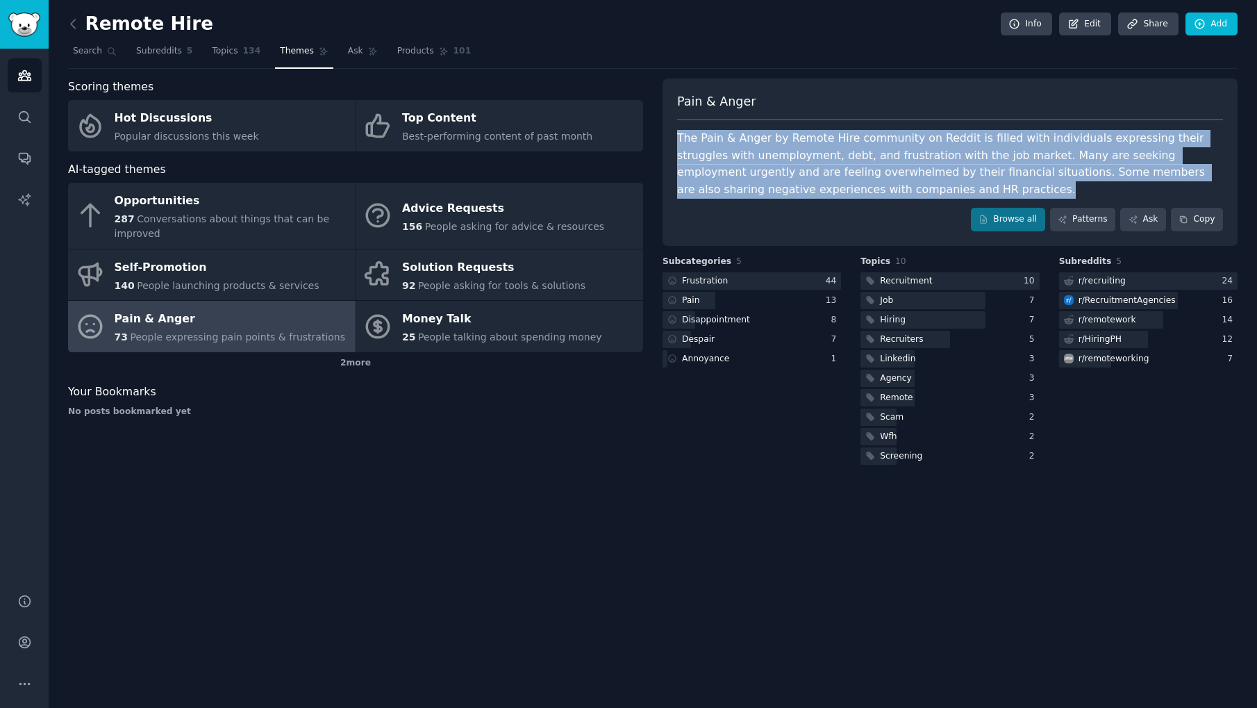
click at [901, 146] on div "The Pain & Anger by Remote Hire community on Reddit is filled with individuals …" at bounding box center [950, 164] width 546 height 68
click at [911, 146] on div "The Pain & Anger by Remote Hire community on Reddit is filled with individuals …" at bounding box center [950, 164] width 546 height 68
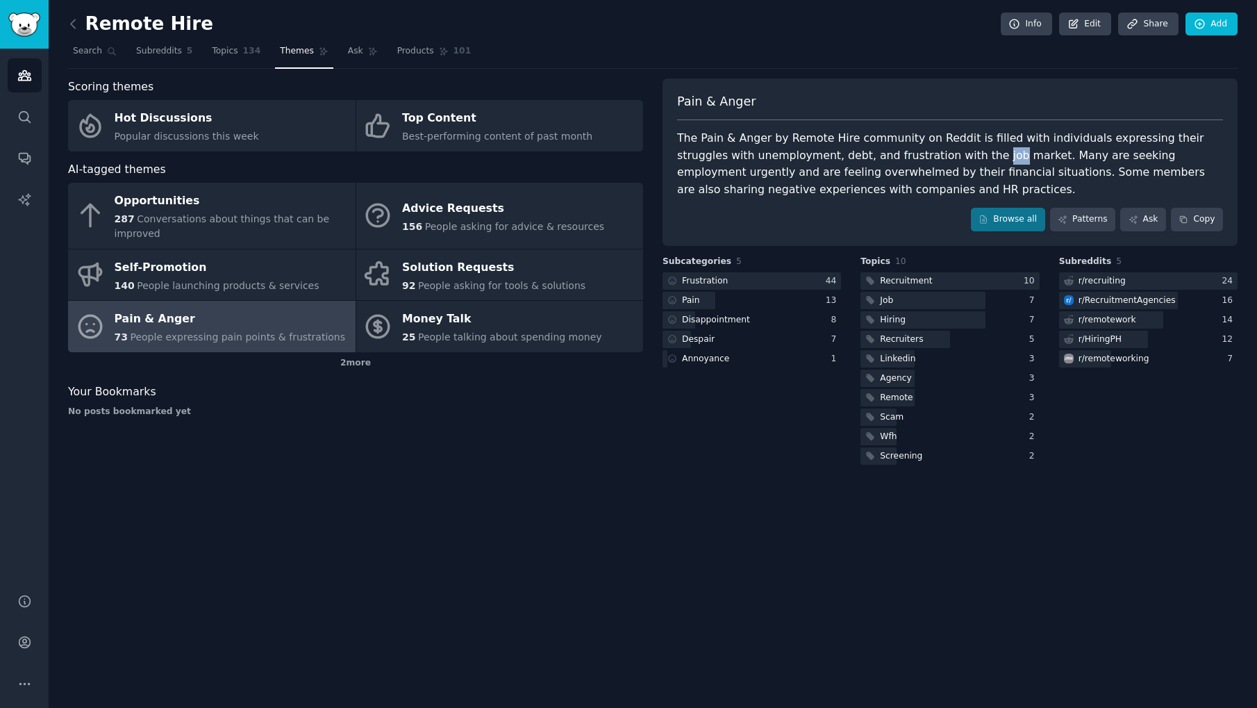
click at [911, 146] on div "The Pain & Anger by Remote Hire community on Reddit is filled with individuals …" at bounding box center [950, 164] width 546 height 68
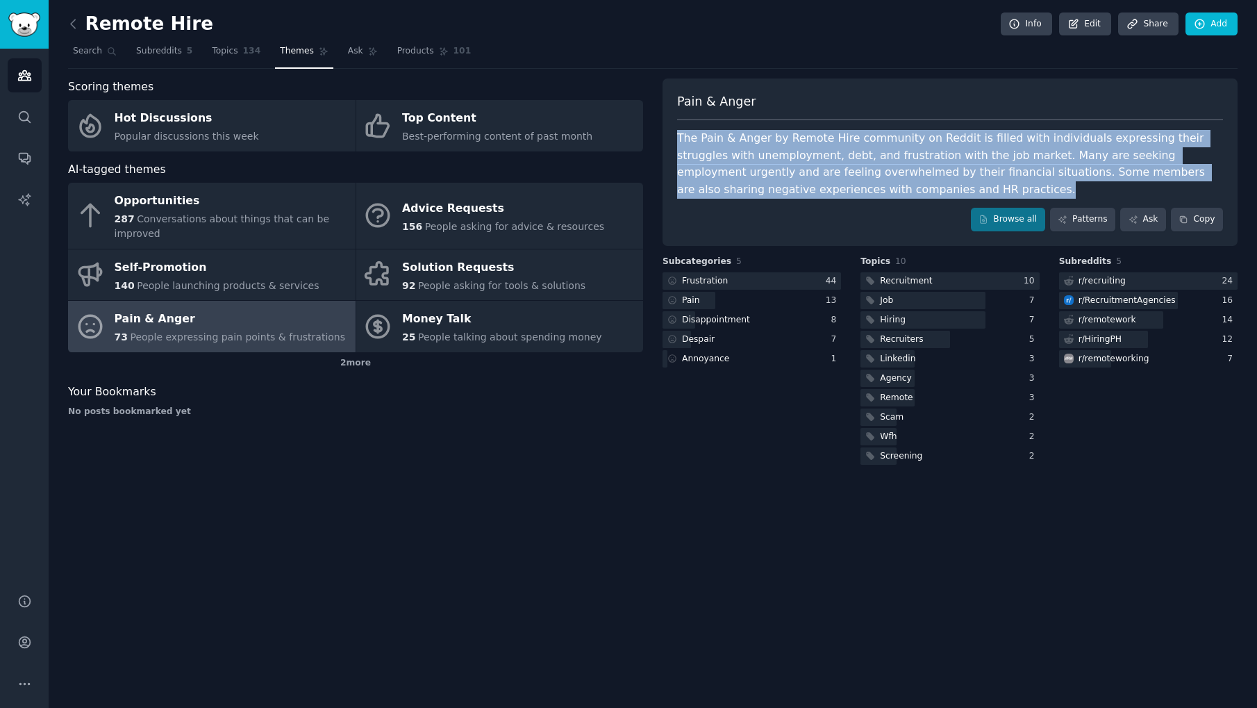
click at [911, 146] on div "The Pain & Anger by Remote Hire community on Reddit is filled with individuals …" at bounding box center [950, 164] width 546 height 68
click at [896, 146] on div "The Pain & Anger by Remote Hire community on Reddit is filled with individuals …" at bounding box center [950, 164] width 546 height 68
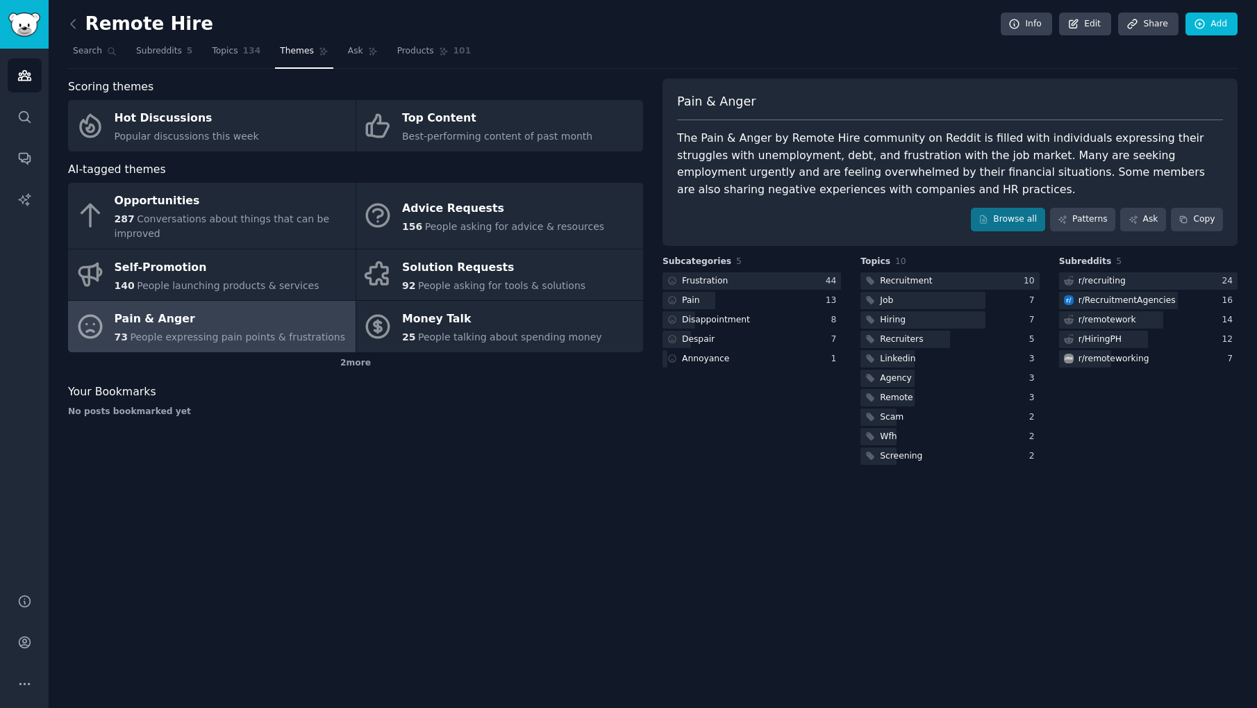
click at [823, 169] on div "The Pain & Anger by Remote Hire community on Reddit is filled with individuals …" at bounding box center [950, 164] width 546 height 68
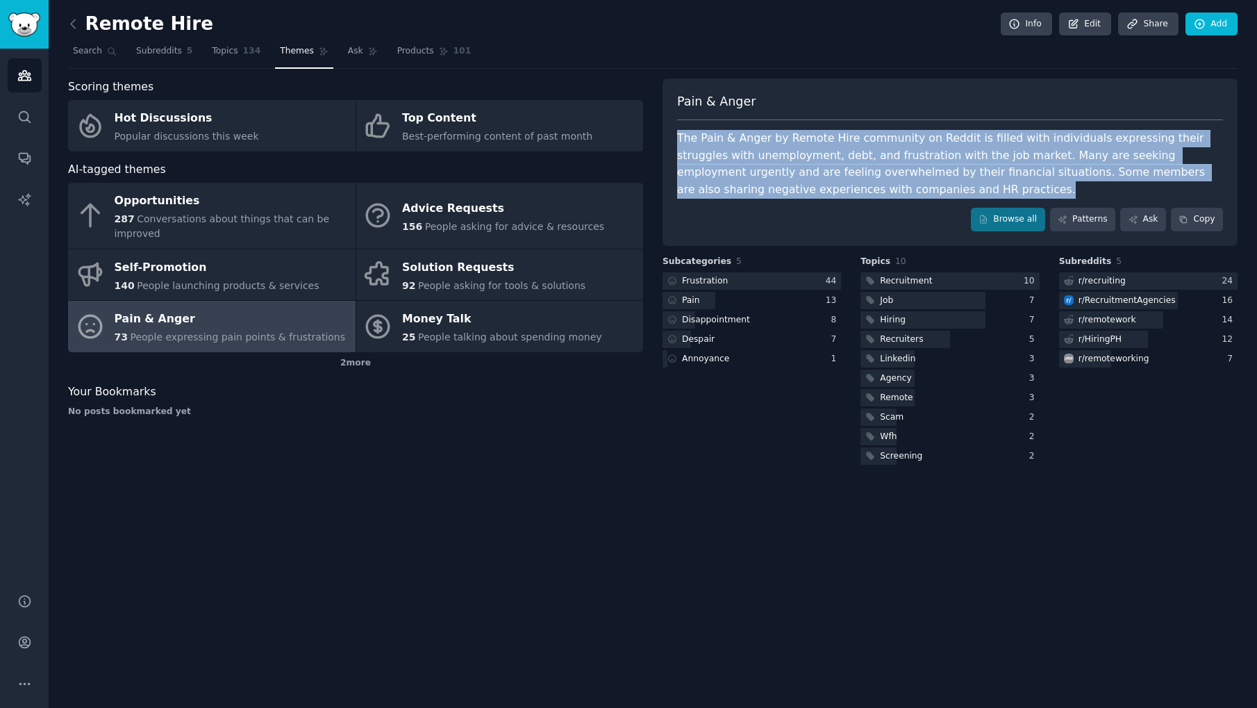
click at [823, 169] on div "The Pain & Anger by Remote Hire community on Reddit is filled with individuals …" at bounding box center [950, 164] width 546 height 68
click at [841, 169] on div "The Pain & Anger by Remote Hire community on Reddit is filled with individuals …" at bounding box center [950, 164] width 546 height 68
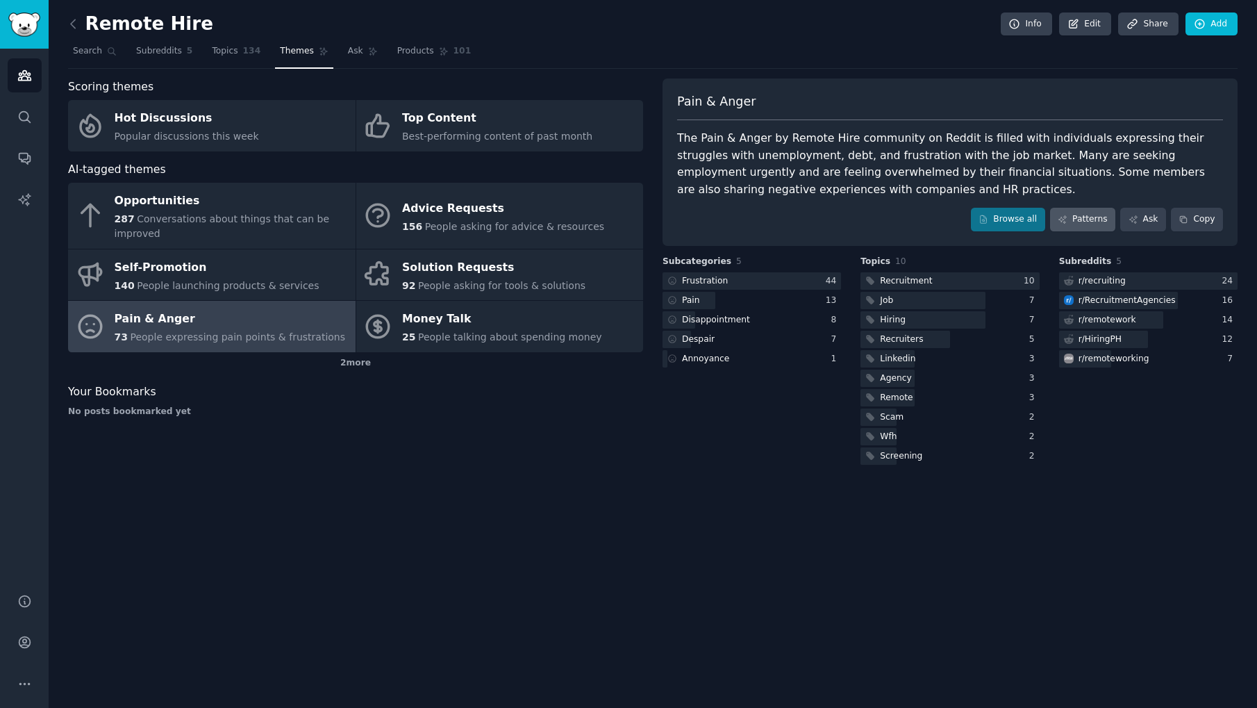
click at [1074, 221] on link "Patterns" at bounding box center [1082, 220] width 65 height 24
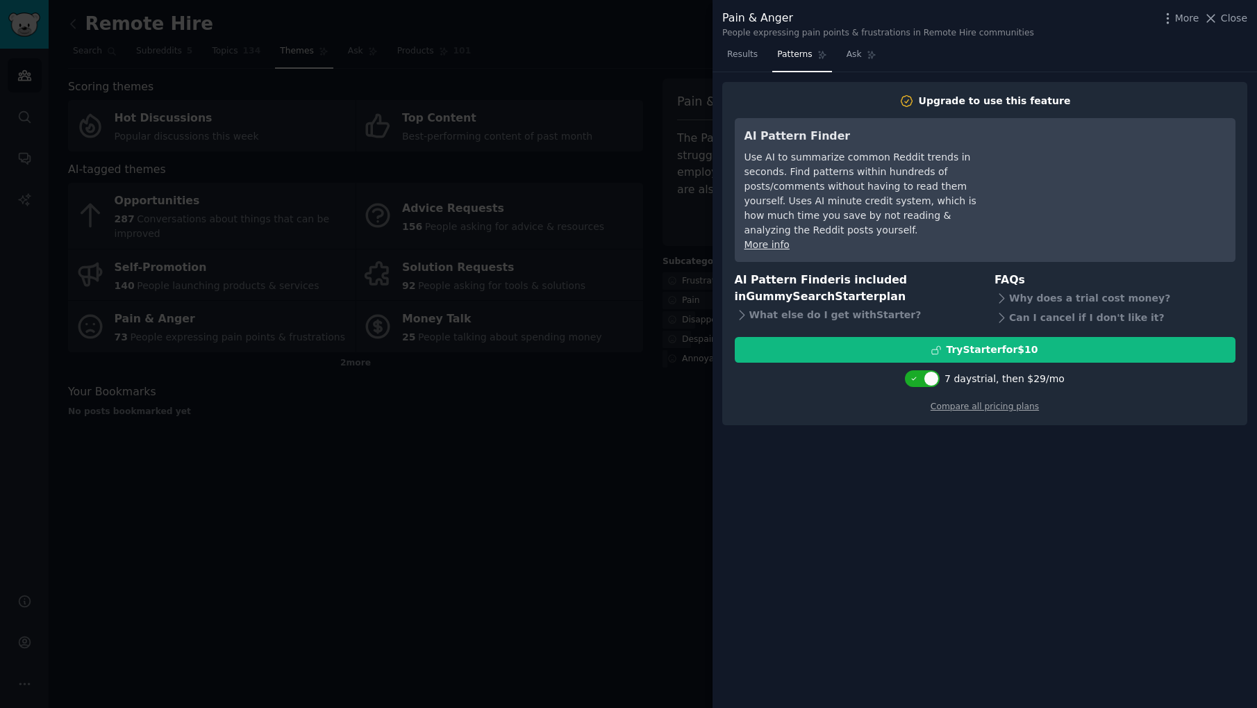
click at [574, 467] on div at bounding box center [628, 354] width 1257 height 708
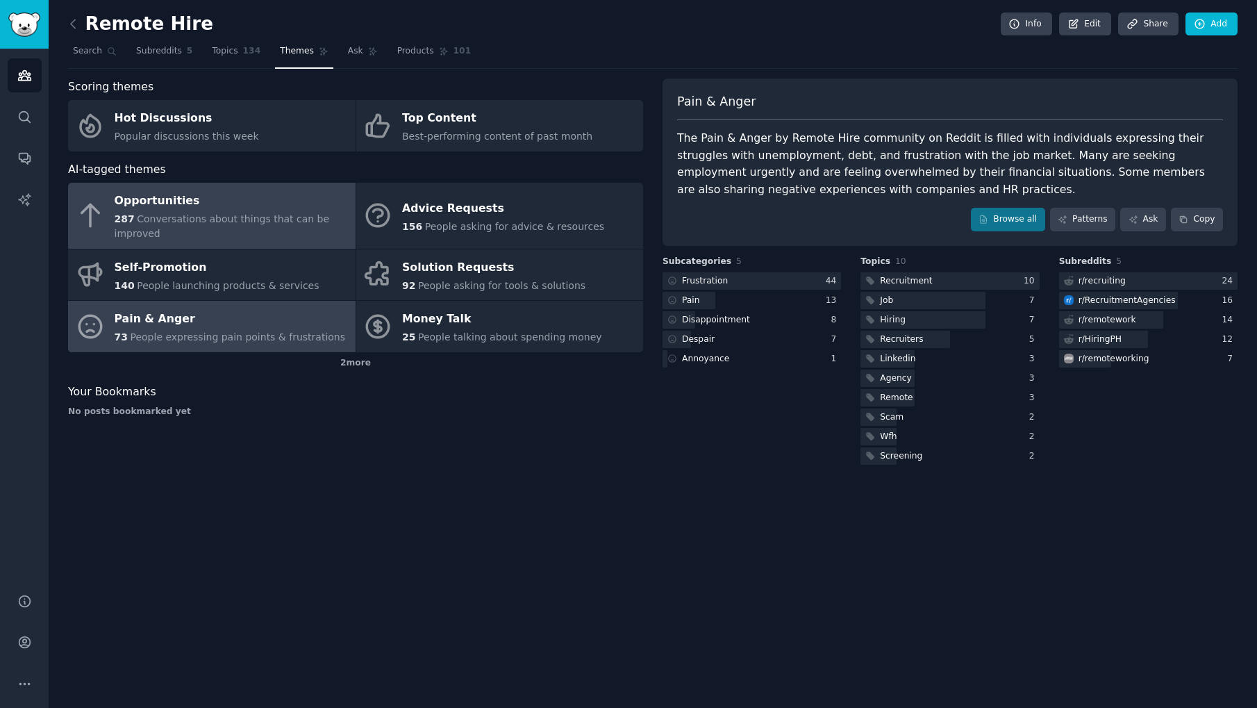
click at [184, 213] on span "Conversations about things that can be improved" at bounding box center [222, 226] width 215 height 26
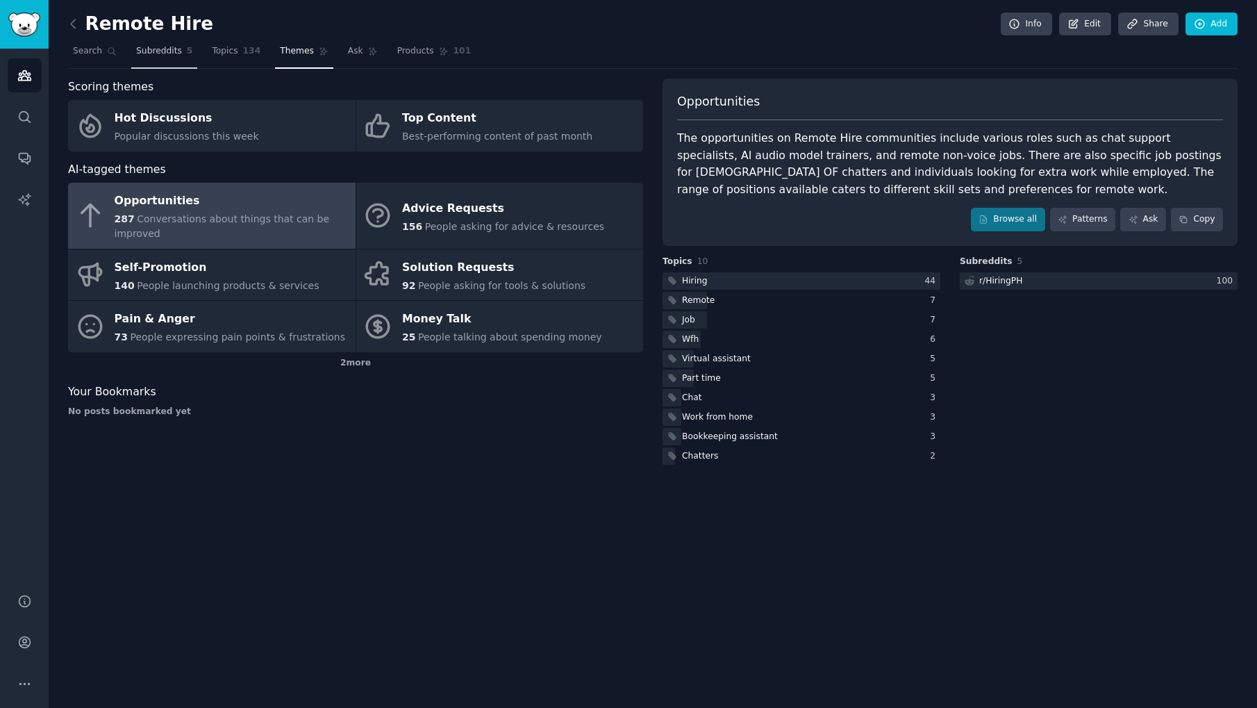
click at [167, 51] on span "Subreddits" at bounding box center [159, 51] width 46 height 12
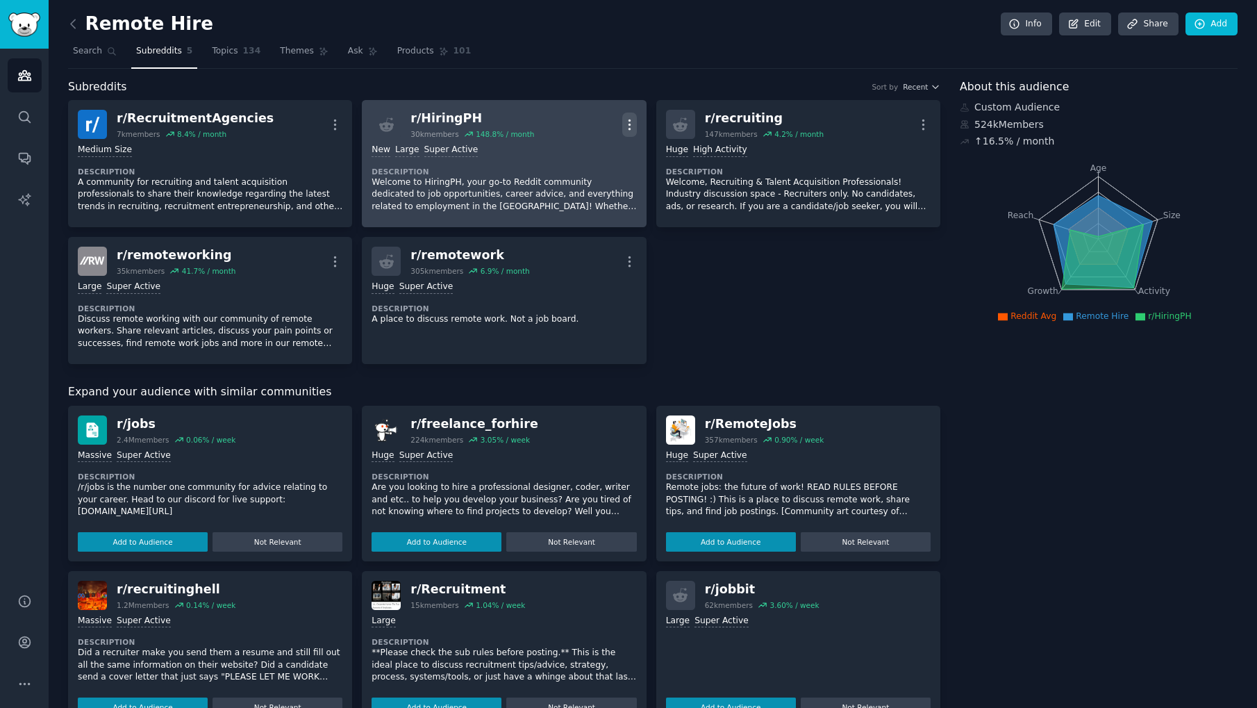
click at [627, 126] on icon "button" at bounding box center [629, 124] width 15 height 15
click at [583, 177] on p "Delete" at bounding box center [575, 178] width 32 height 15
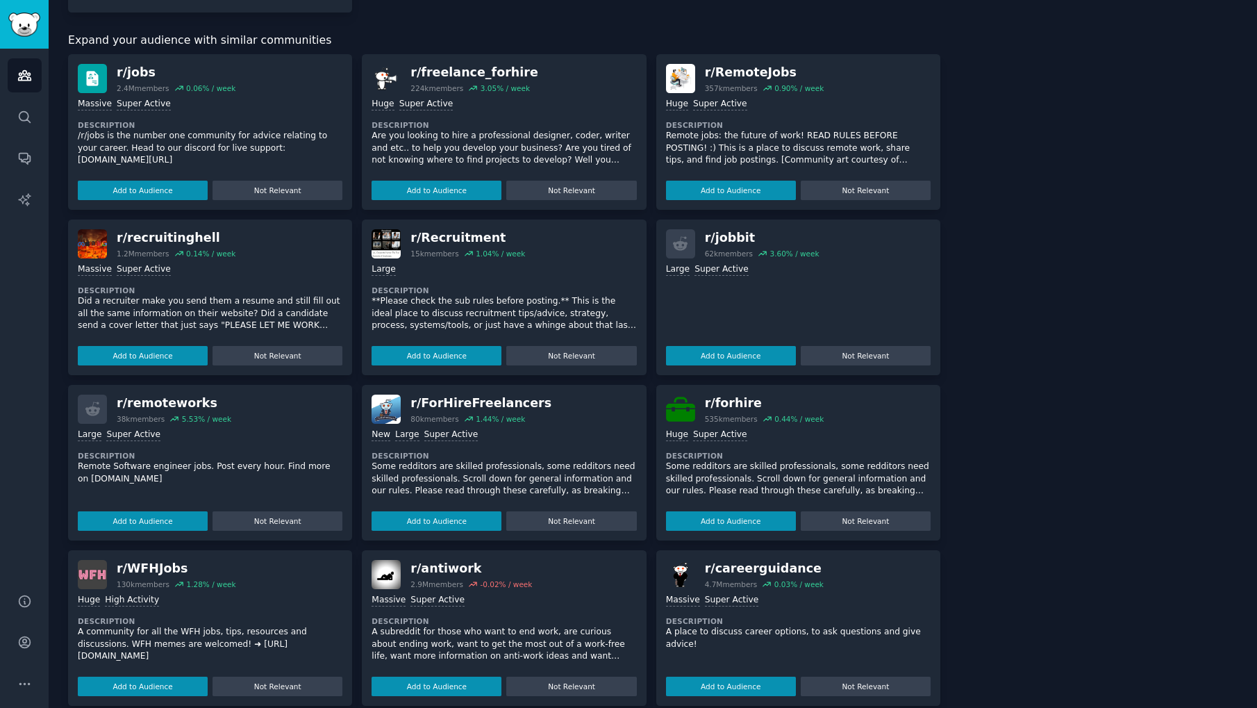
scroll to position [328, 0]
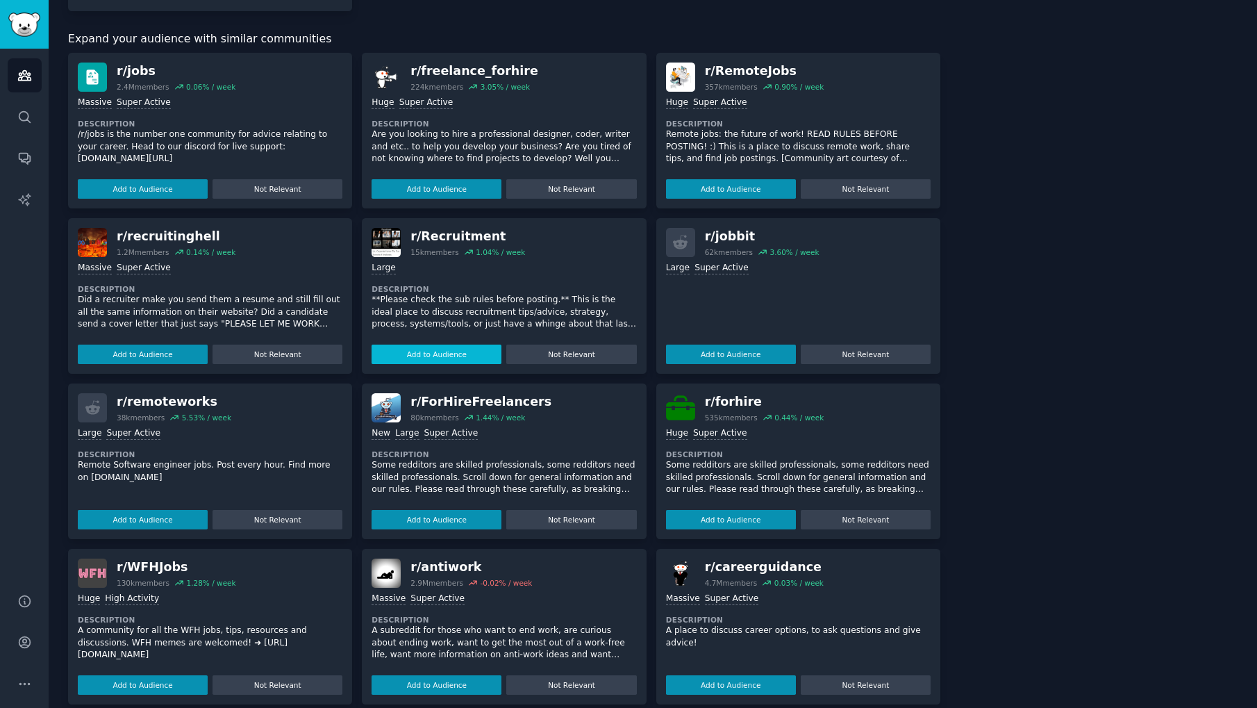
click at [448, 354] on button "Add to Audience" at bounding box center [437, 353] width 130 height 19
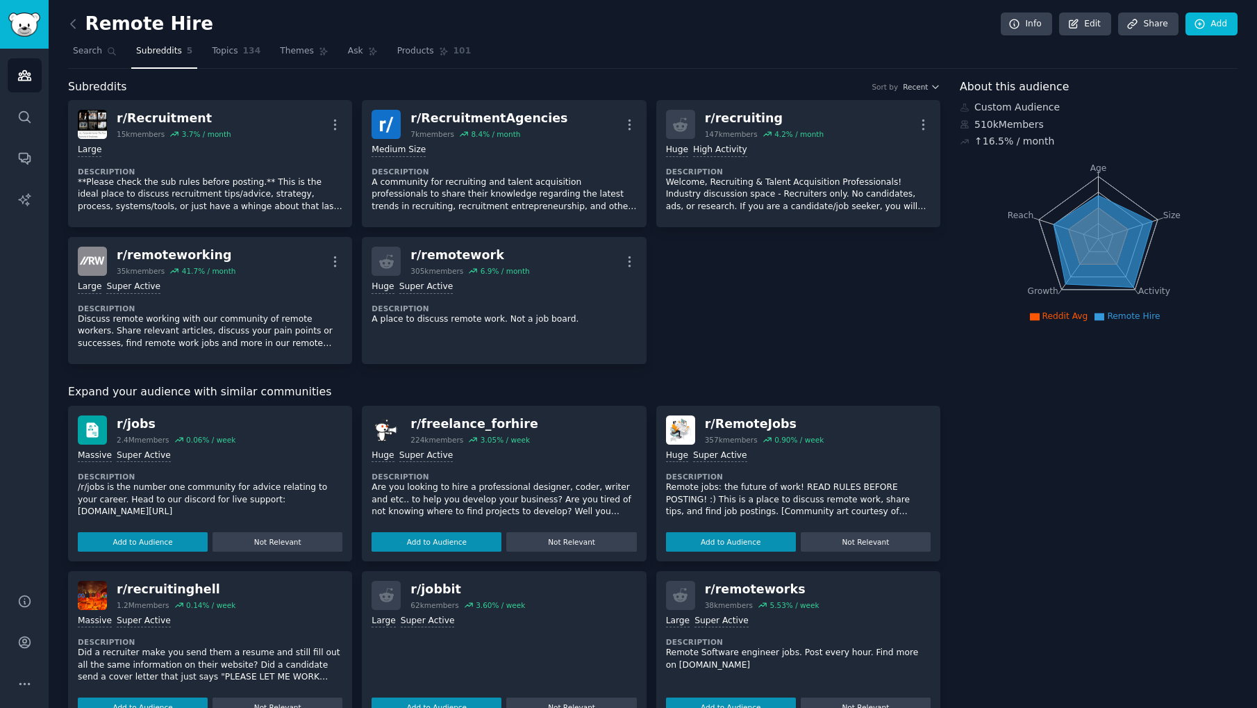
scroll to position [0, 0]
click at [224, 49] on span "Topics" at bounding box center [225, 51] width 26 height 12
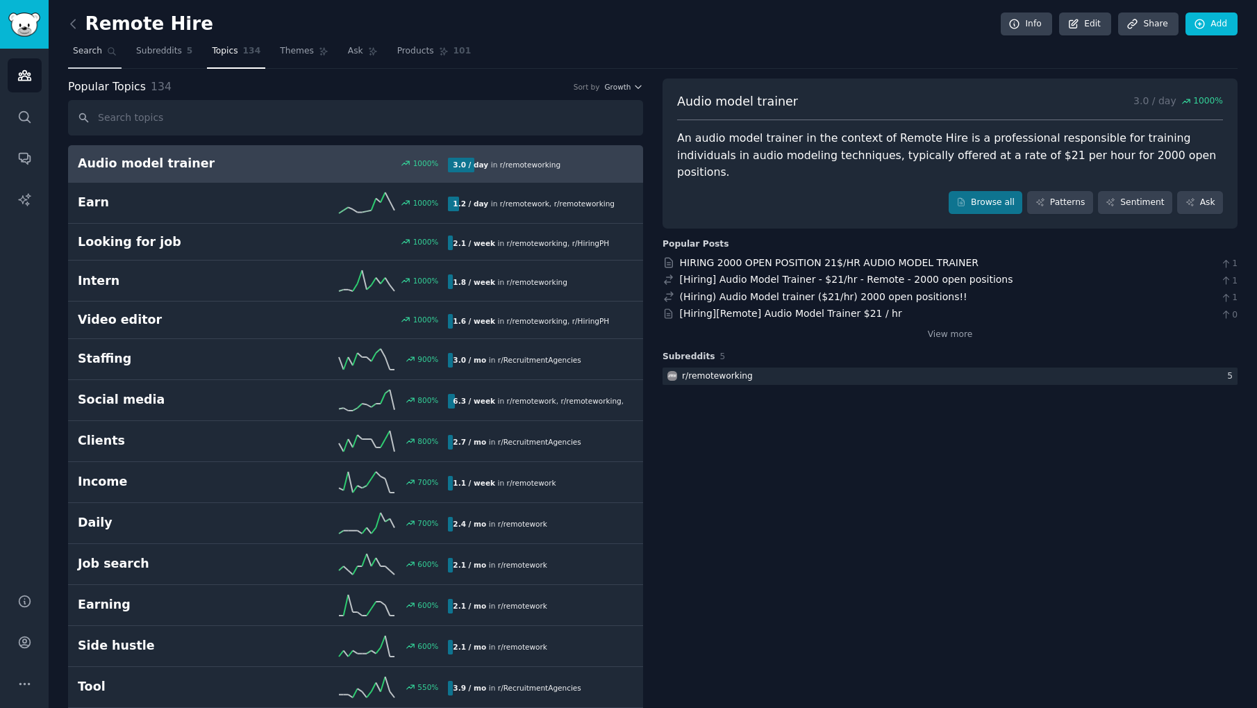
click at [92, 54] on span "Search" at bounding box center [87, 51] width 29 height 12
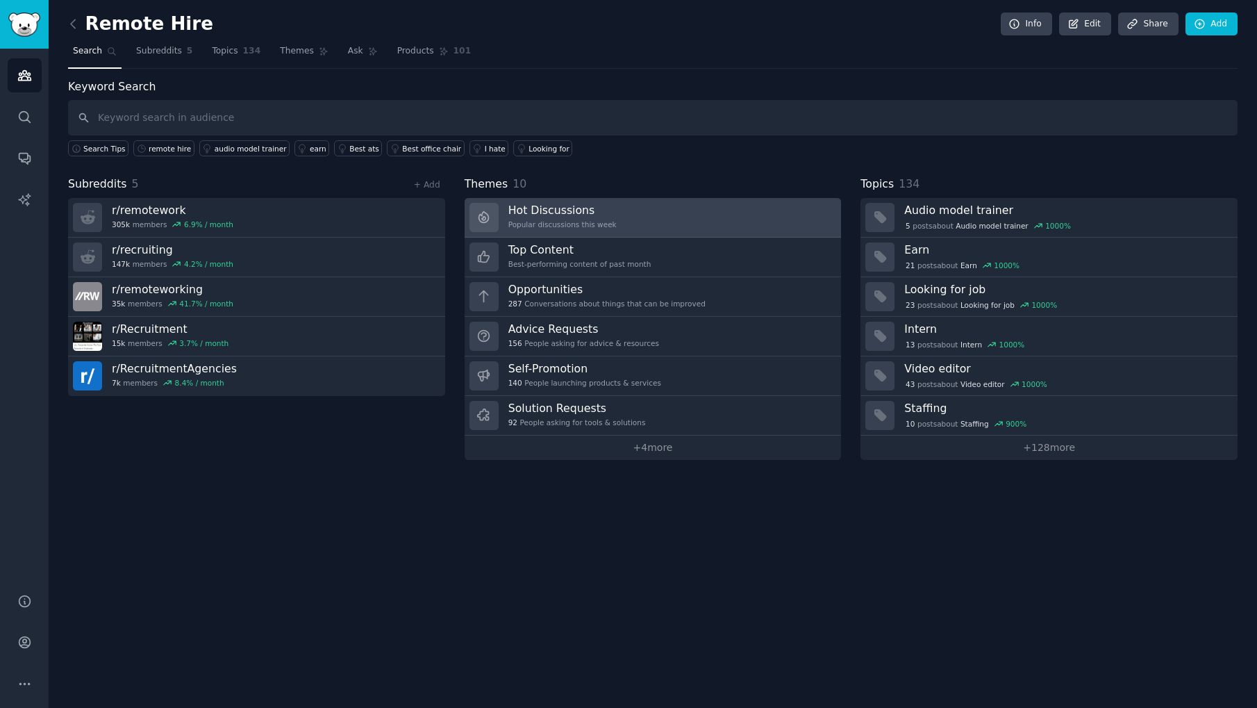
click at [642, 209] on link "Hot Discussions Popular discussions this week" at bounding box center [653, 218] width 377 height 40
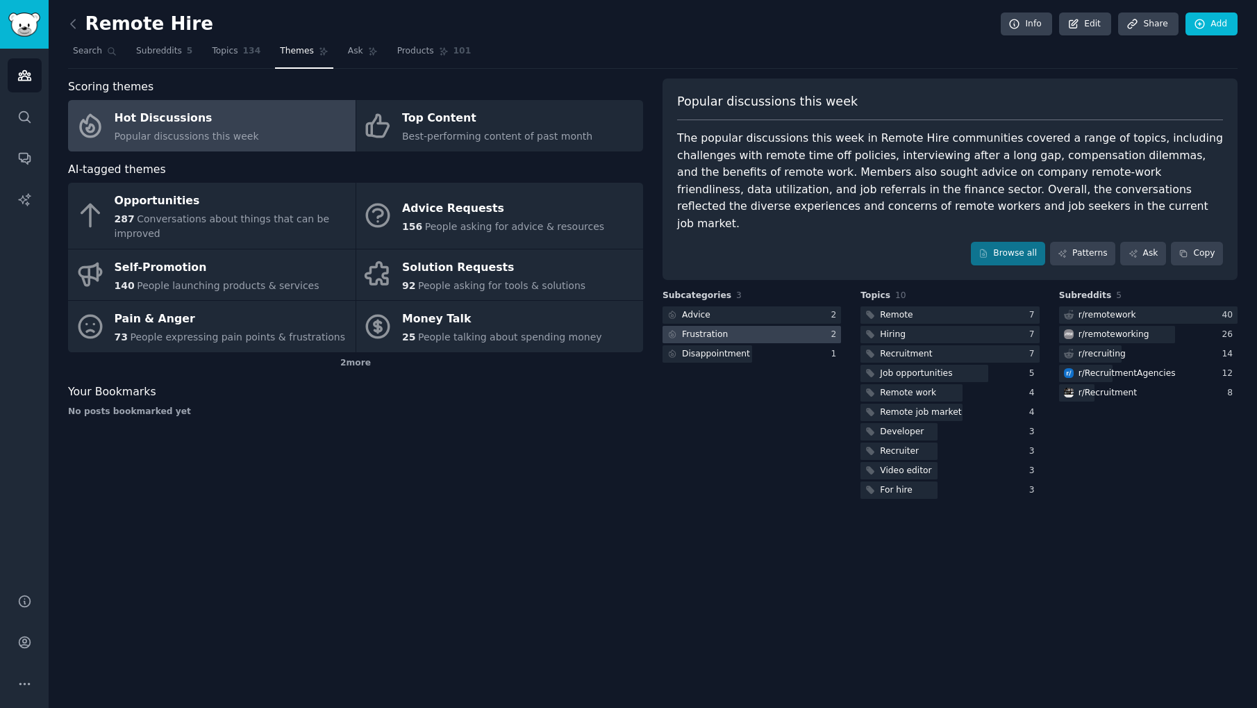
click at [710, 328] on div "Frustration" at bounding box center [705, 334] width 46 height 12
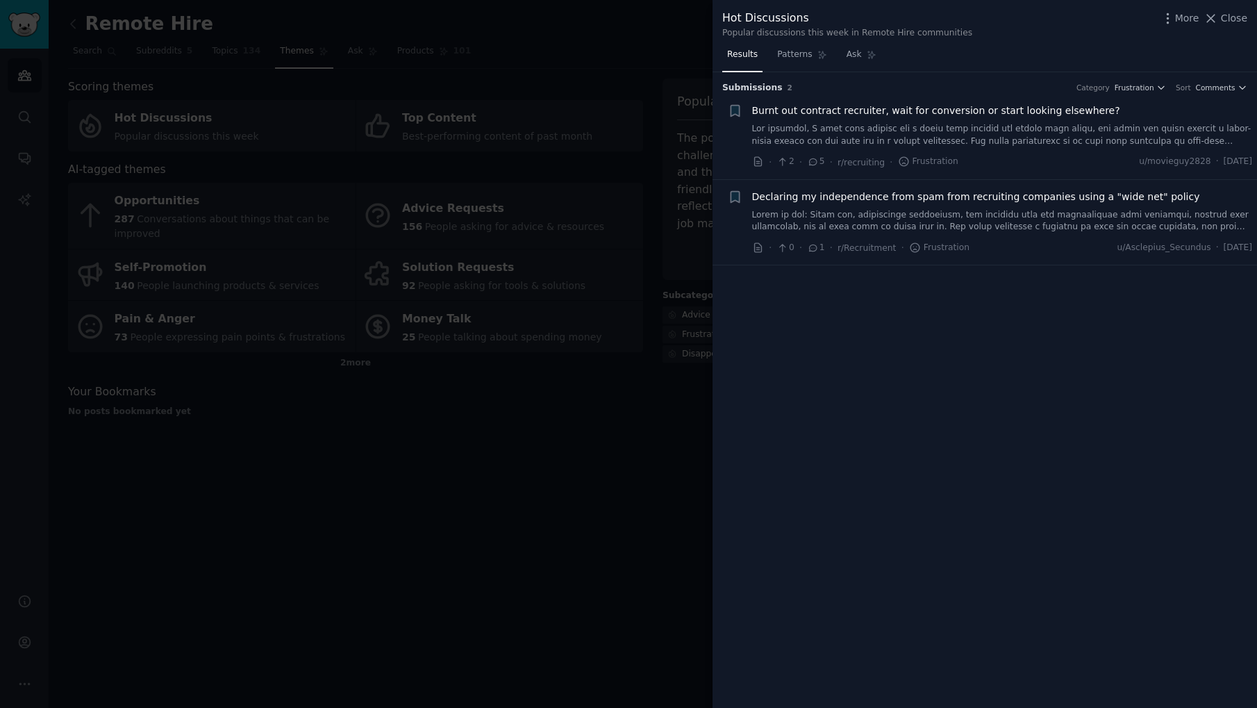
click at [670, 69] on div at bounding box center [628, 354] width 1257 height 708
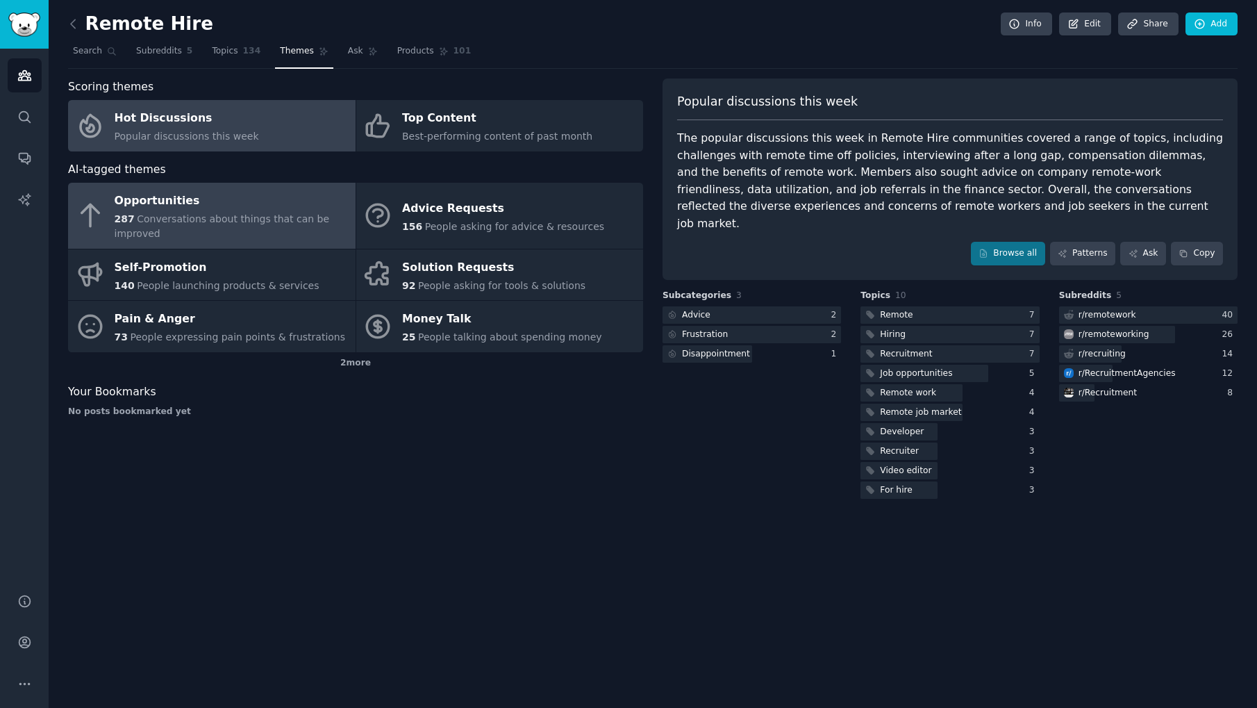
click at [249, 229] on div "287 Conversations about things that can be improved" at bounding box center [232, 226] width 234 height 29
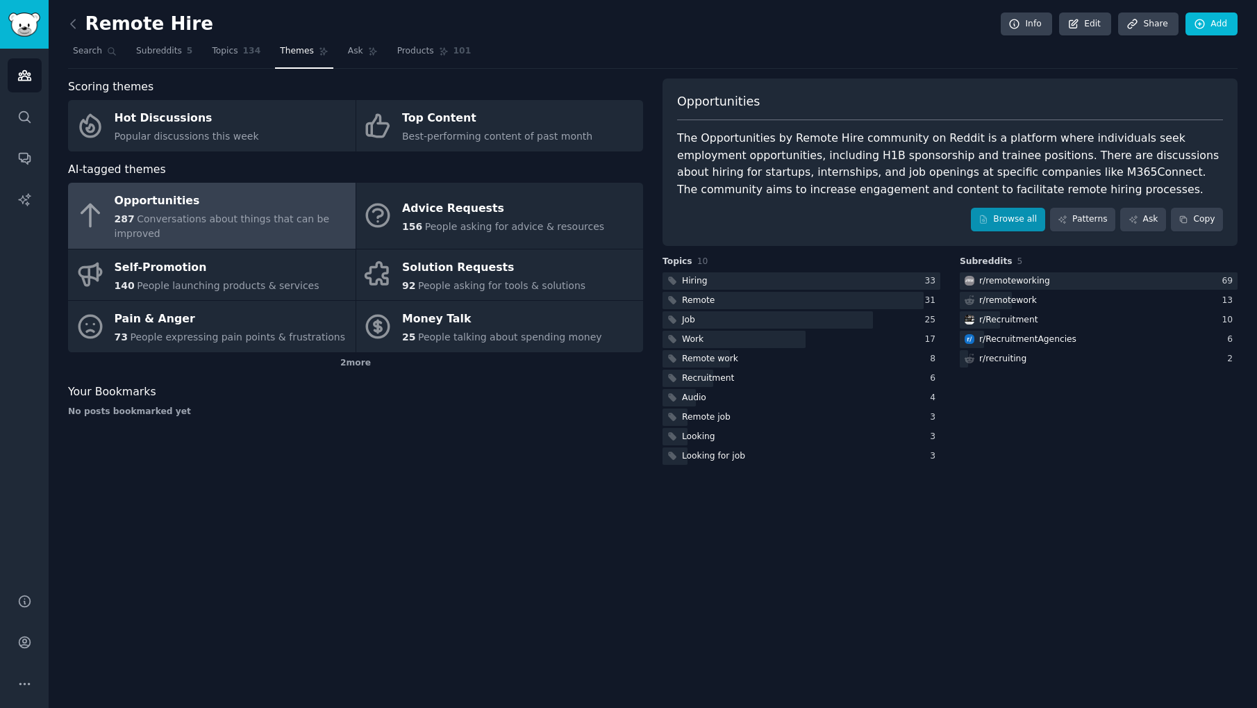
click at [1007, 217] on link "Browse all" at bounding box center [1008, 220] width 74 height 24
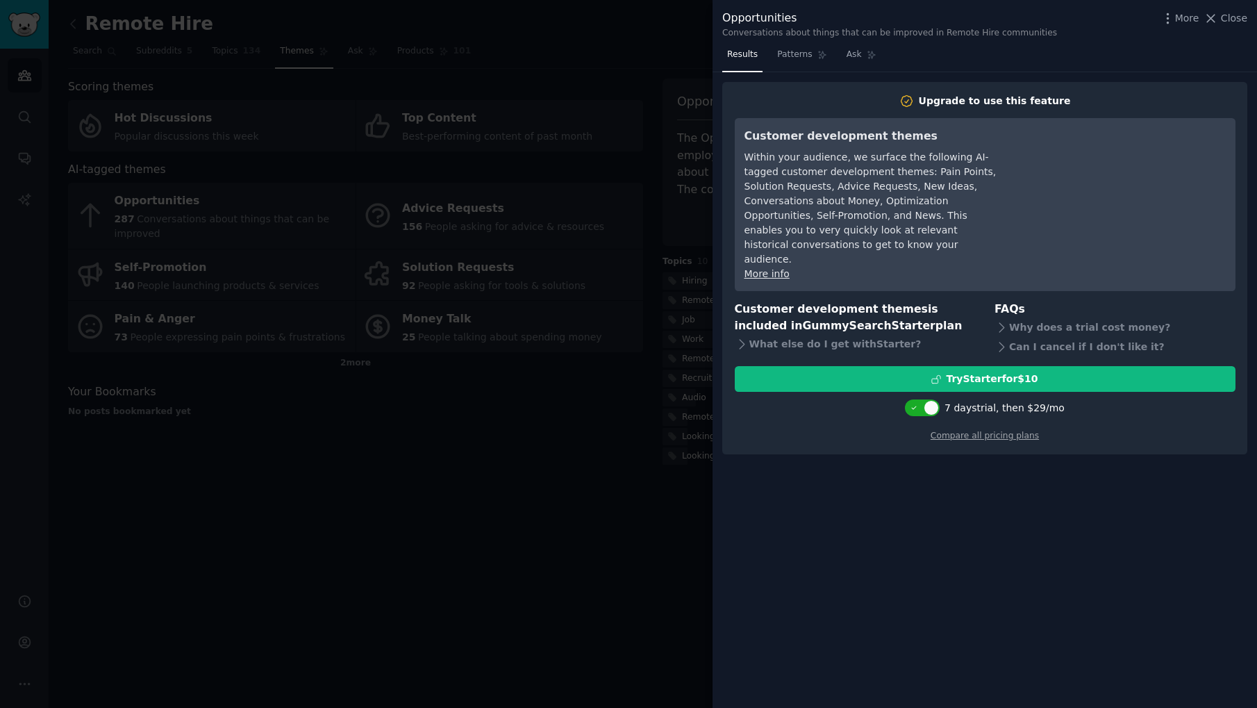
click at [688, 204] on div at bounding box center [628, 354] width 1257 height 708
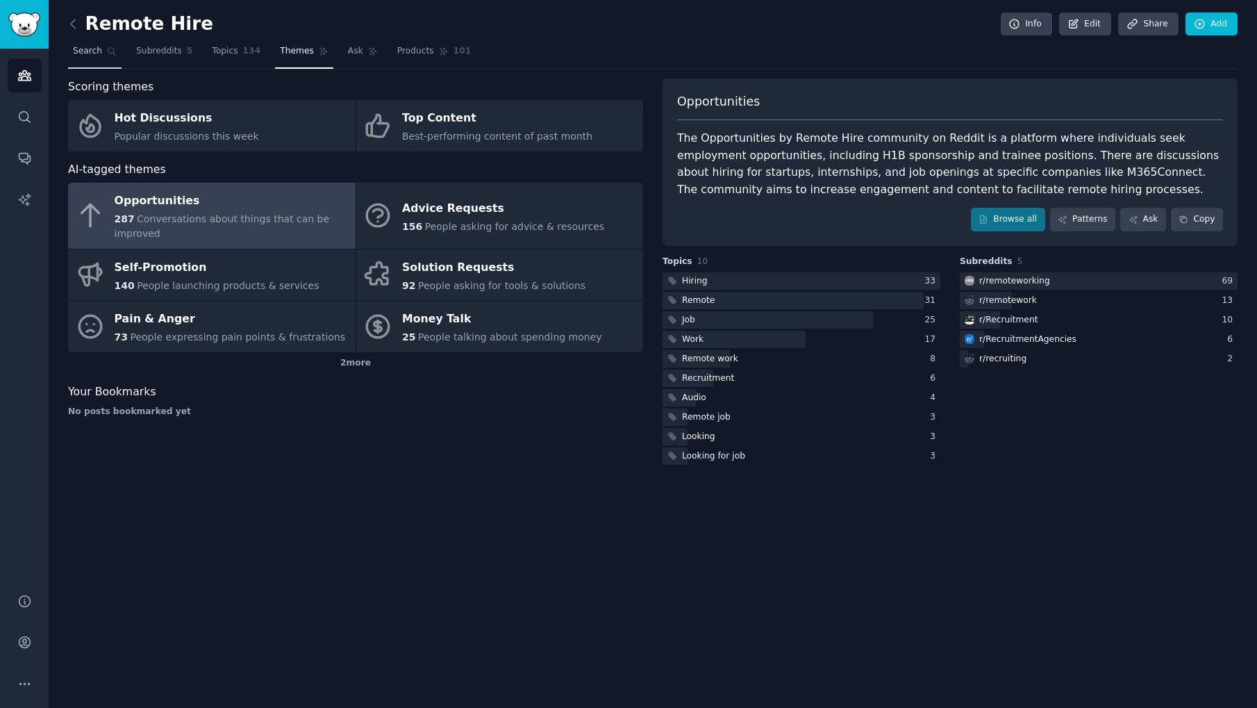
click at [94, 59] on link "Search" at bounding box center [94, 54] width 53 height 28
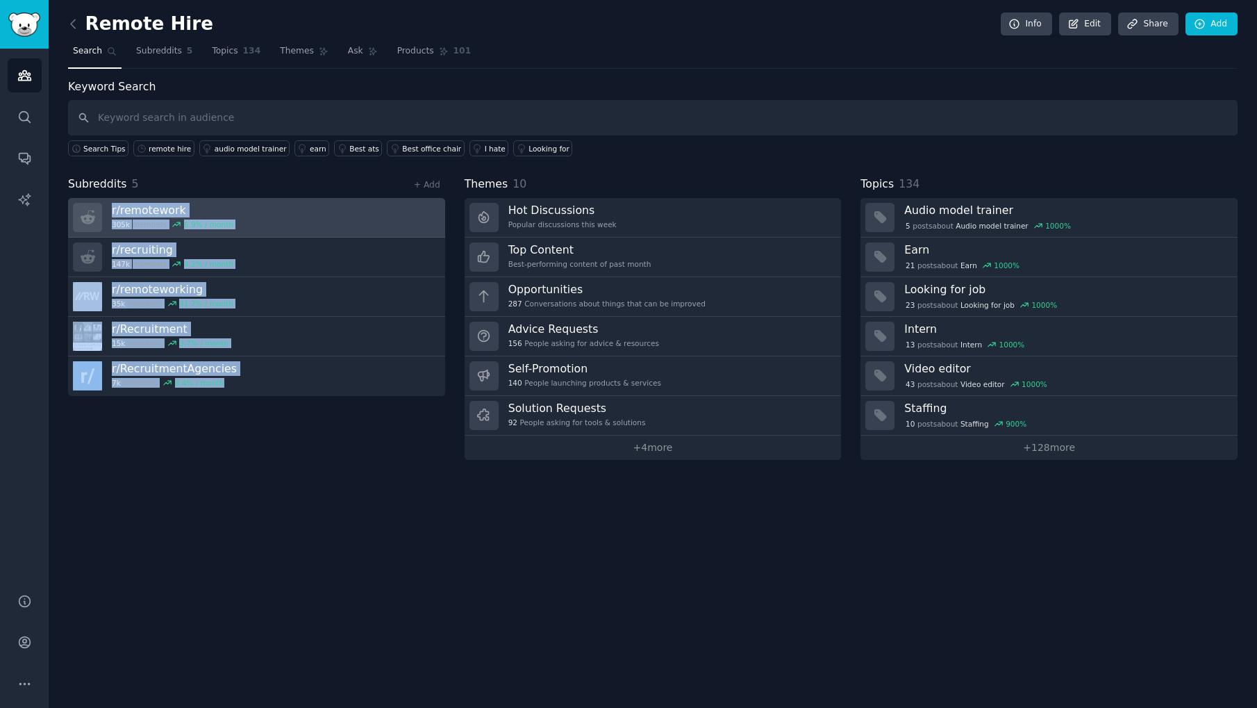
drag, startPoint x: 276, startPoint y: 409, endPoint x: 97, endPoint y: 212, distance: 266.4
click at [97, 212] on div "Subreddits 5 + Add r/ remotework 305k members 6.9 % / month r/ recruiting 147k …" at bounding box center [256, 318] width 377 height 284
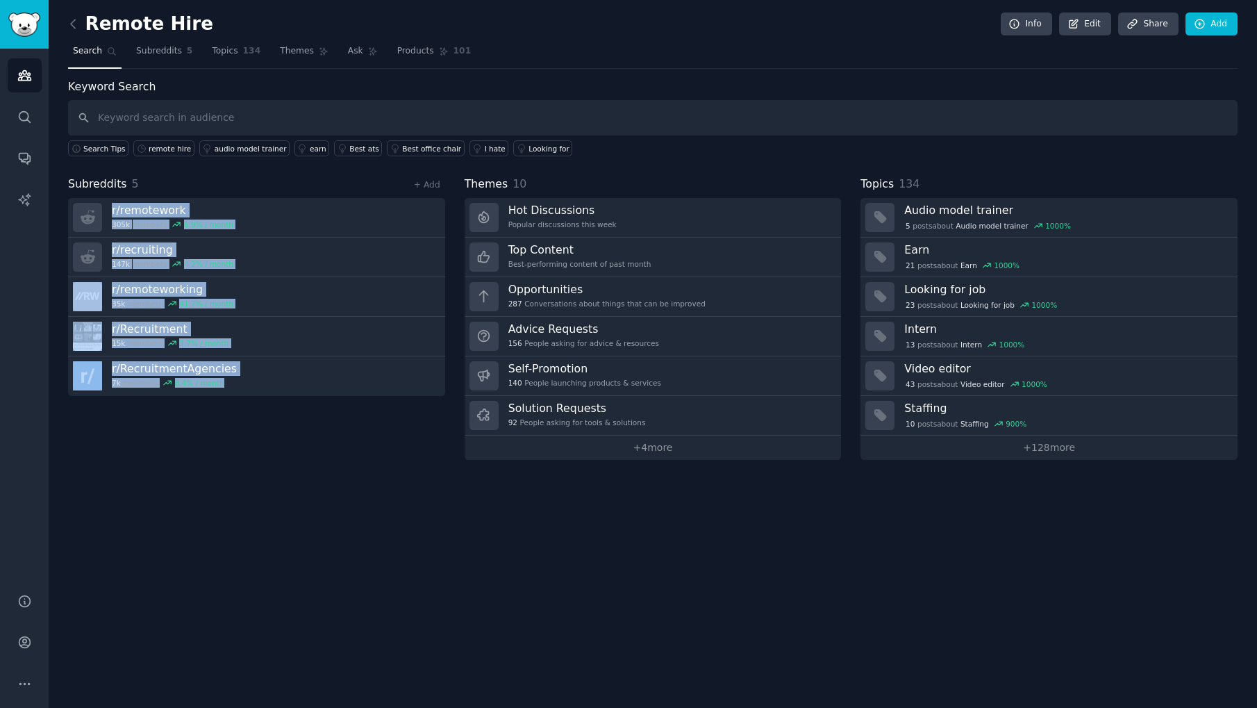
copy div "r/ remotework 305k members 6.9 % / month r/ recruiting 147k members 4.2 % / mon…"
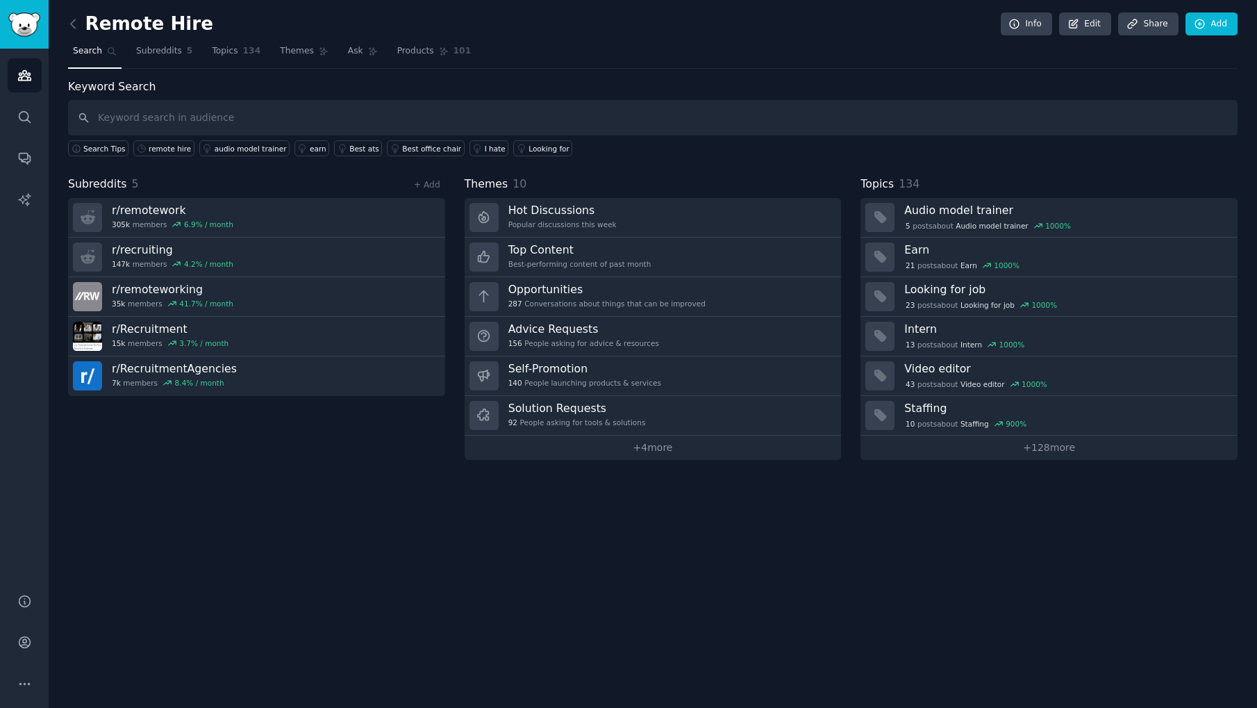
click at [825, 536] on div "Remote Hire Info Edit Share Add Search Subreddits 5 Topics 134 Themes Ask Produ…" at bounding box center [653, 354] width 1208 height 708
